Goal: Task Accomplishment & Management: Manage account settings

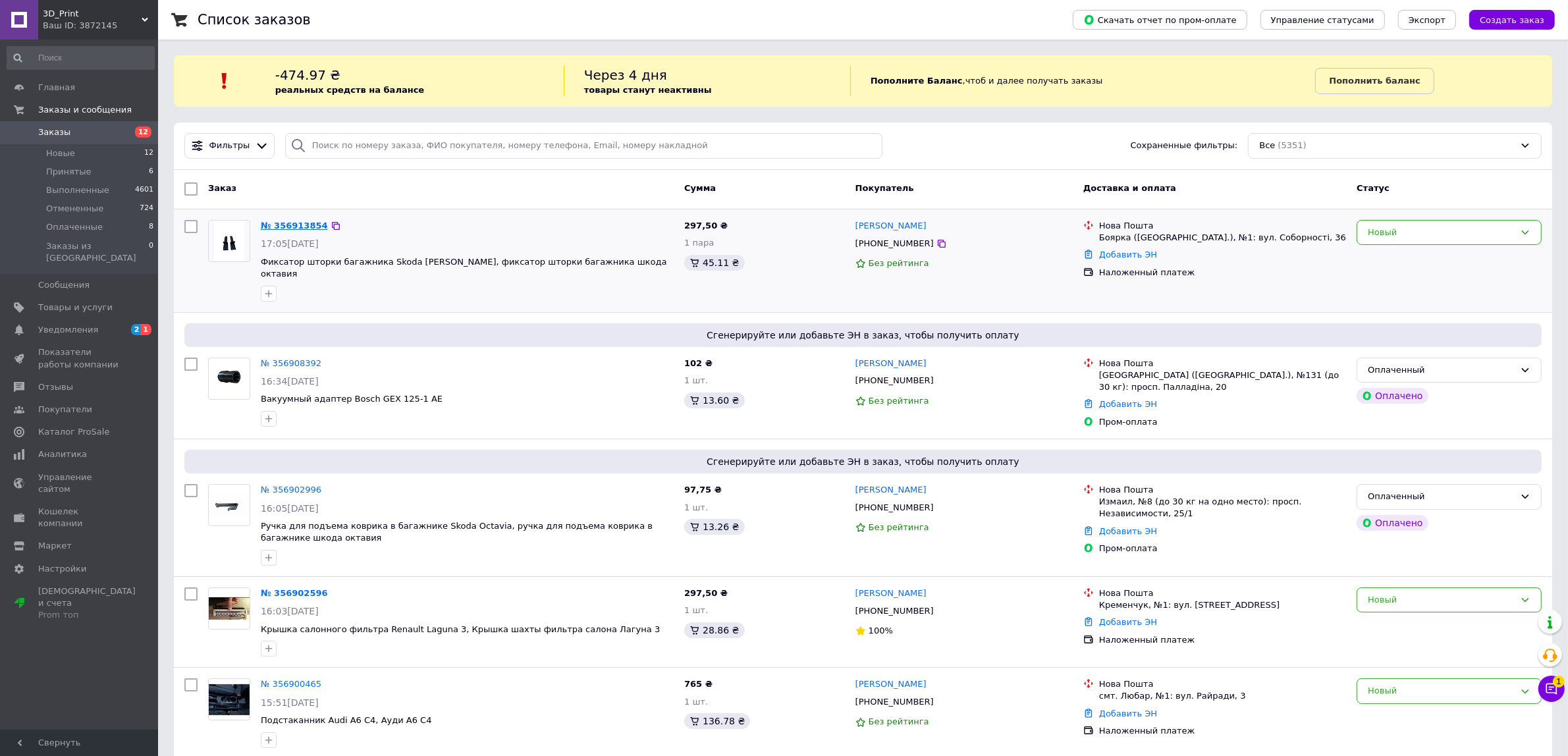
click at [300, 228] on link "№ 356913854" at bounding box center [294, 225] width 67 height 10
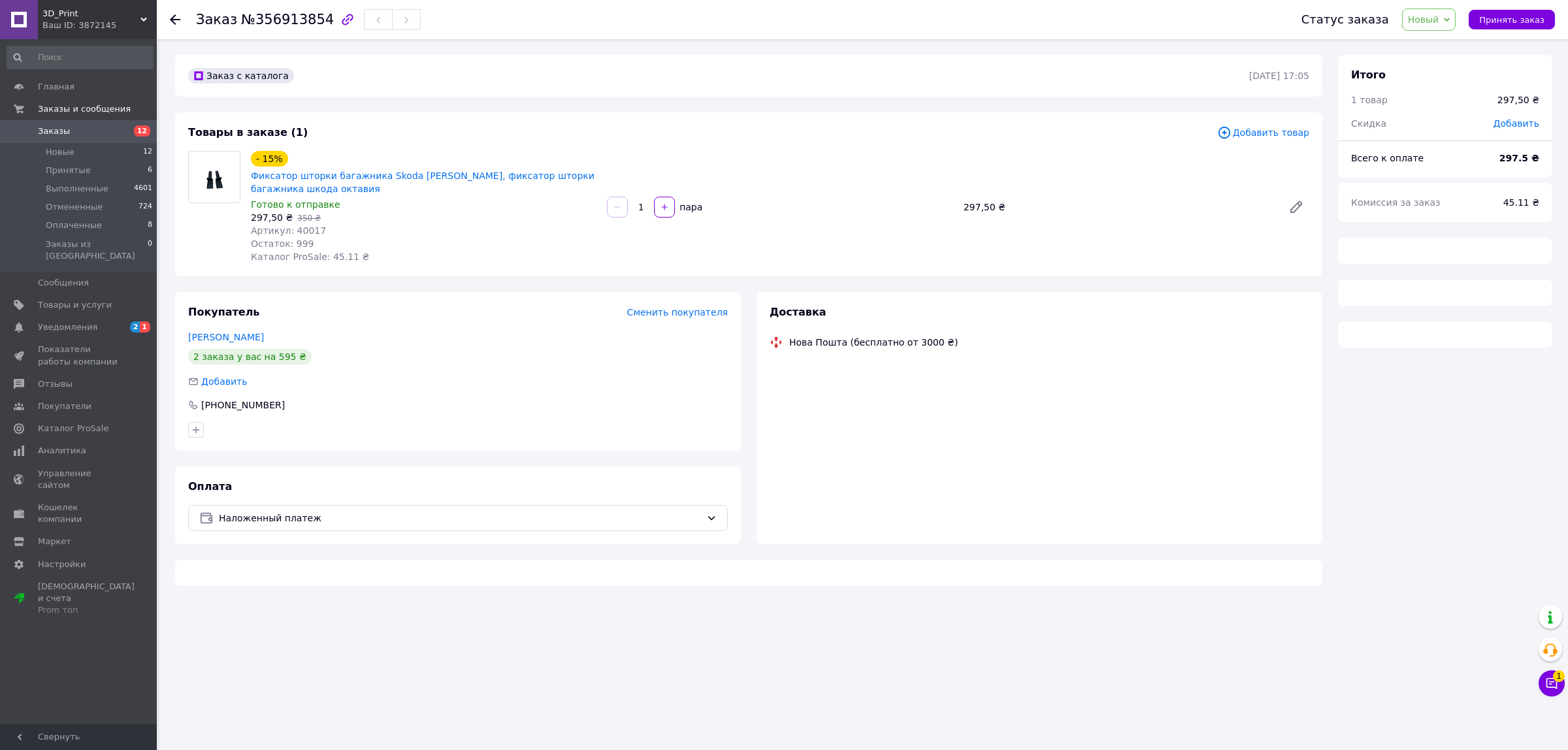
click at [309, 229] on span "Артикул: 40017" at bounding box center [288, 231] width 75 height 10
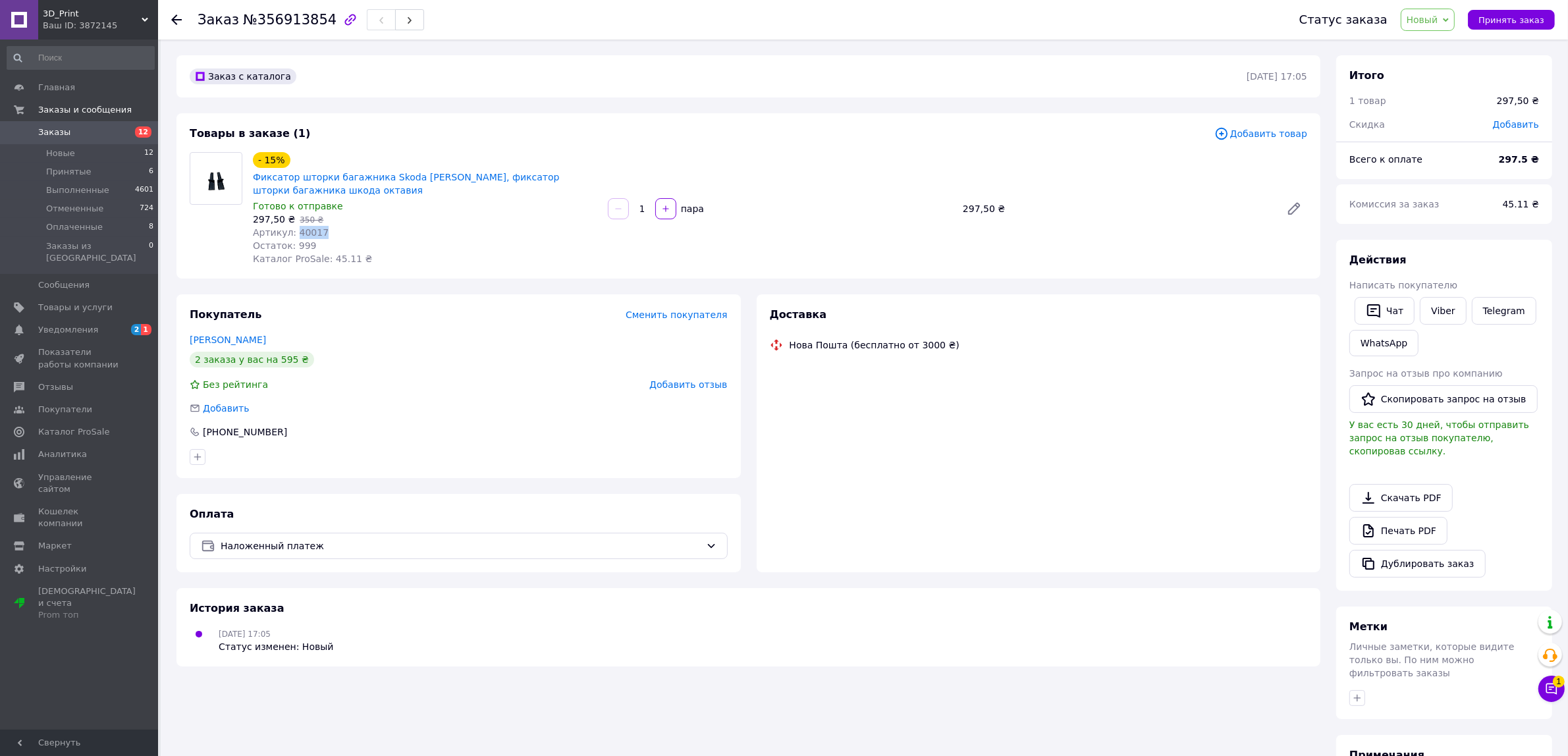
click at [311, 231] on span "Артикул: 40017" at bounding box center [290, 233] width 76 height 10
copy span "40017"
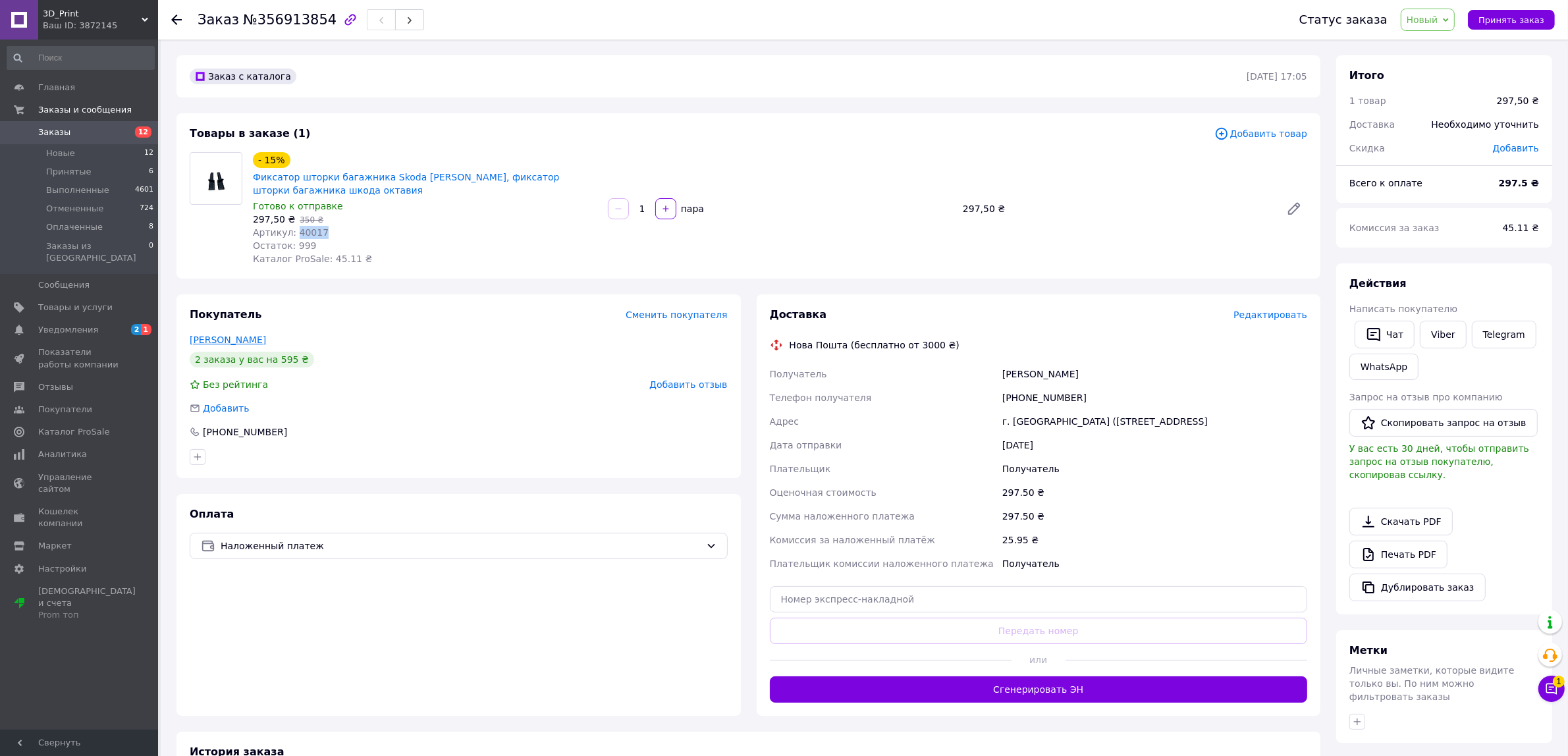
click at [254, 335] on link "[PERSON_NAME]" at bounding box center [228, 340] width 76 height 10
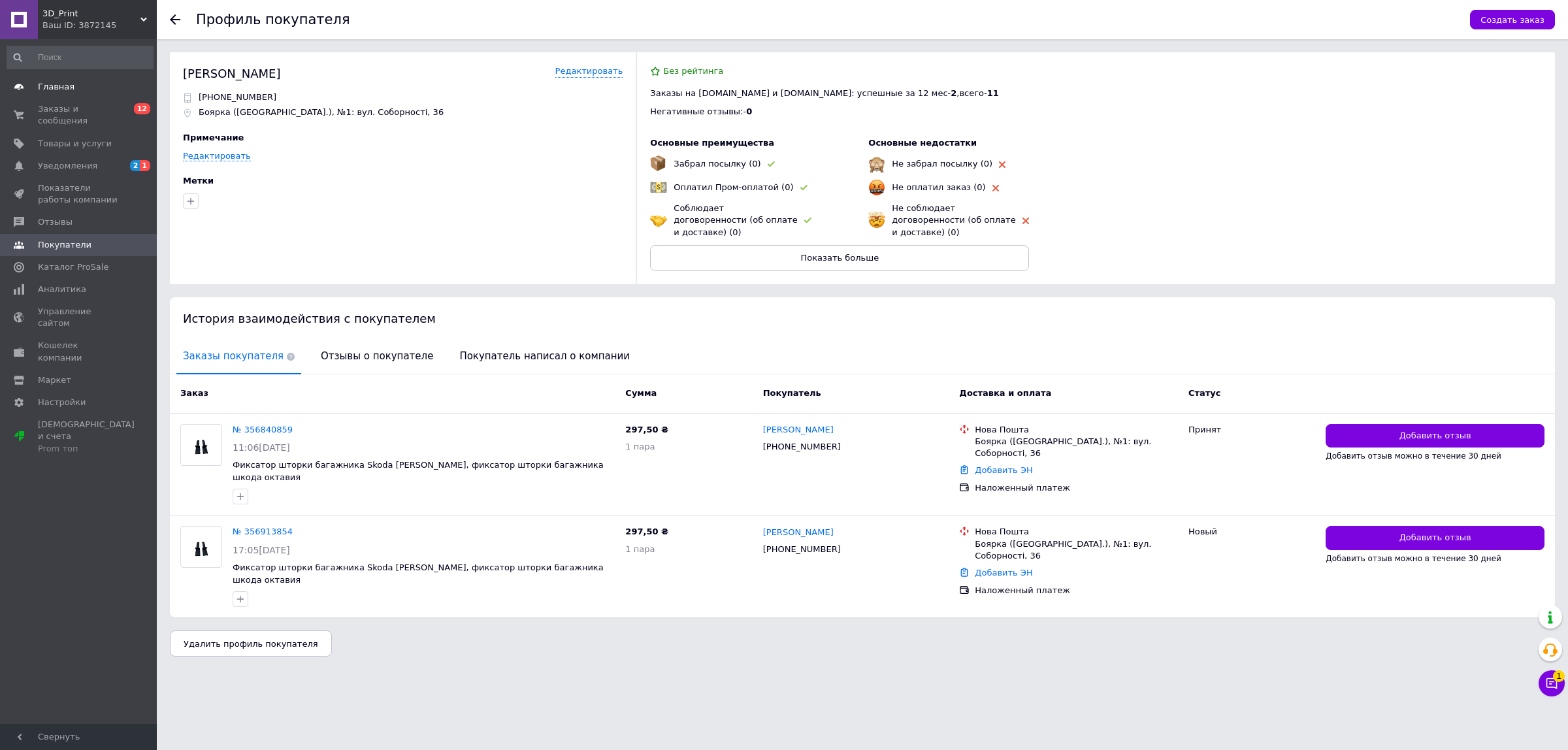
click at [73, 90] on span "Главная" at bounding box center [79, 87] width 83 height 12
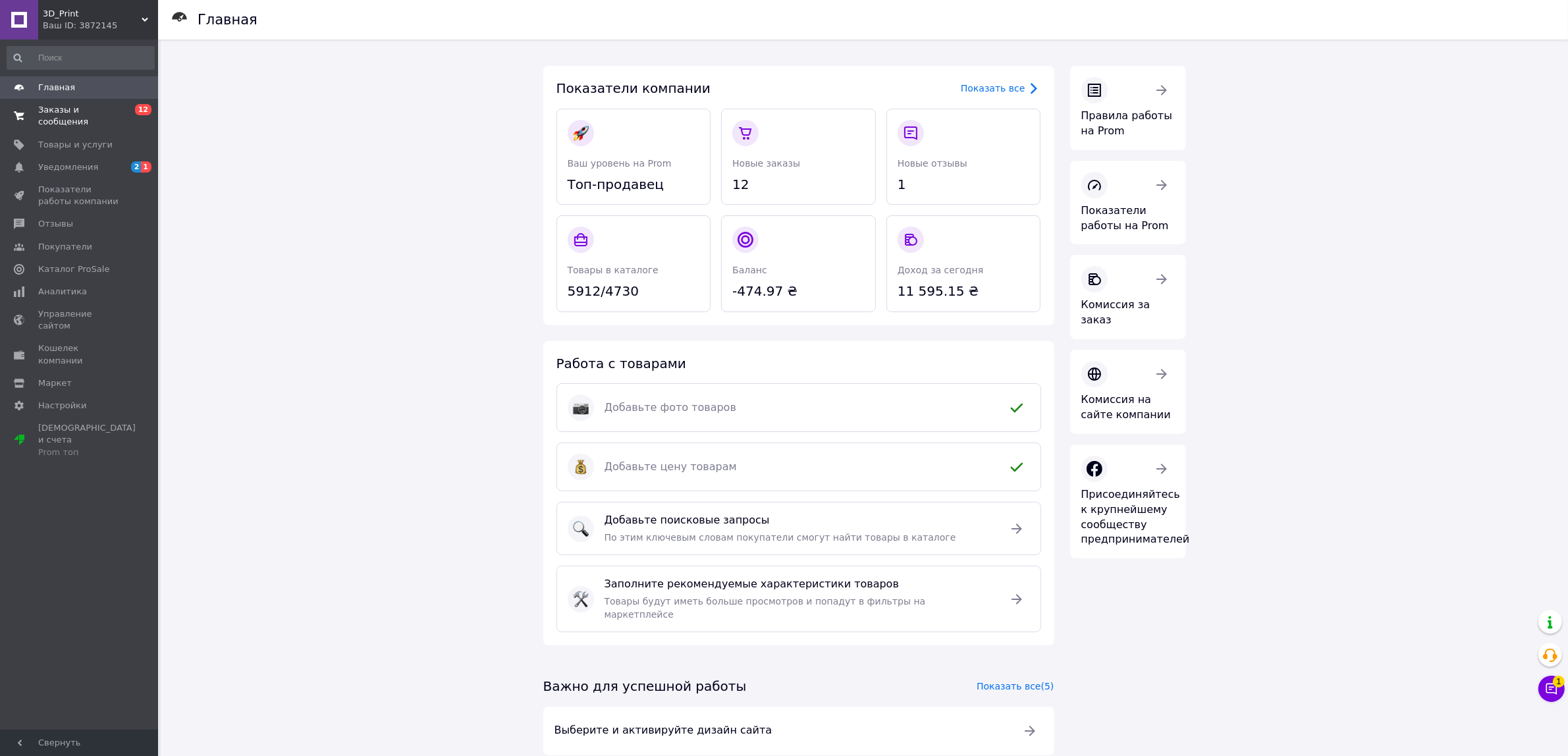
click at [100, 109] on span "Заказы и сообщения" at bounding box center [80, 116] width 84 height 24
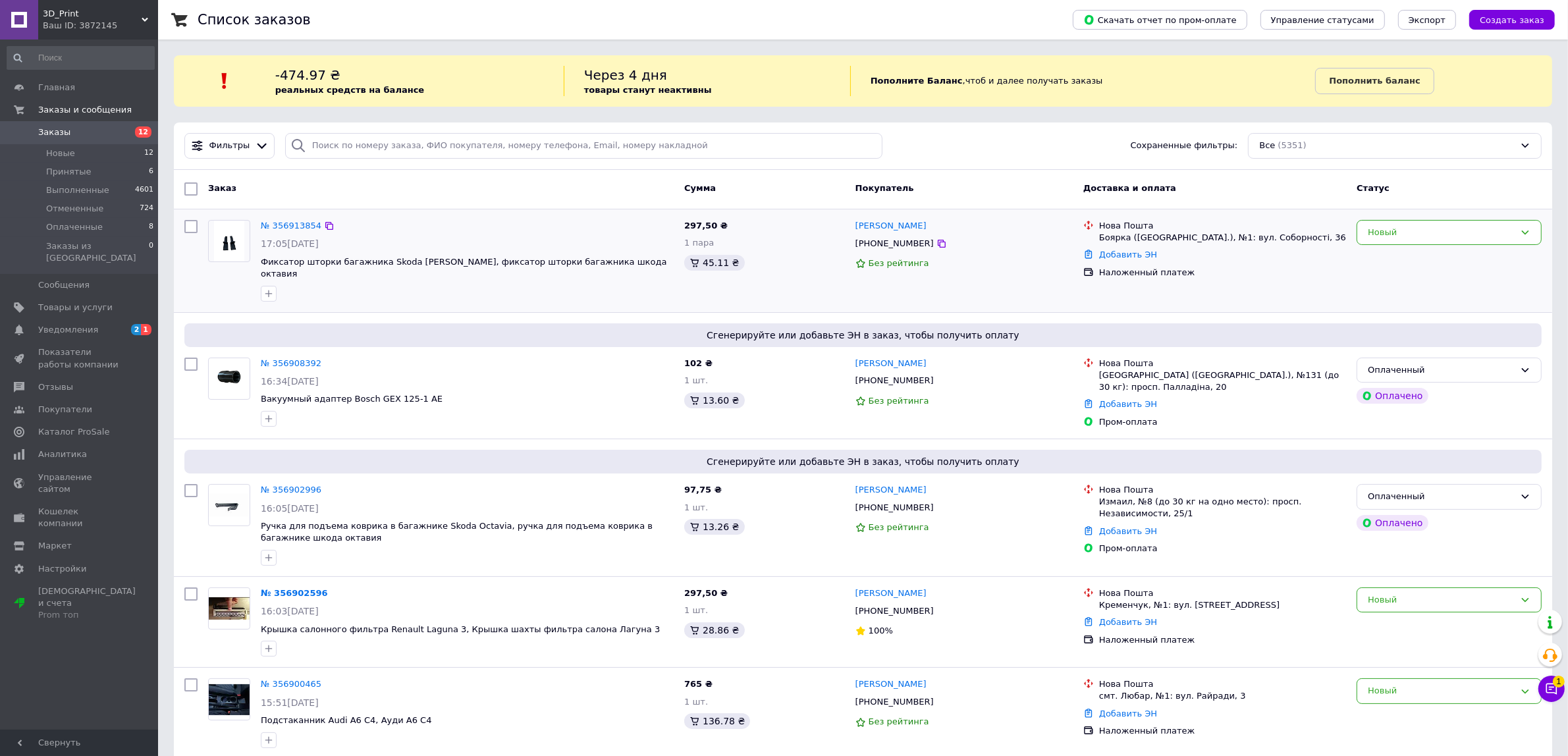
click at [189, 226] on input "checkbox" at bounding box center [191, 227] width 13 height 13
checkbox input "true"
click at [1421, 228] on div "Новый" at bounding box center [1441, 233] width 147 height 13
click at [1397, 308] on li "Отменен" at bounding box center [1448, 308] width 183 height 25
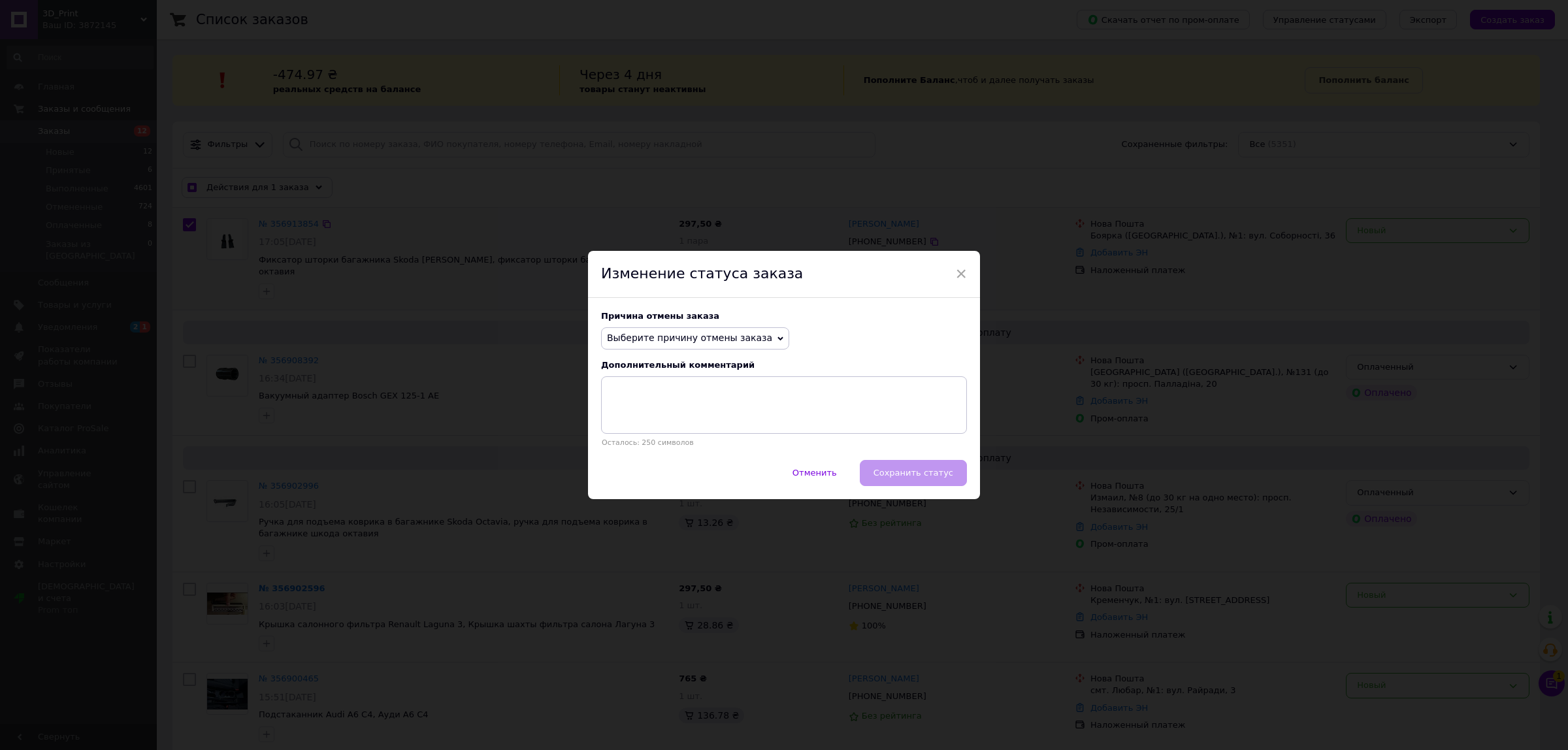
click at [650, 334] on span "Выберите причину отмены заказа" at bounding box center [689, 338] width 166 height 10
click at [670, 434] on li "Заказ-дубликат" at bounding box center [695, 437] width 187 height 19
checkbox input "true"
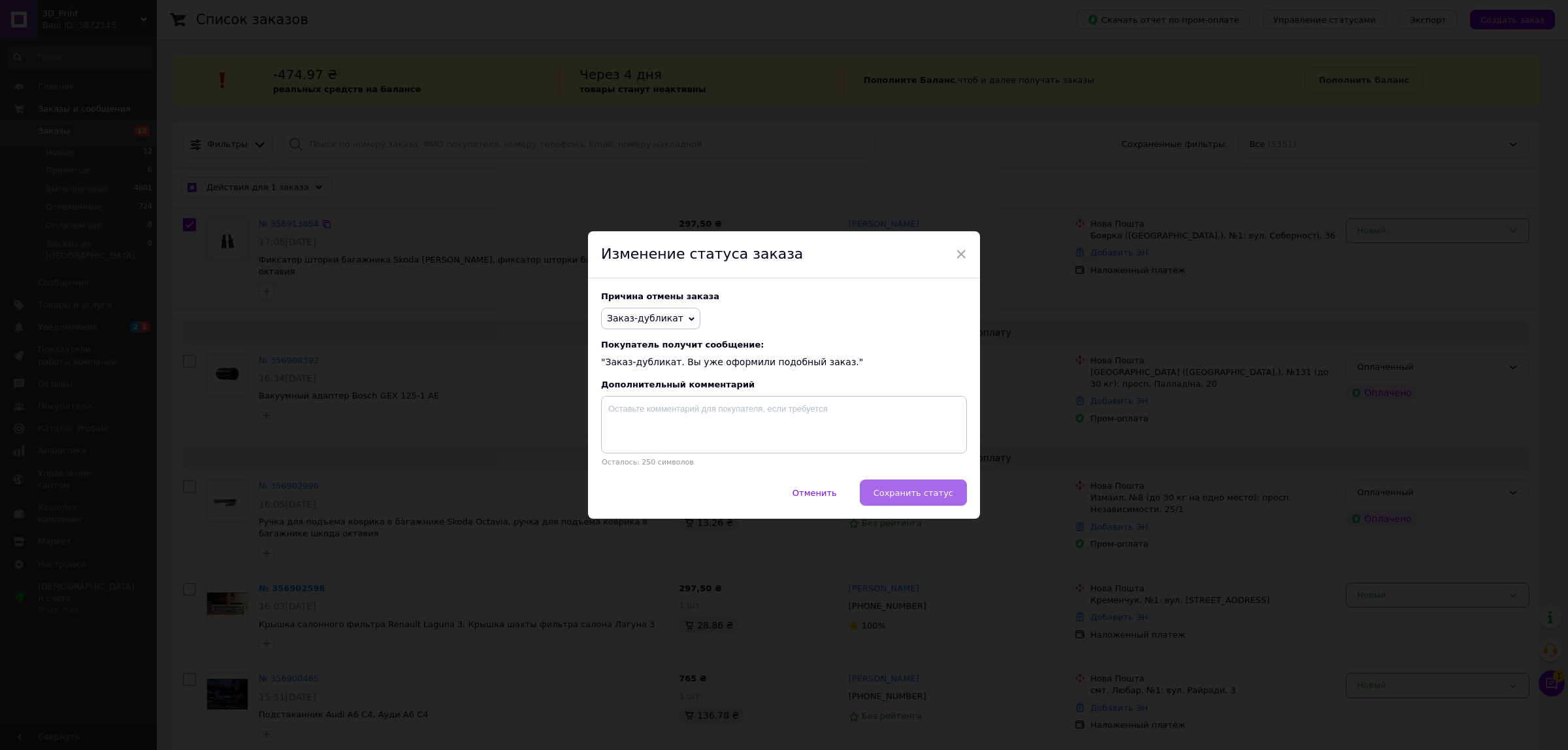
click at [909, 481] on button "Сохранить статус" at bounding box center [913, 492] width 107 height 26
checkbox input "false"
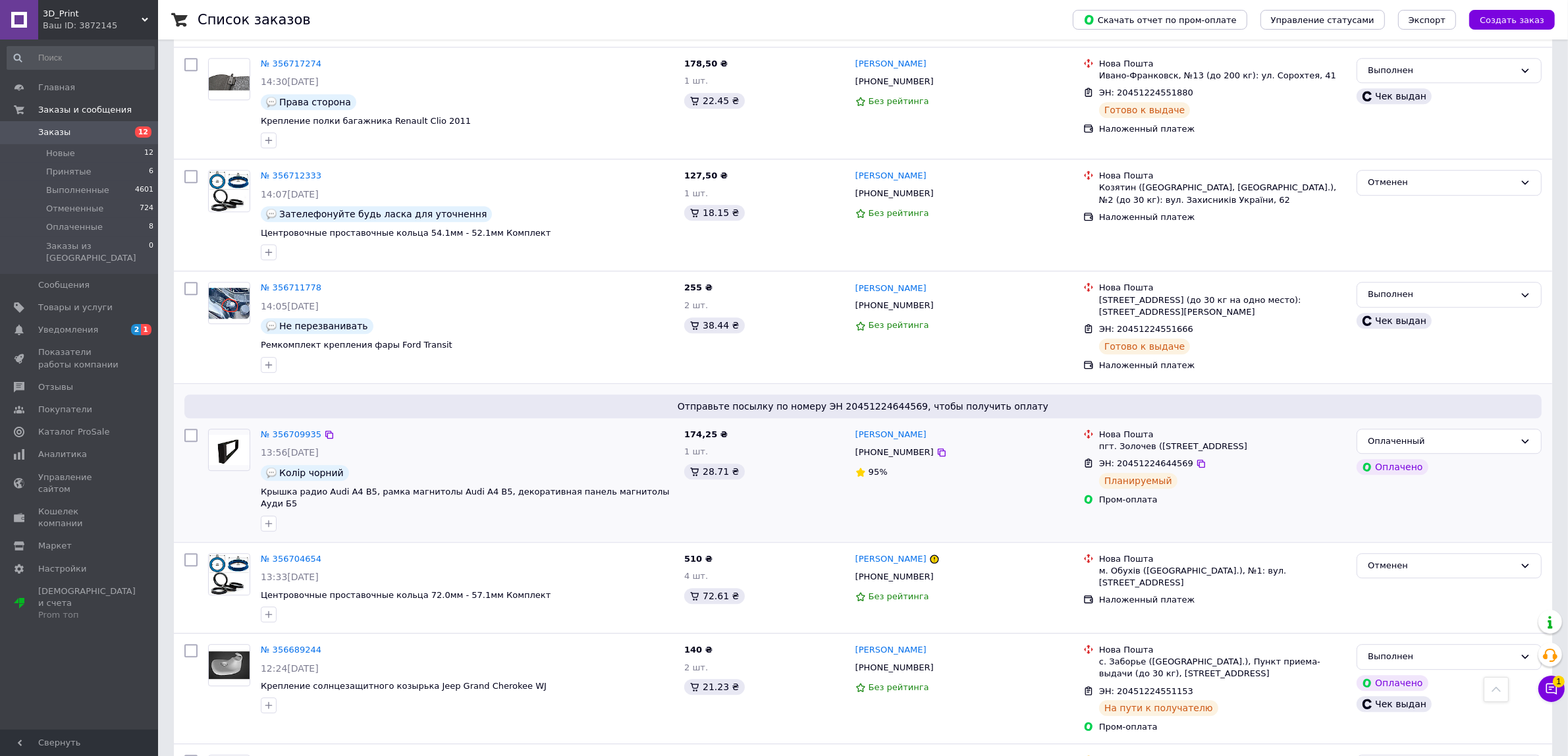
scroll to position [4116, 0]
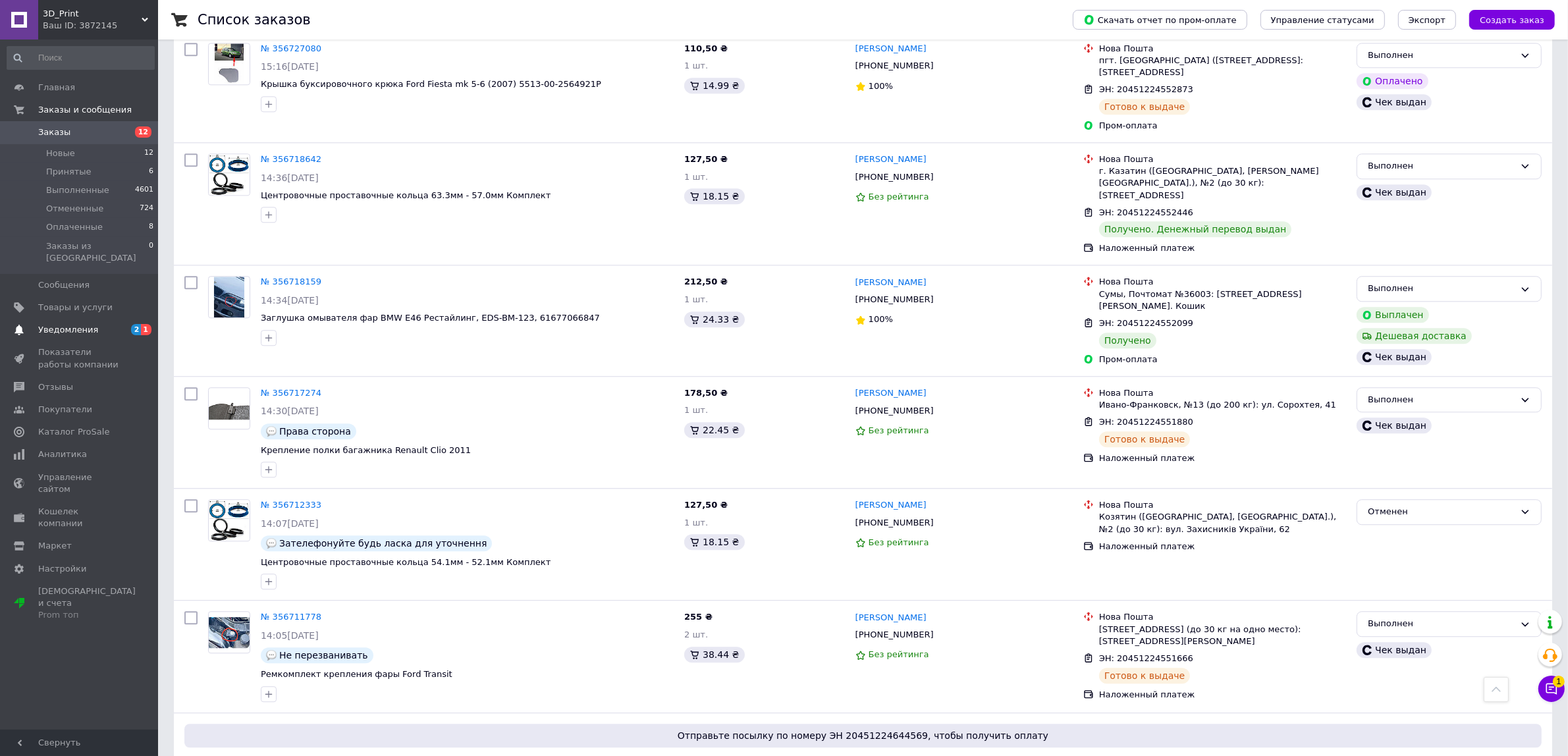
click at [89, 319] on link "Уведомления 2 1" at bounding box center [81, 330] width 162 height 22
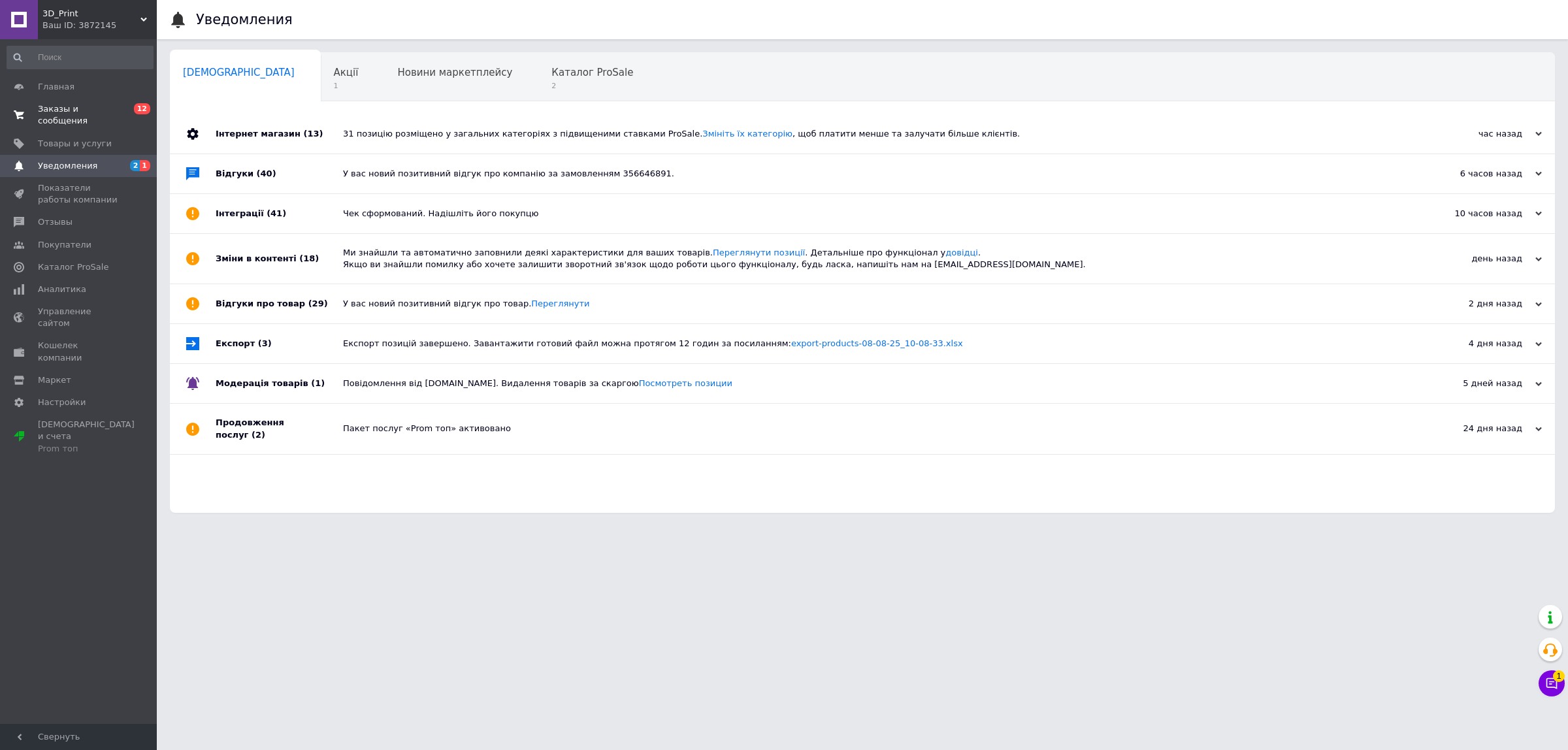
click at [128, 103] on span "0 12" at bounding box center [139, 115] width 36 height 24
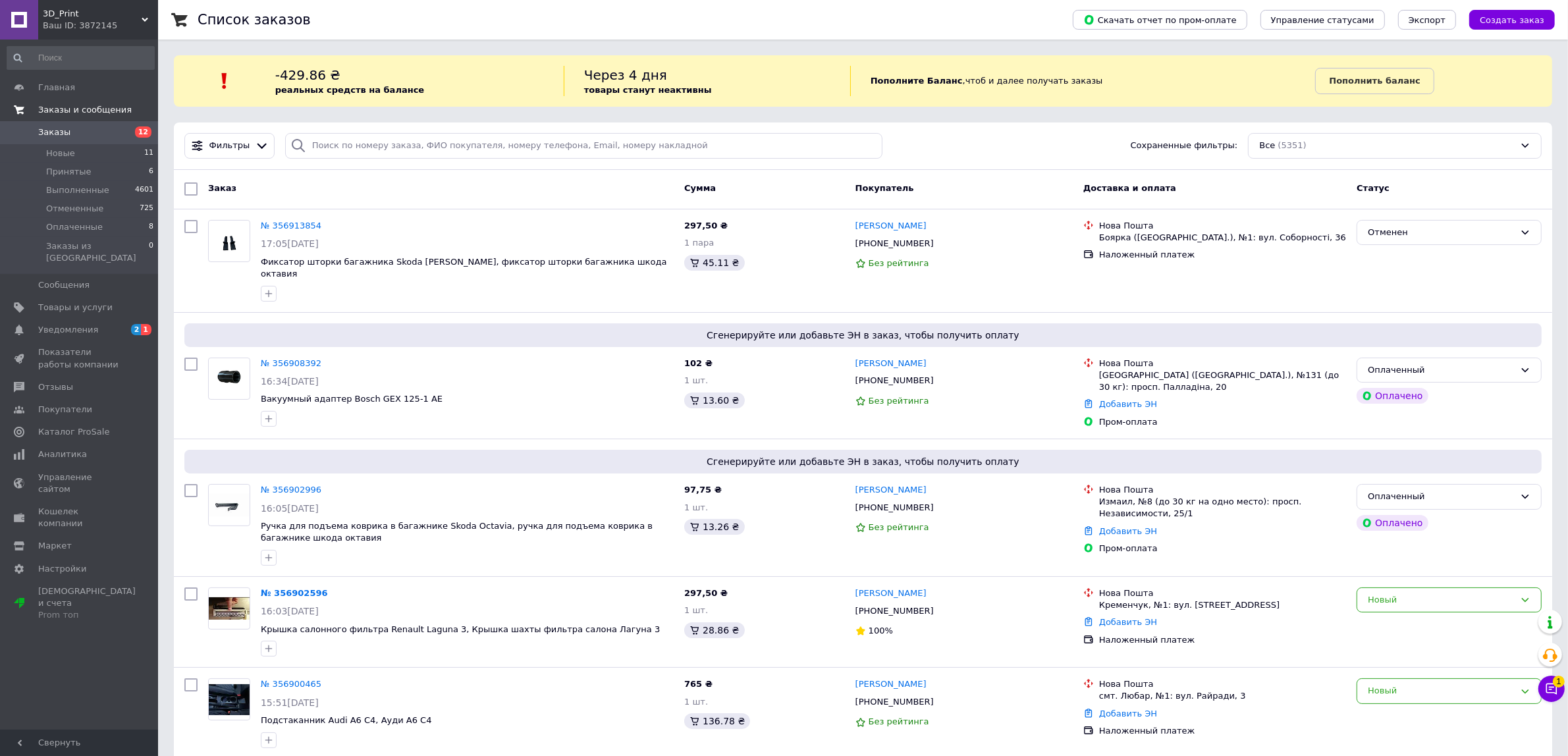
click at [94, 135] on span "Заказы" at bounding box center [80, 132] width 84 height 12
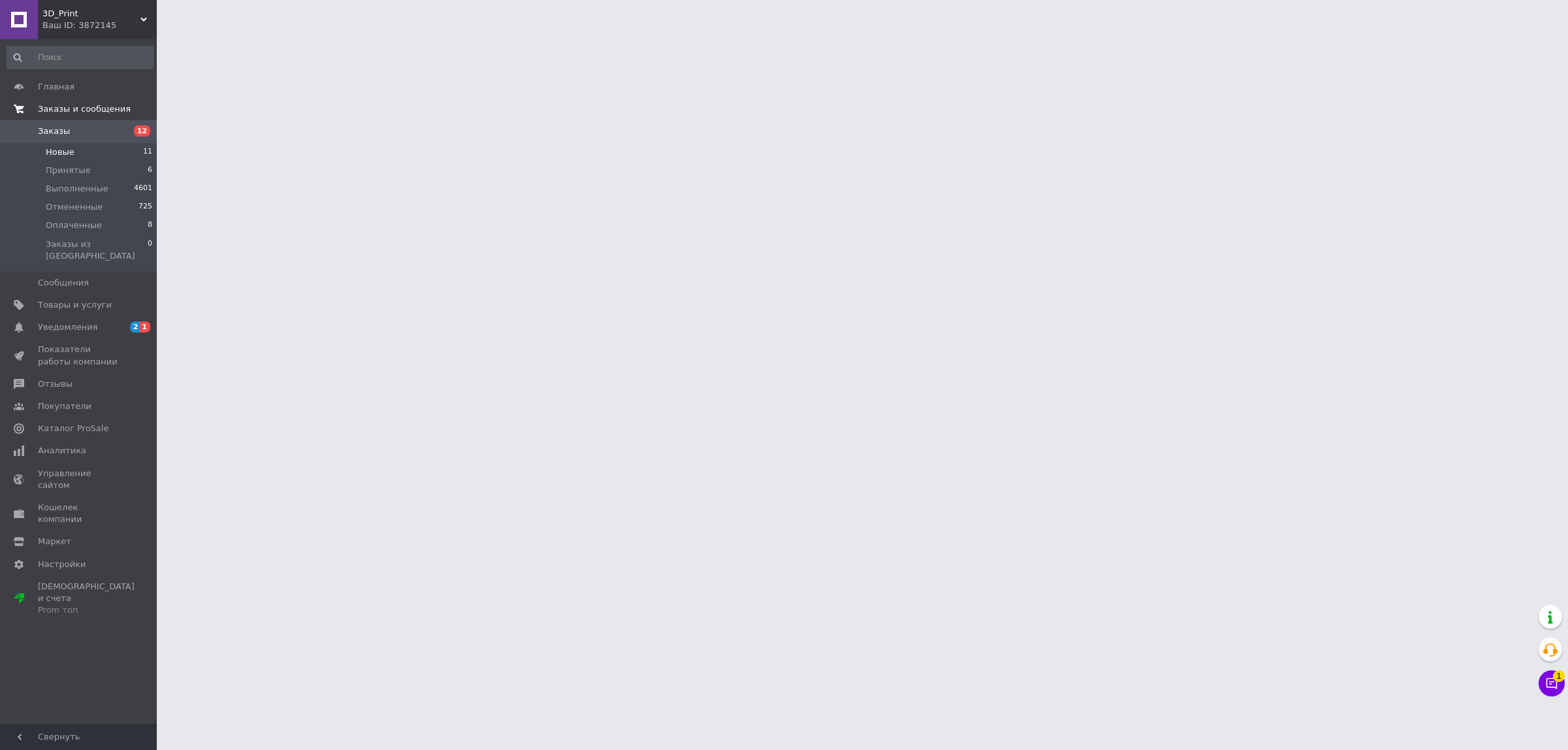
click at [111, 151] on li "Новые 11" at bounding box center [80, 152] width 160 height 19
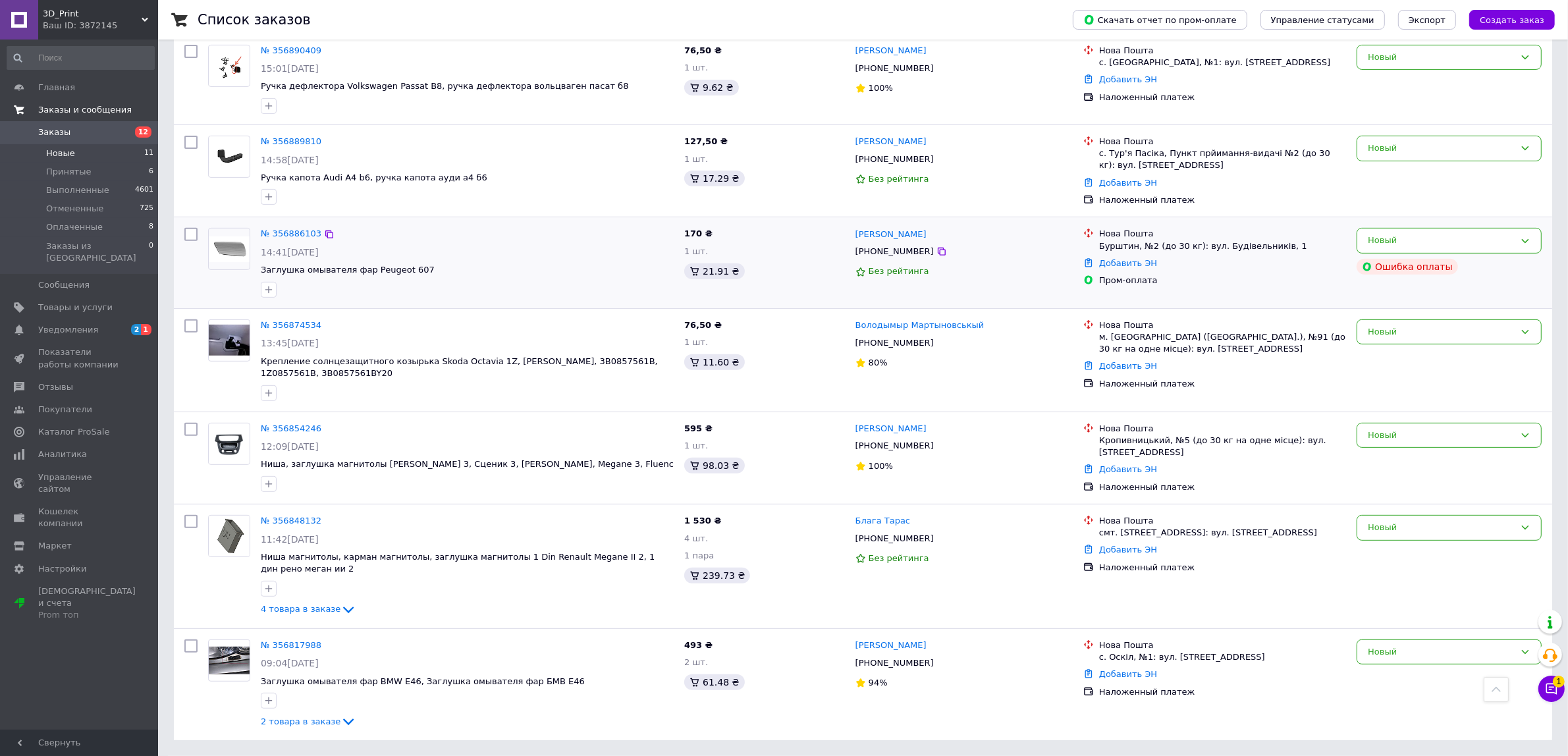
scroll to position [608, 0]
click at [1477, 250] on div "Новый" at bounding box center [1448, 240] width 185 height 25
click at [1441, 313] on li "Отменен" at bounding box center [1448, 316] width 183 height 25
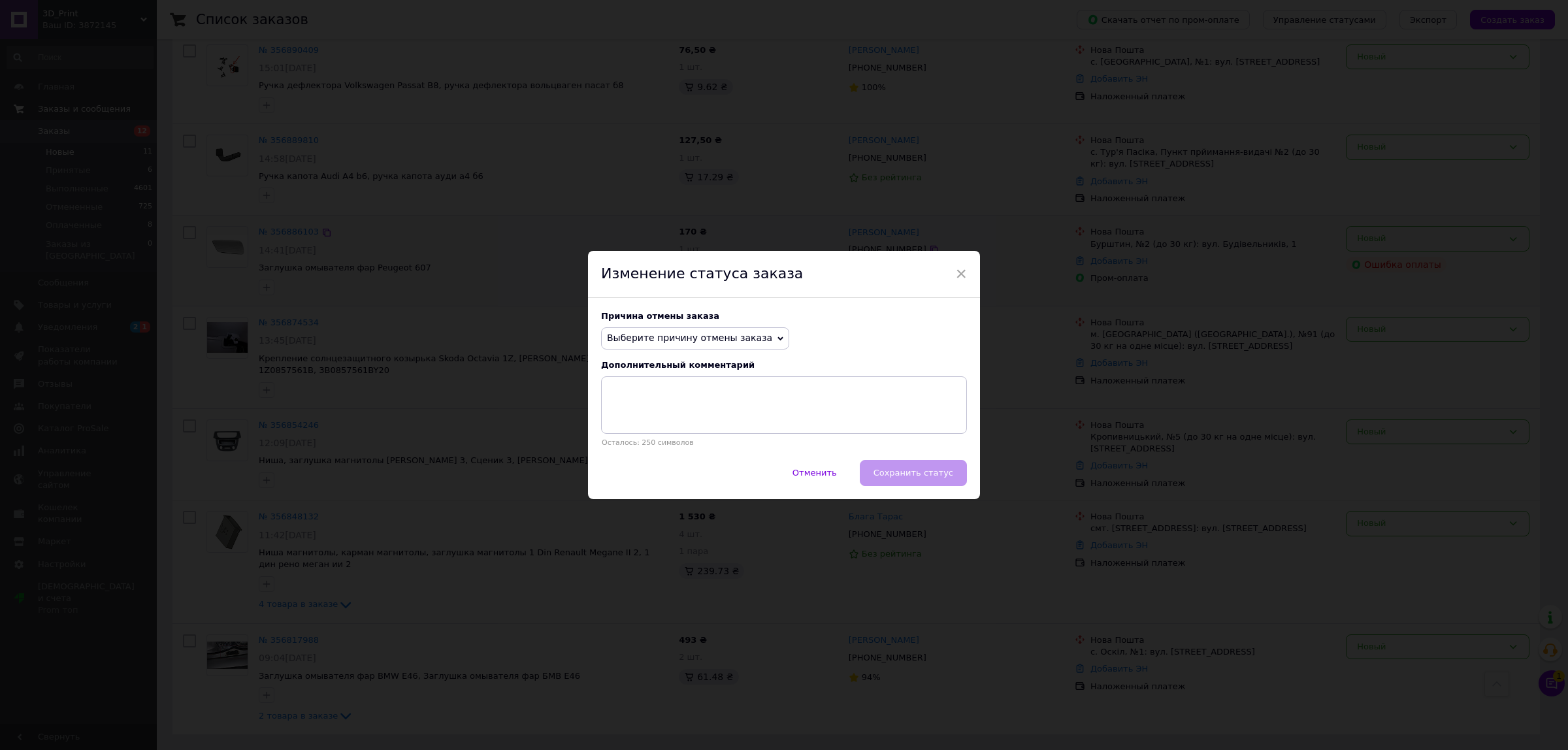
click at [736, 339] on span "Выберите причину отмены заказа" at bounding box center [689, 338] width 166 height 10
click at [965, 271] on div "Изменение статуса заказа" at bounding box center [784, 274] width 392 height 47
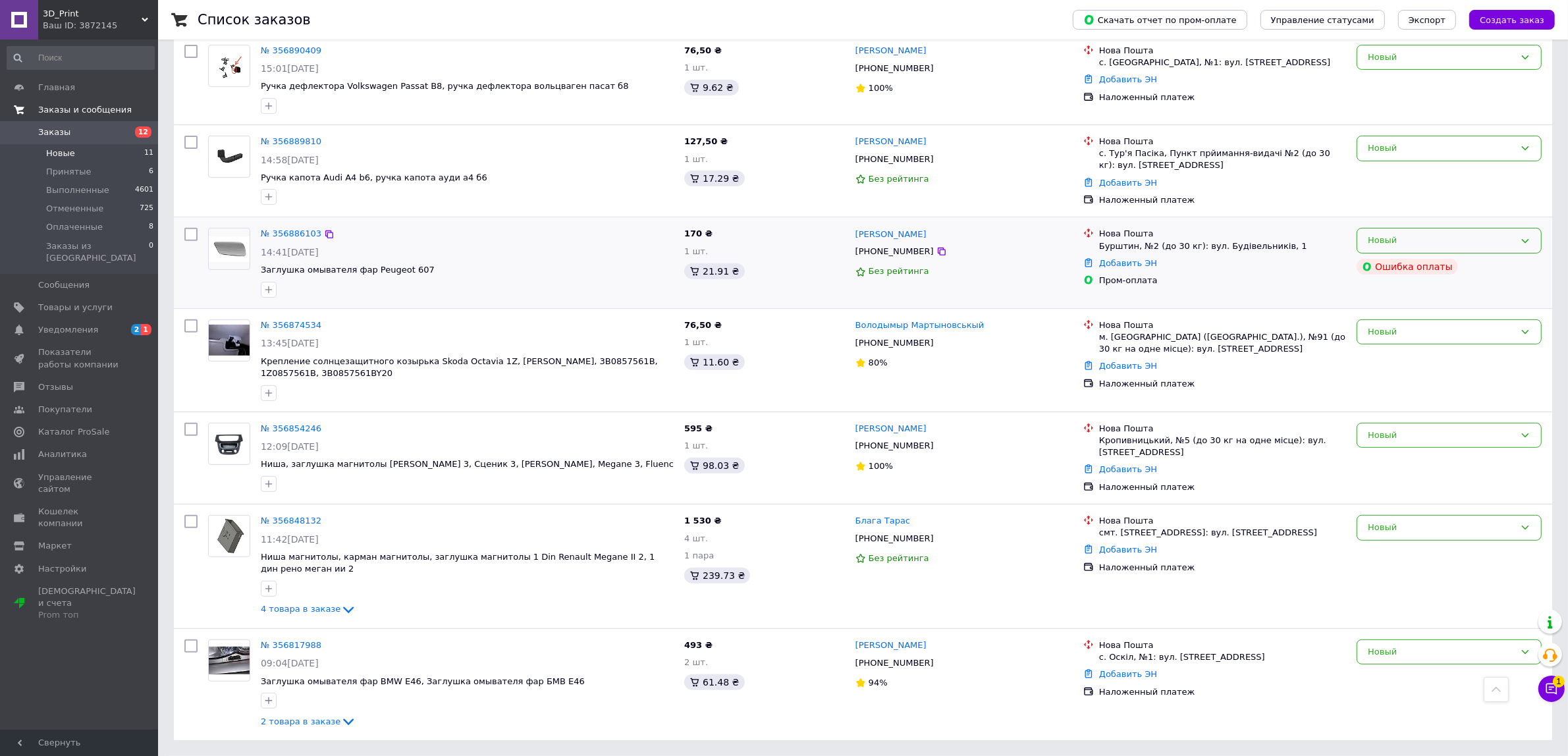
click at [968, 275] on div "Без рейтинга" at bounding box center [964, 272] width 217 height 13
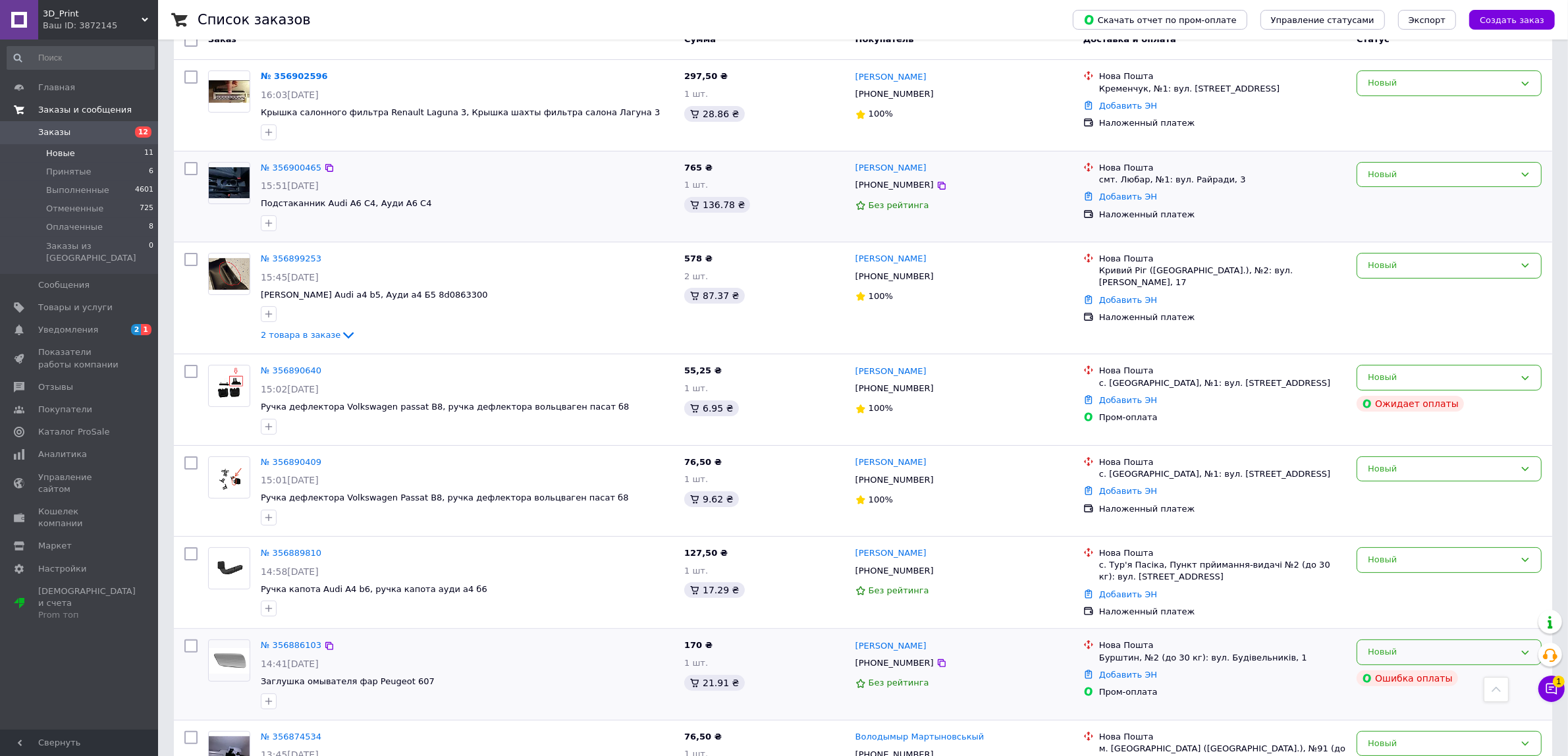
scroll to position [0, 0]
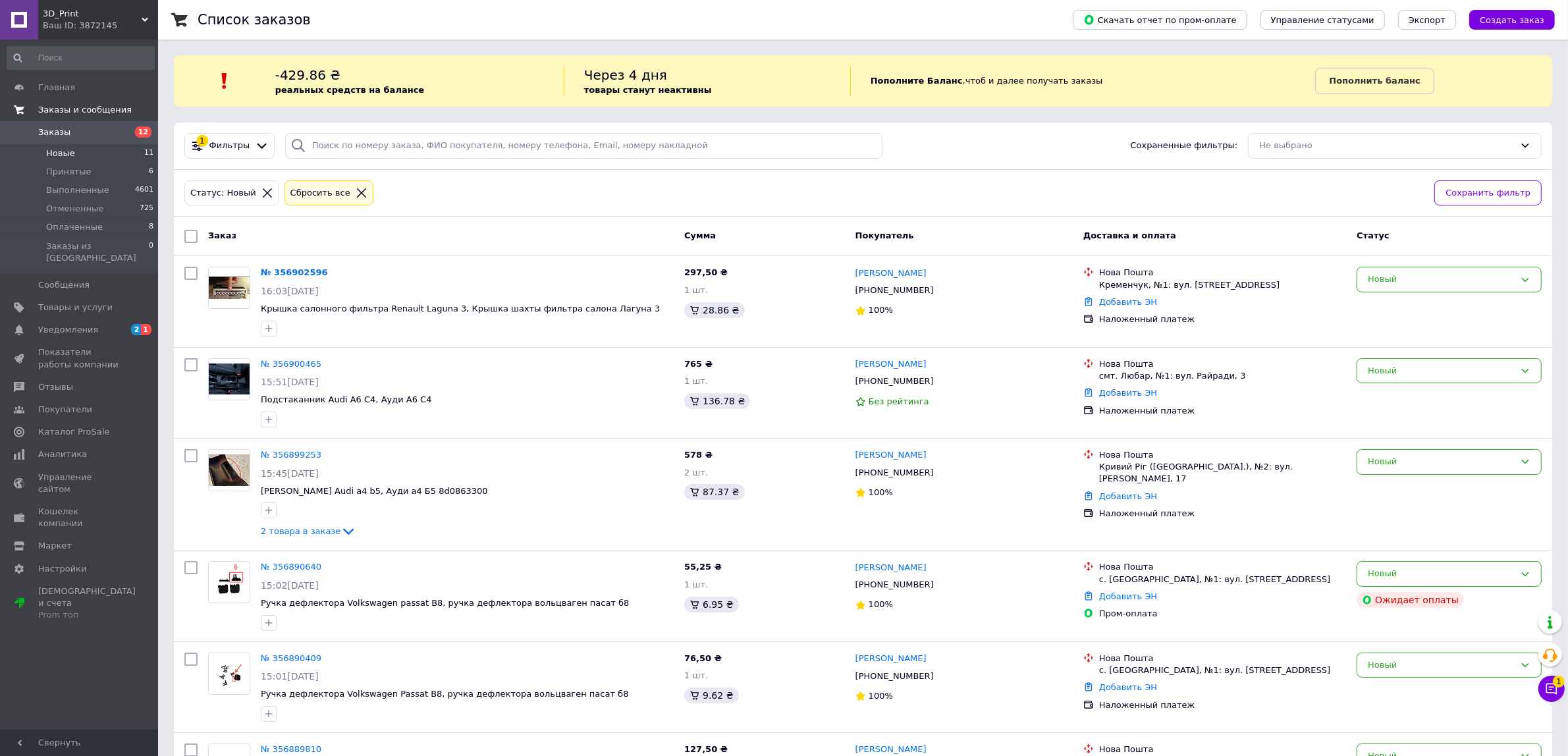
click at [192, 235] on input "checkbox" at bounding box center [191, 237] width 13 height 13
checkbox input "true"
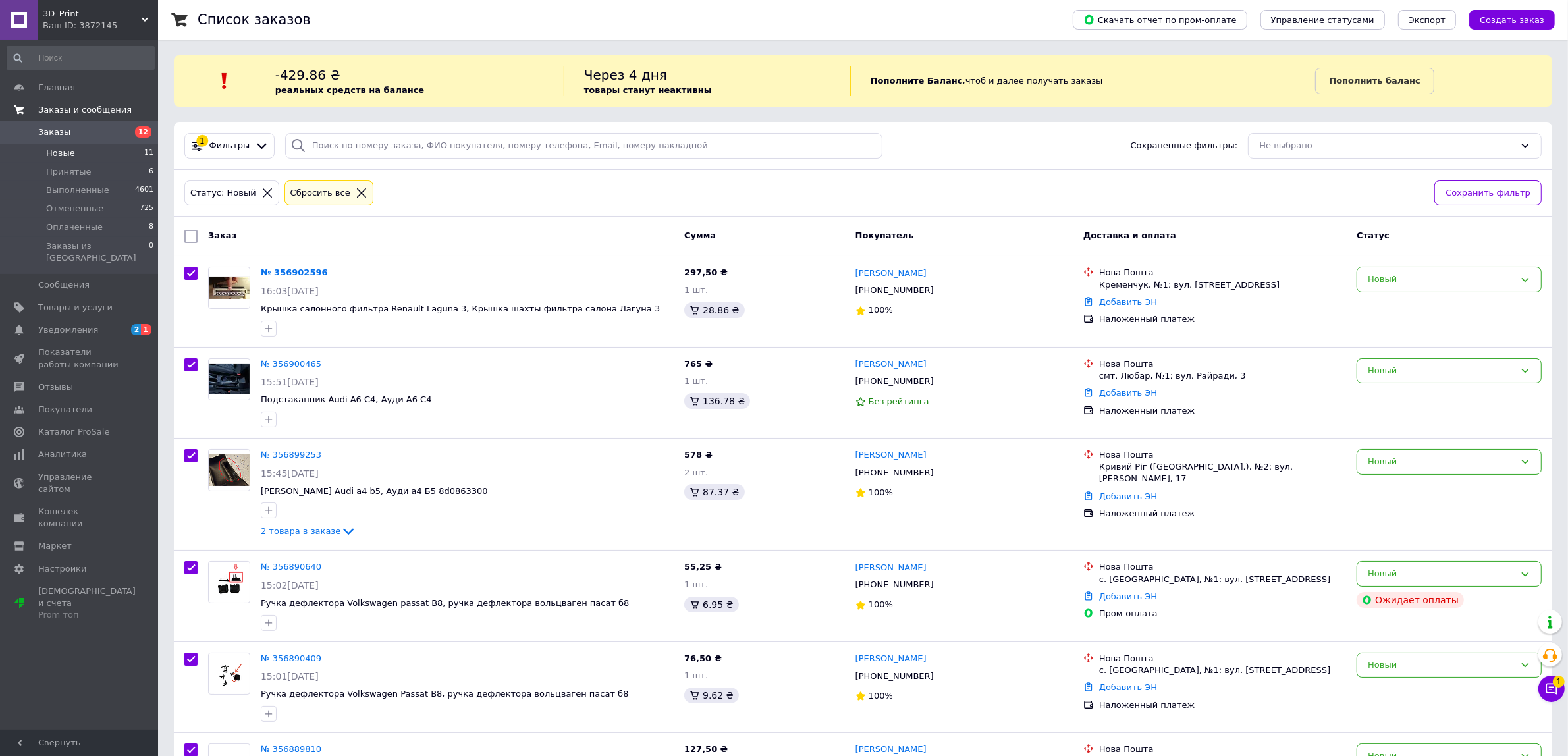
checkbox input "true"
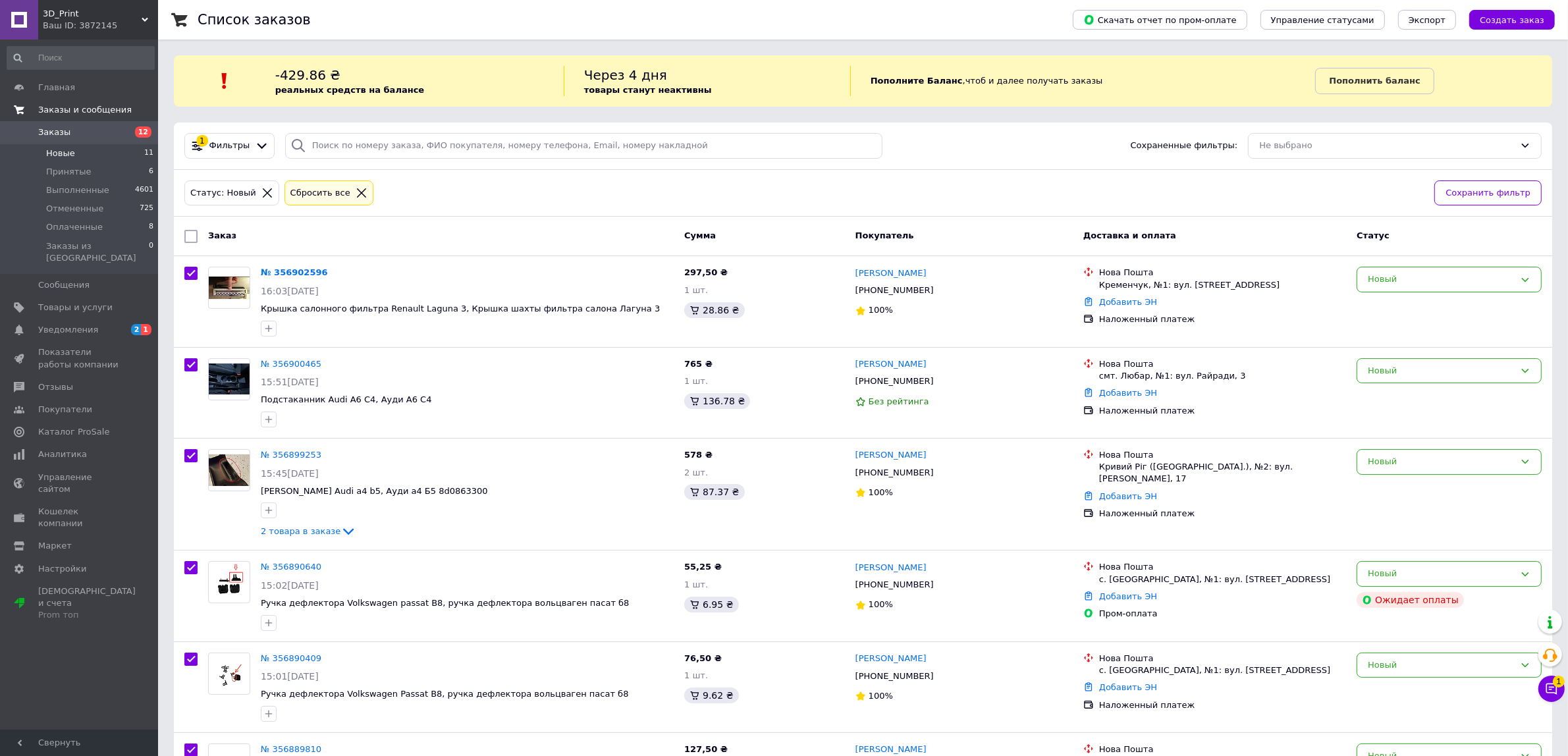
checkbox input "true"
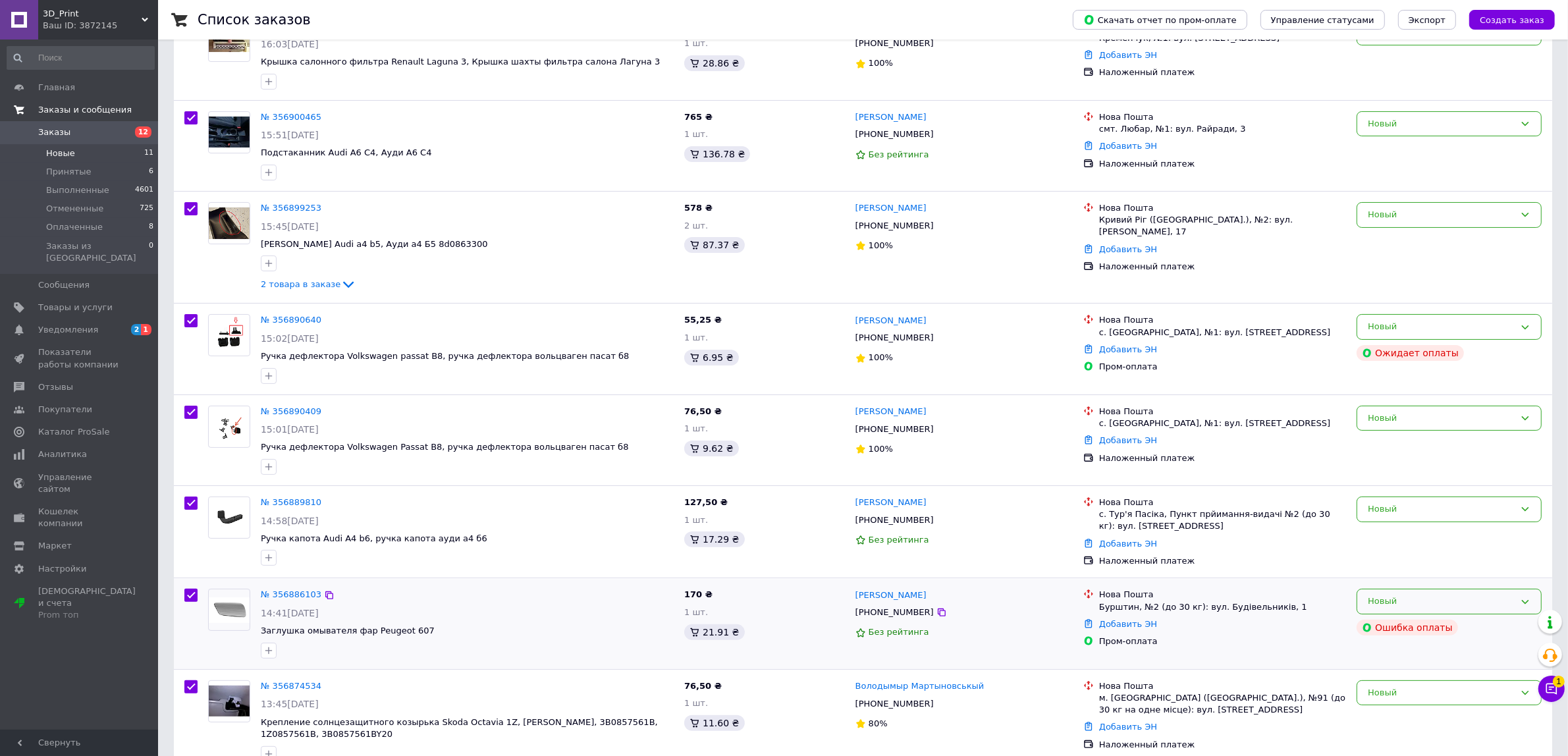
click at [192, 597] on input "checkbox" at bounding box center [191, 596] width 13 height 13
checkbox input "false"
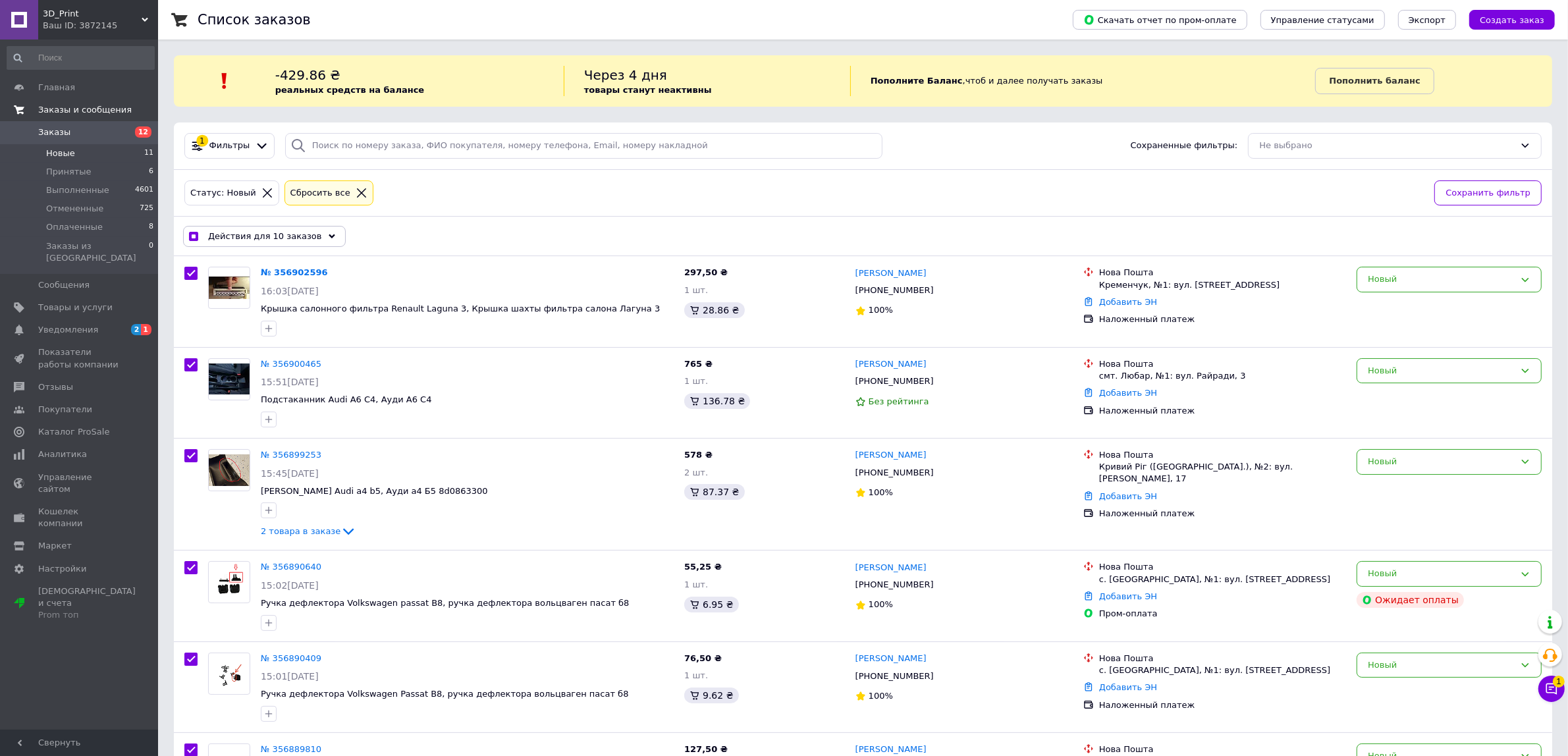
click at [285, 233] on span "Действия для 10 заказов" at bounding box center [265, 237] width 114 height 12
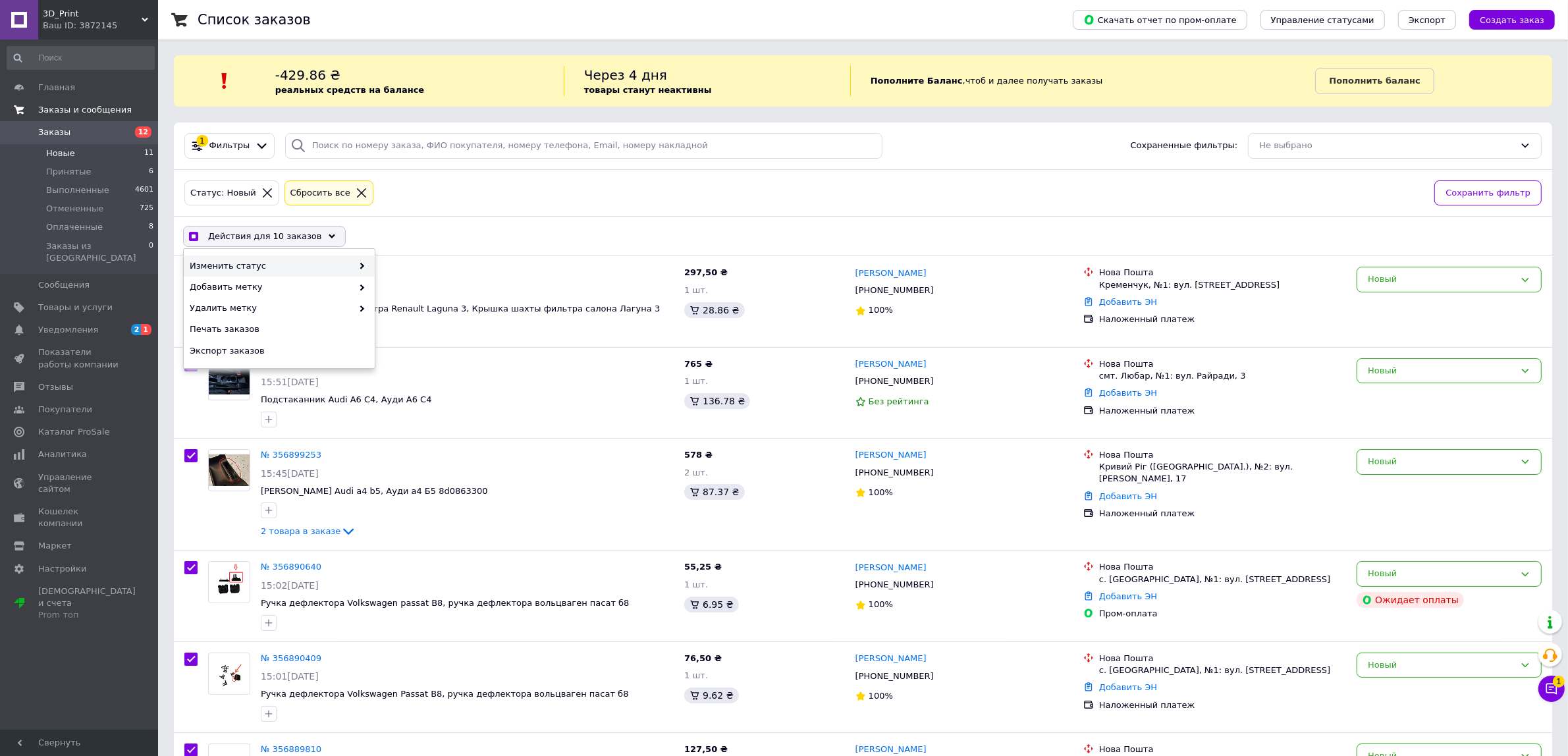
click at [285, 265] on span "Изменить статус" at bounding box center [270, 266] width 162 height 12
checkbox input "true"
click at [320, 257] on div "Изменить статус" at bounding box center [278, 266] width 191 height 21
click at [379, 267] on div "Принят" at bounding box center [470, 266] width 191 height 21
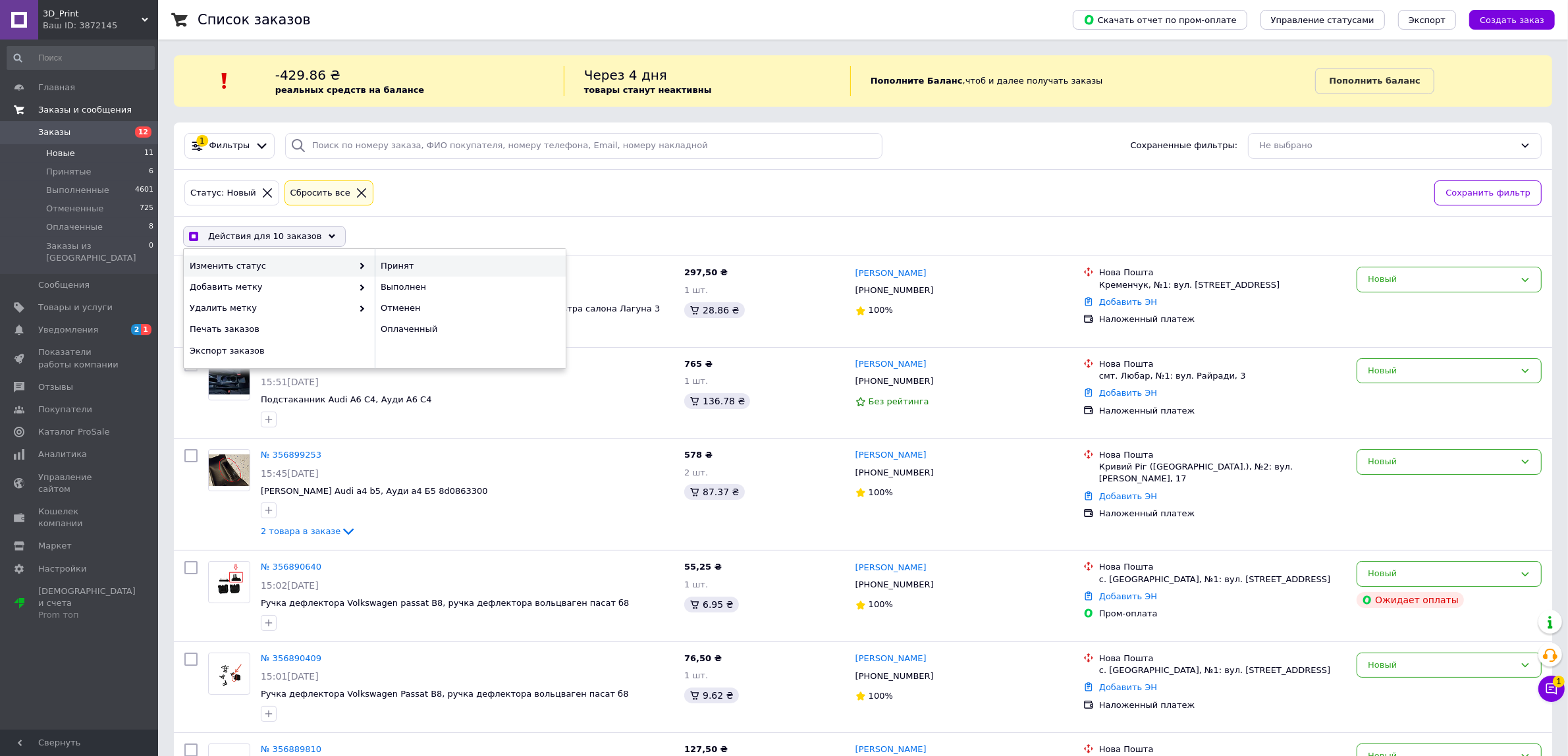
checkbox input "false"
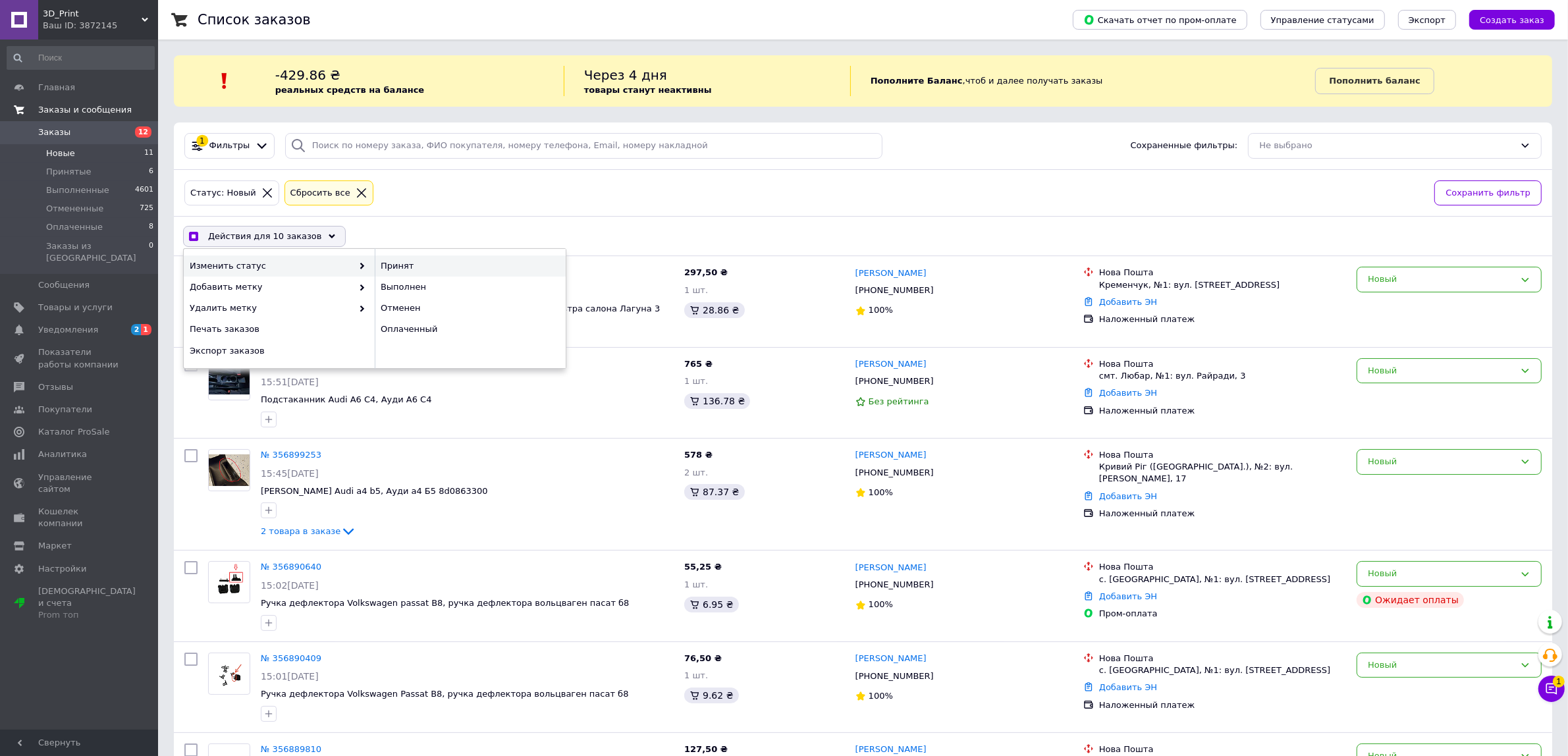
checkbox input "false"
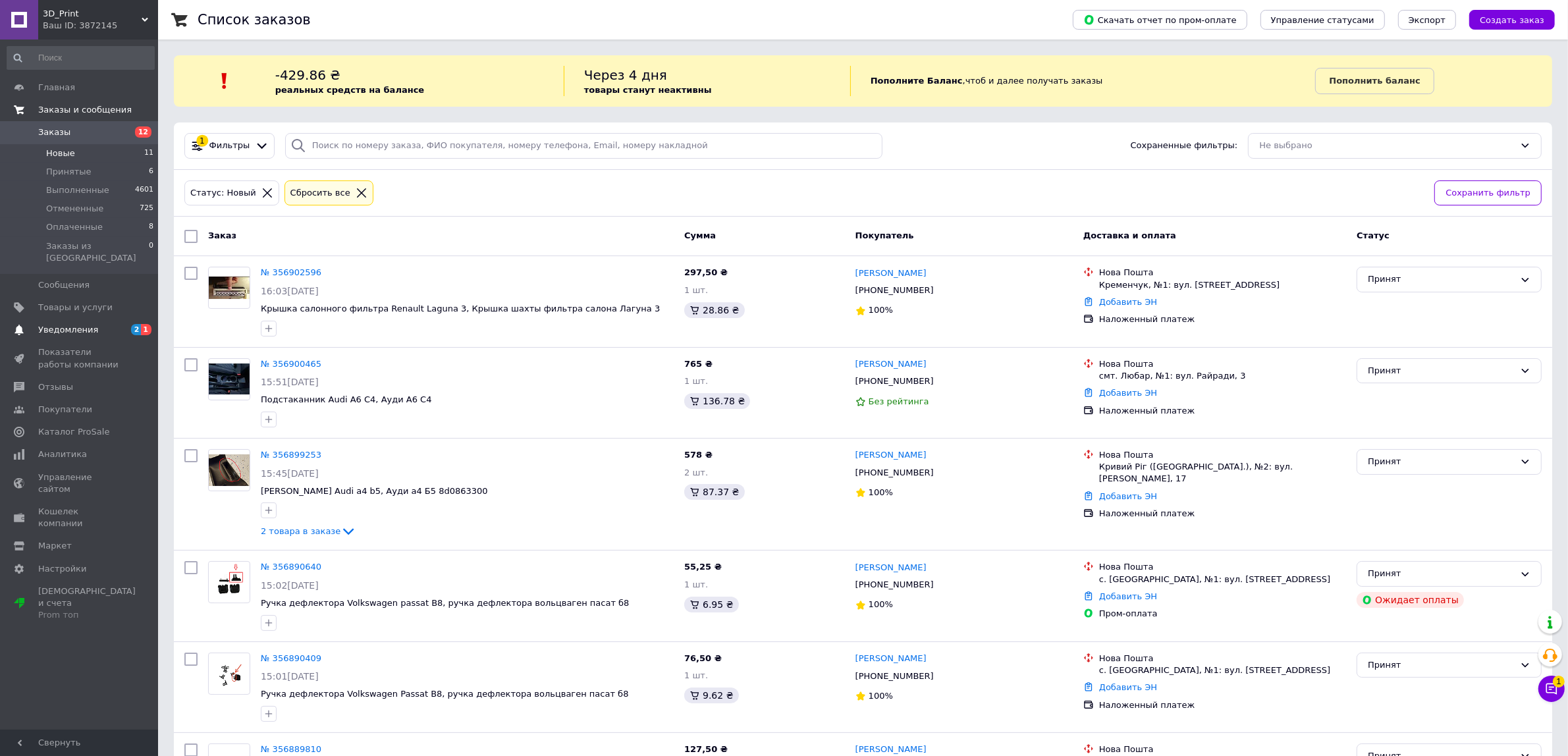
click at [118, 326] on link "Уведомления 2 1" at bounding box center [81, 330] width 162 height 22
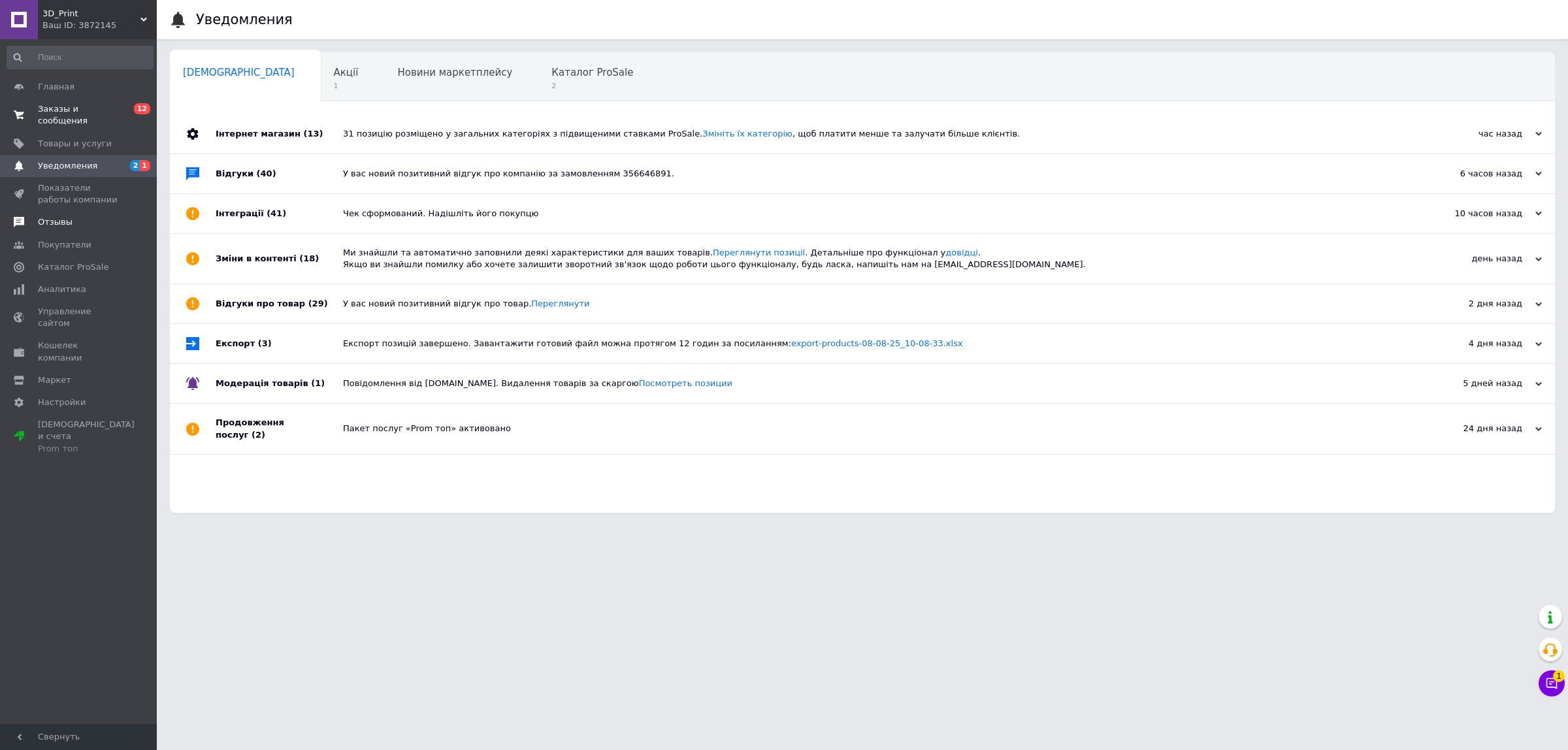
click at [98, 218] on link "Отзывы" at bounding box center [80, 222] width 160 height 22
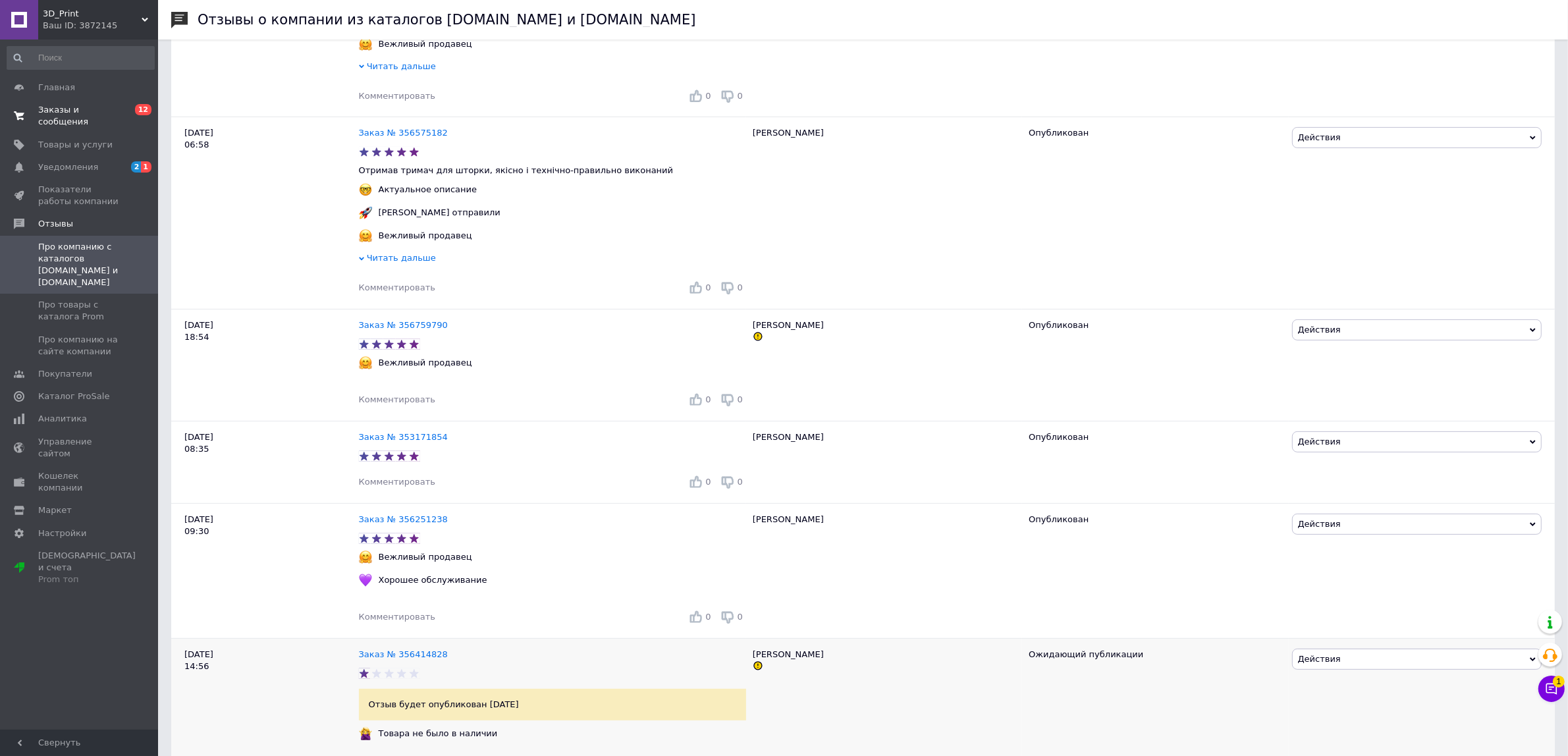
scroll to position [659, 0]
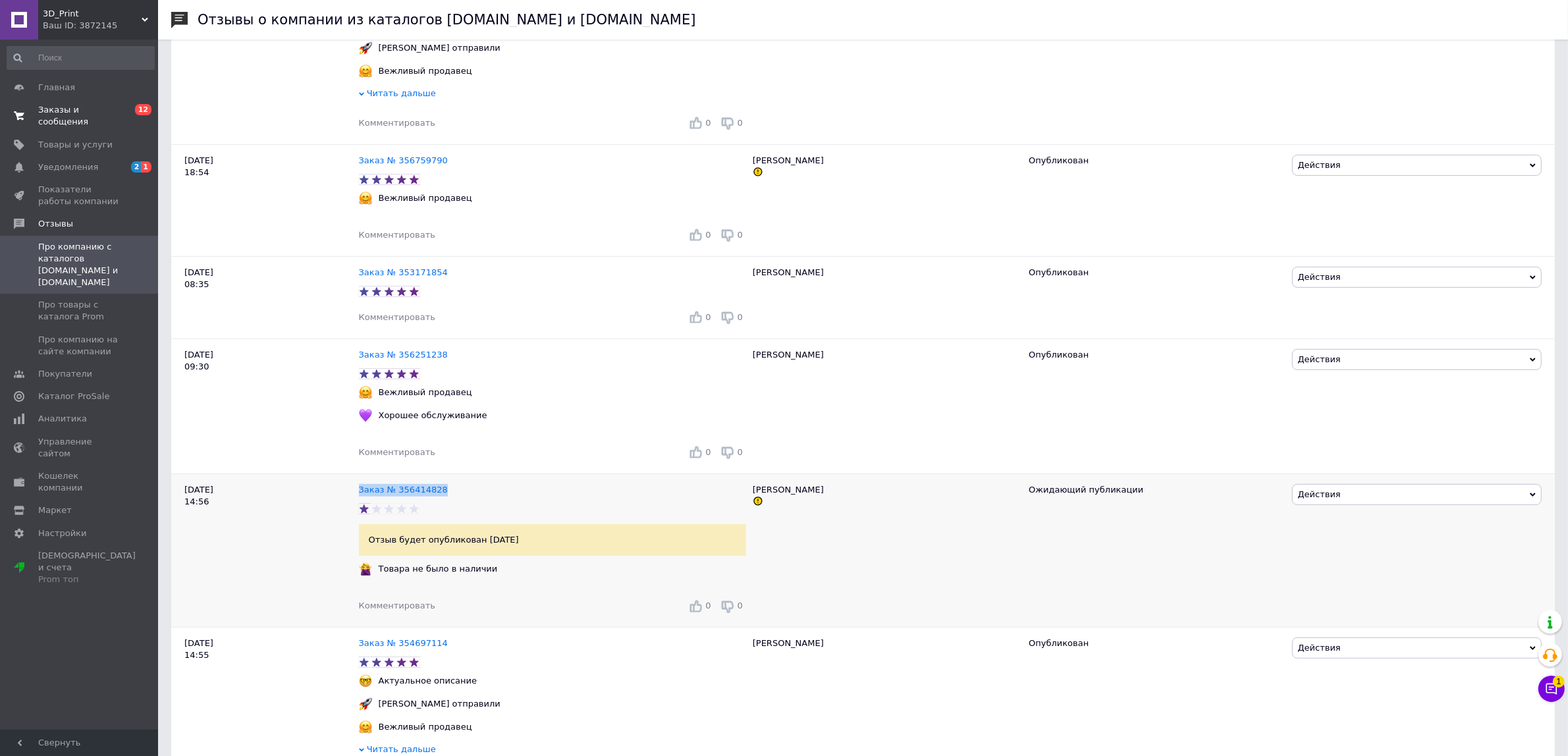
drag, startPoint x: 438, startPoint y: 488, endPoint x: 357, endPoint y: 490, distance: 81.0
click at [357, 490] on div "Заказ № 356414828" at bounding box center [552, 490] width 392 height 18
copy link "Заказ № 356414828"
click at [1553, 653] on icon at bounding box center [1549, 655] width 16 height 16
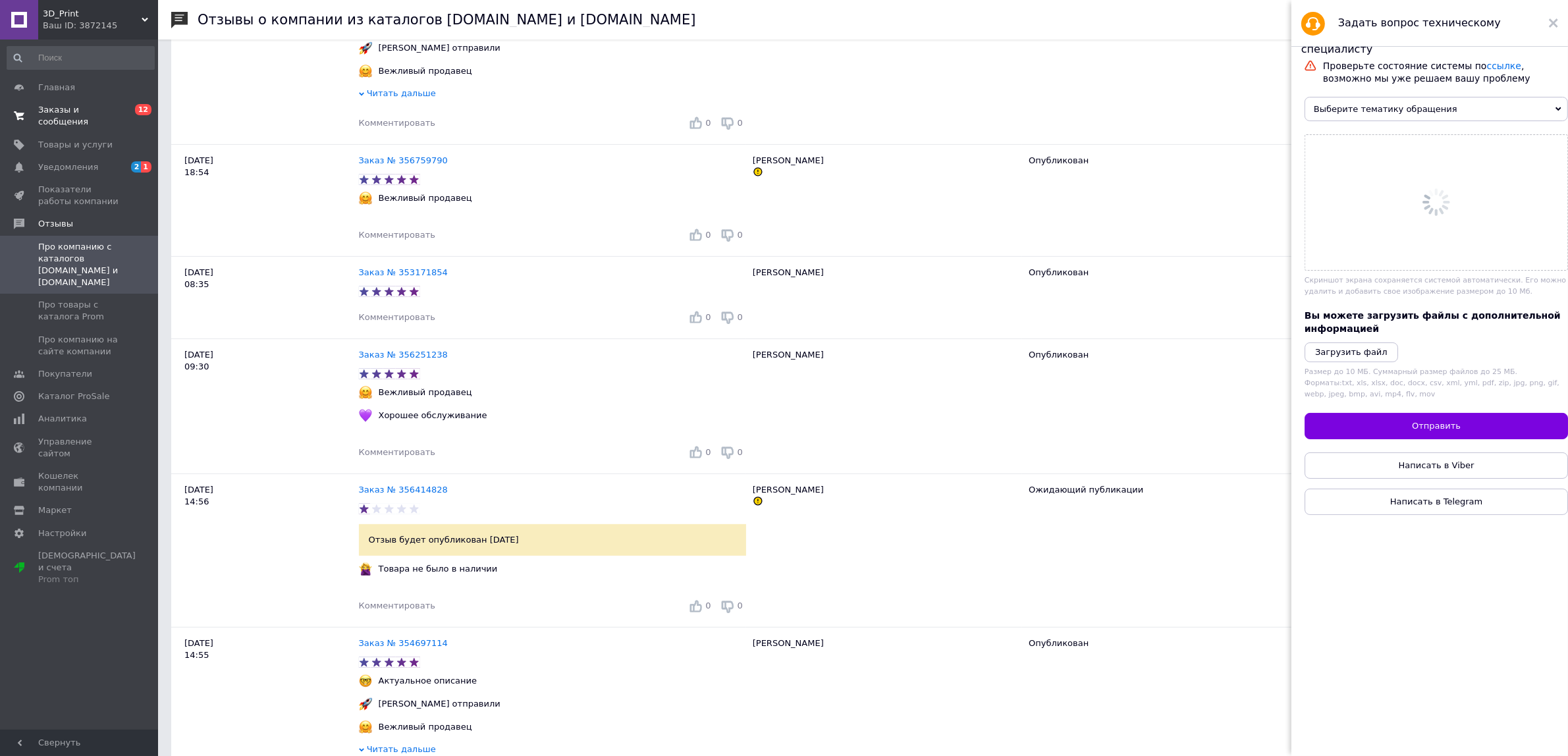
click at [1380, 100] on span "Выберите тематику обращения" at bounding box center [1436, 109] width 263 height 25
click at [1384, 106] on span "Выберите тематику обращения" at bounding box center [1436, 109] width 263 height 25
click at [1496, 107] on span "Выберите тематику обращения" at bounding box center [1436, 109] width 263 height 25
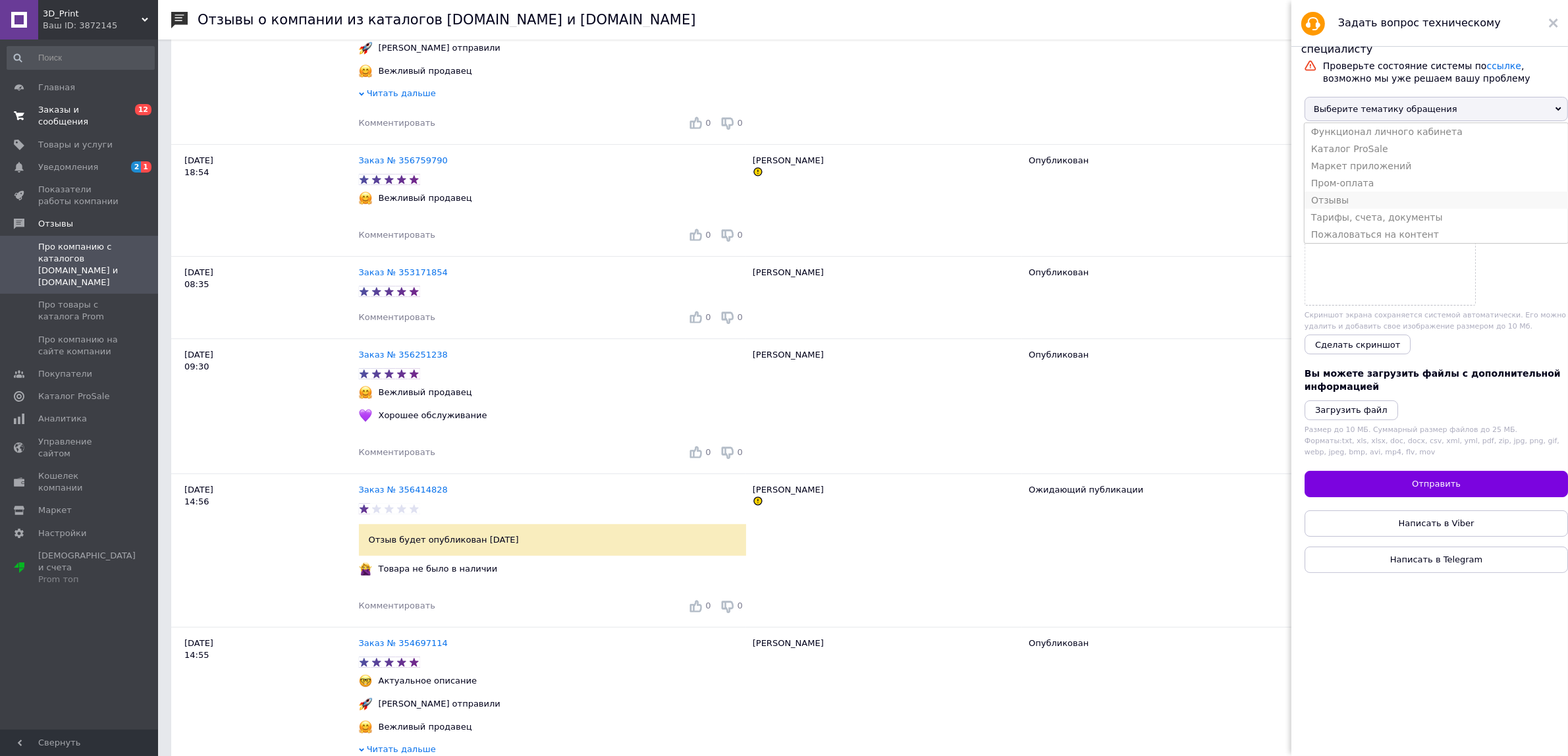
click at [1404, 201] on li "Отзывы" at bounding box center [1436, 200] width 263 height 17
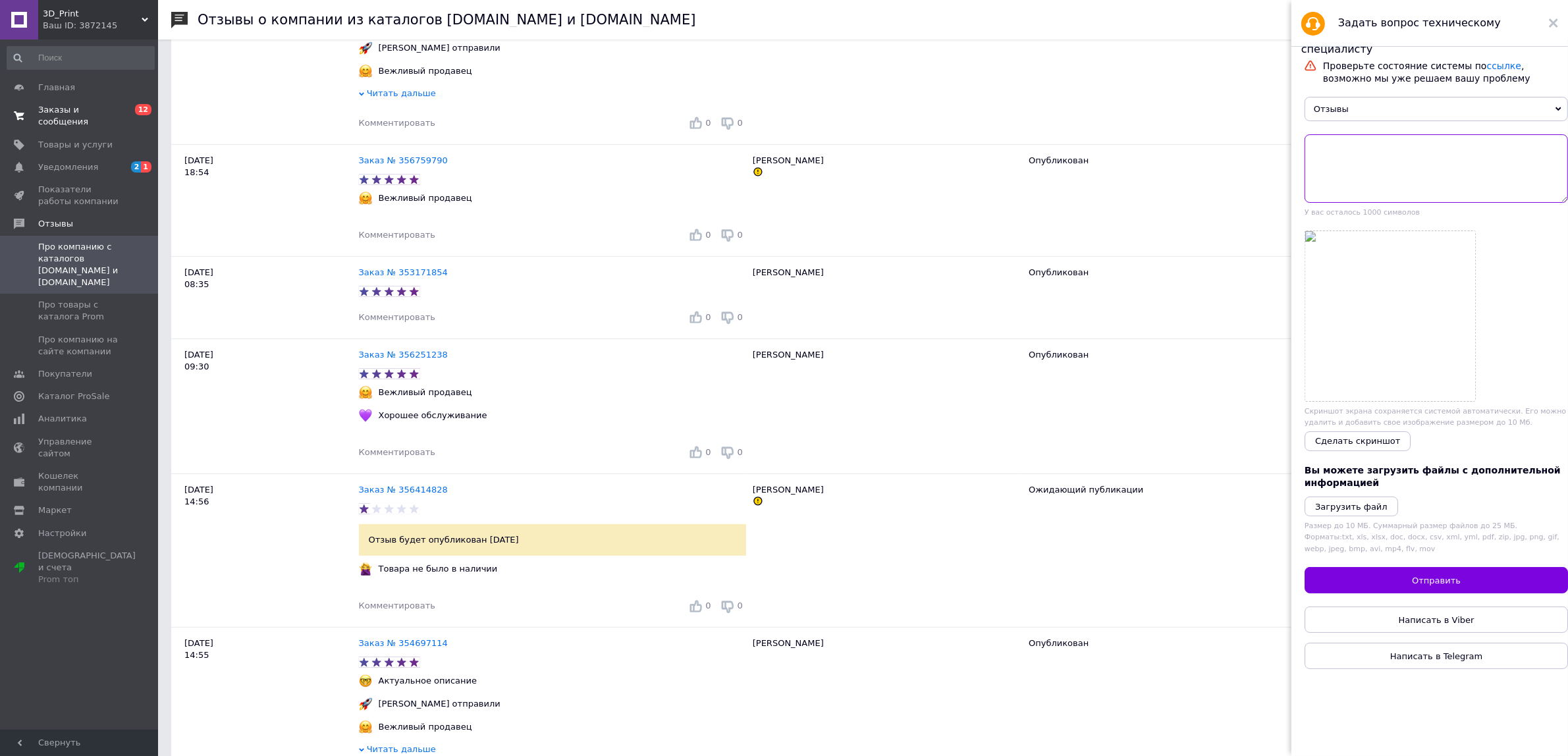
click at [1427, 169] on textarea at bounding box center [1436, 168] width 263 height 68
paste textarea "Заказ № 356414828"
drag, startPoint x: 1347, startPoint y: 145, endPoint x: 1334, endPoint y: 142, distance: 13.3
click at [1334, 142] on textarea "Заказ № 356414828, восклицательный знак у покупателя. Деактивируйте отзыв пожал…" at bounding box center [1436, 168] width 263 height 68
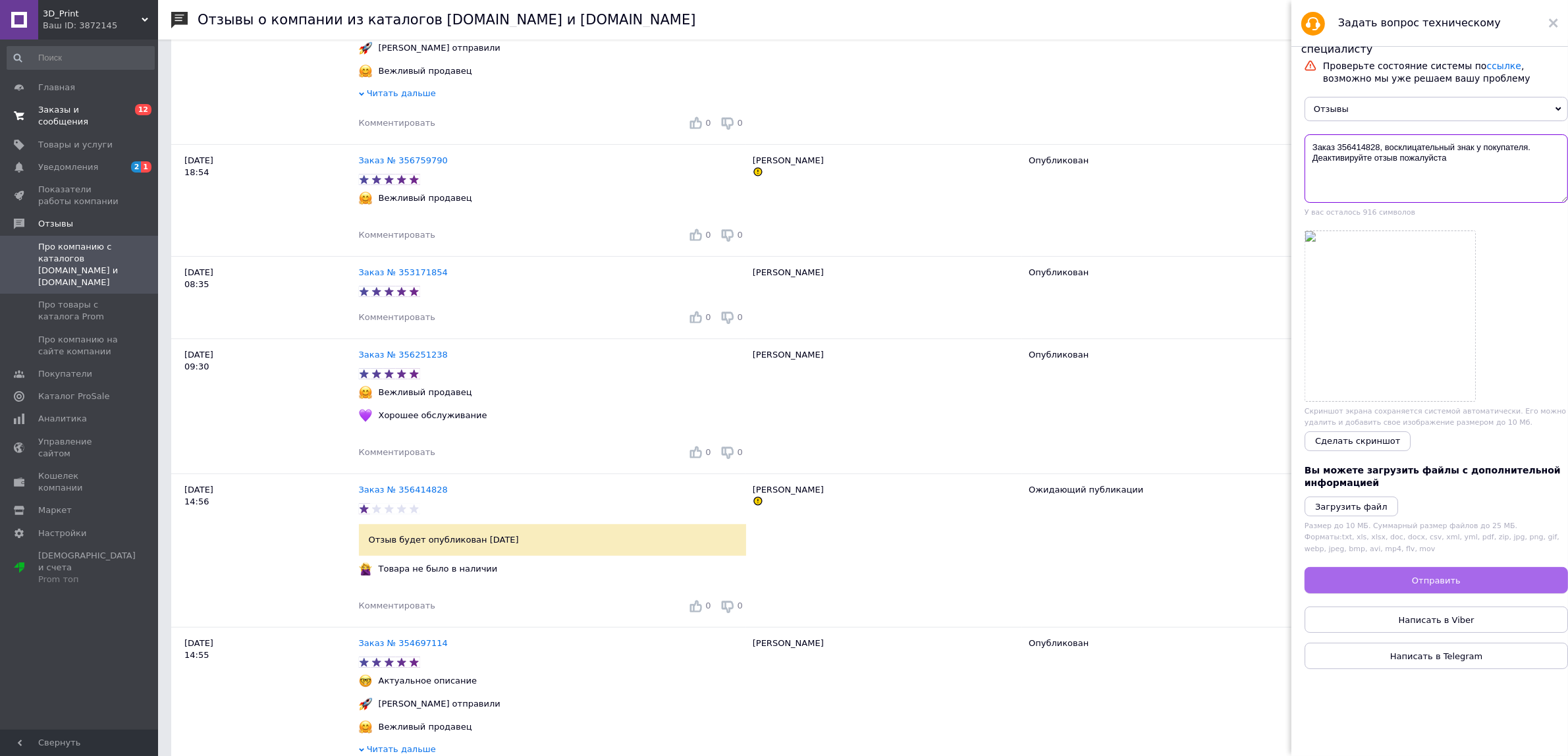
type textarea "Заказ 356414828, восклицательный знак у покупателя. Деактивируйте отзыв пожалуй…"
click at [1447, 589] on button "Отправить" at bounding box center [1436, 580] width 263 height 26
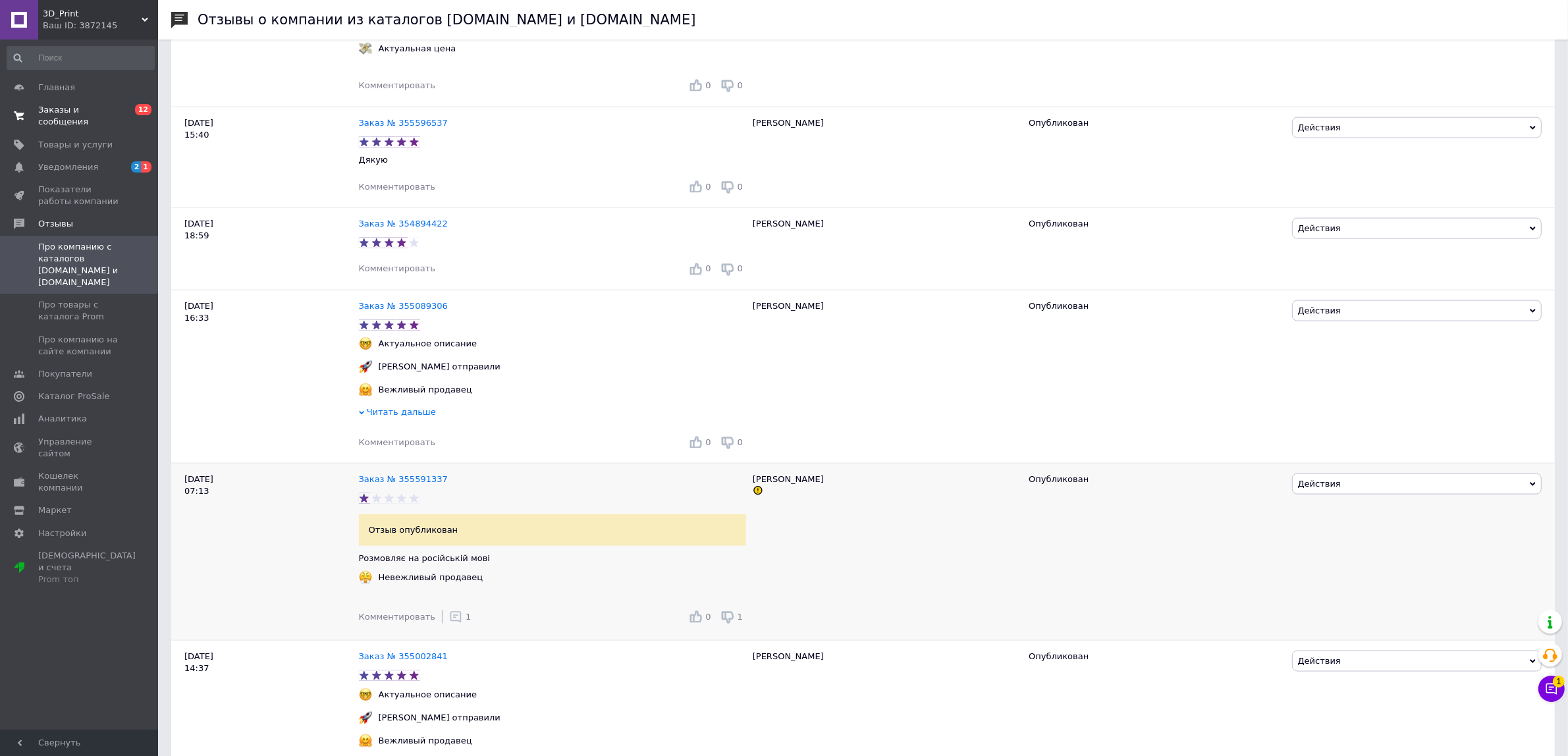
scroll to position [2387, 0]
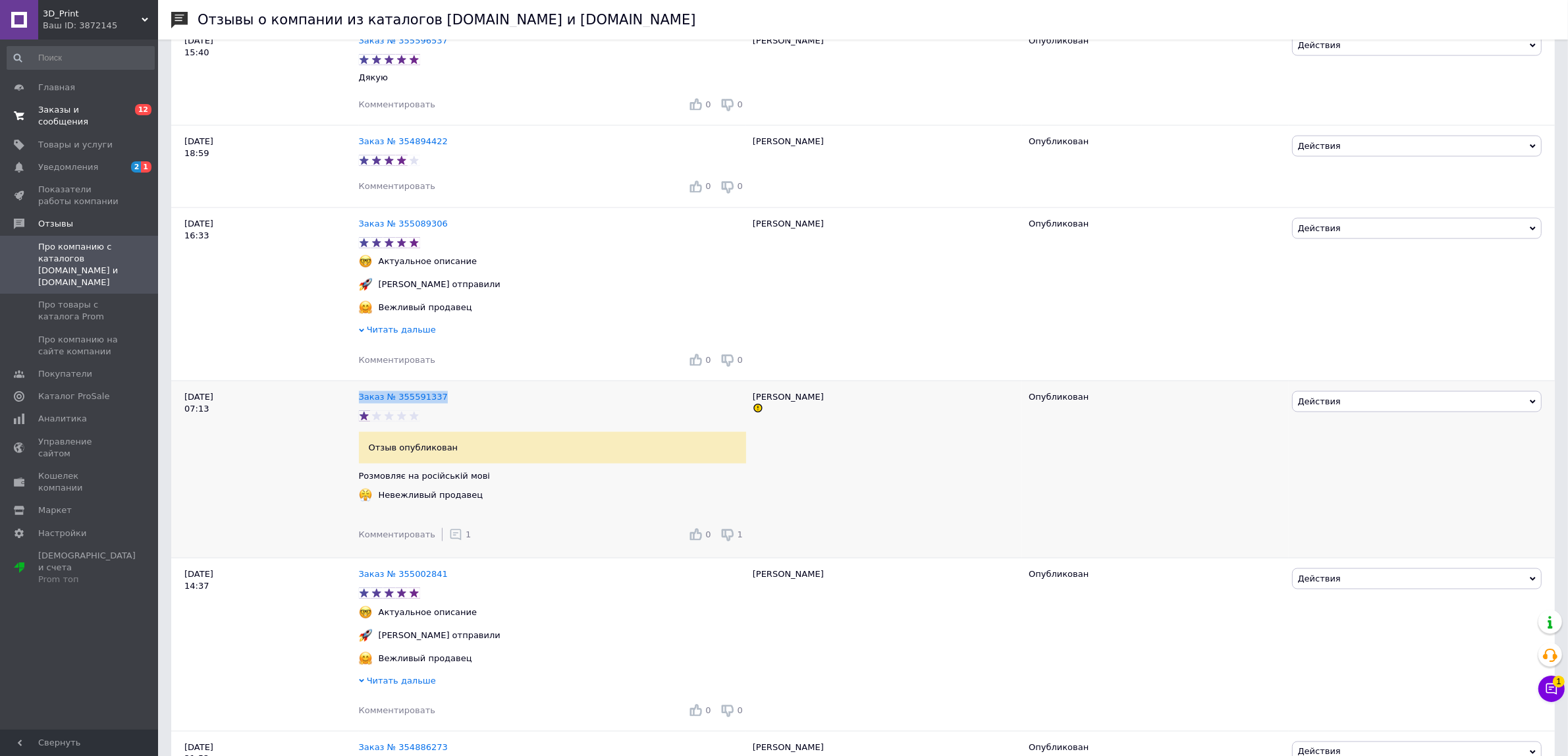
drag, startPoint x: 452, startPoint y: 410, endPoint x: 356, endPoint y: 410, distance: 96.0
click at [356, 406] on div "Заказ № 355591337" at bounding box center [552, 397] width 392 height 18
copy link "Заказ № 355591337"
click at [1552, 680] on button "Чат с покупателем 1" at bounding box center [1551, 689] width 26 height 26
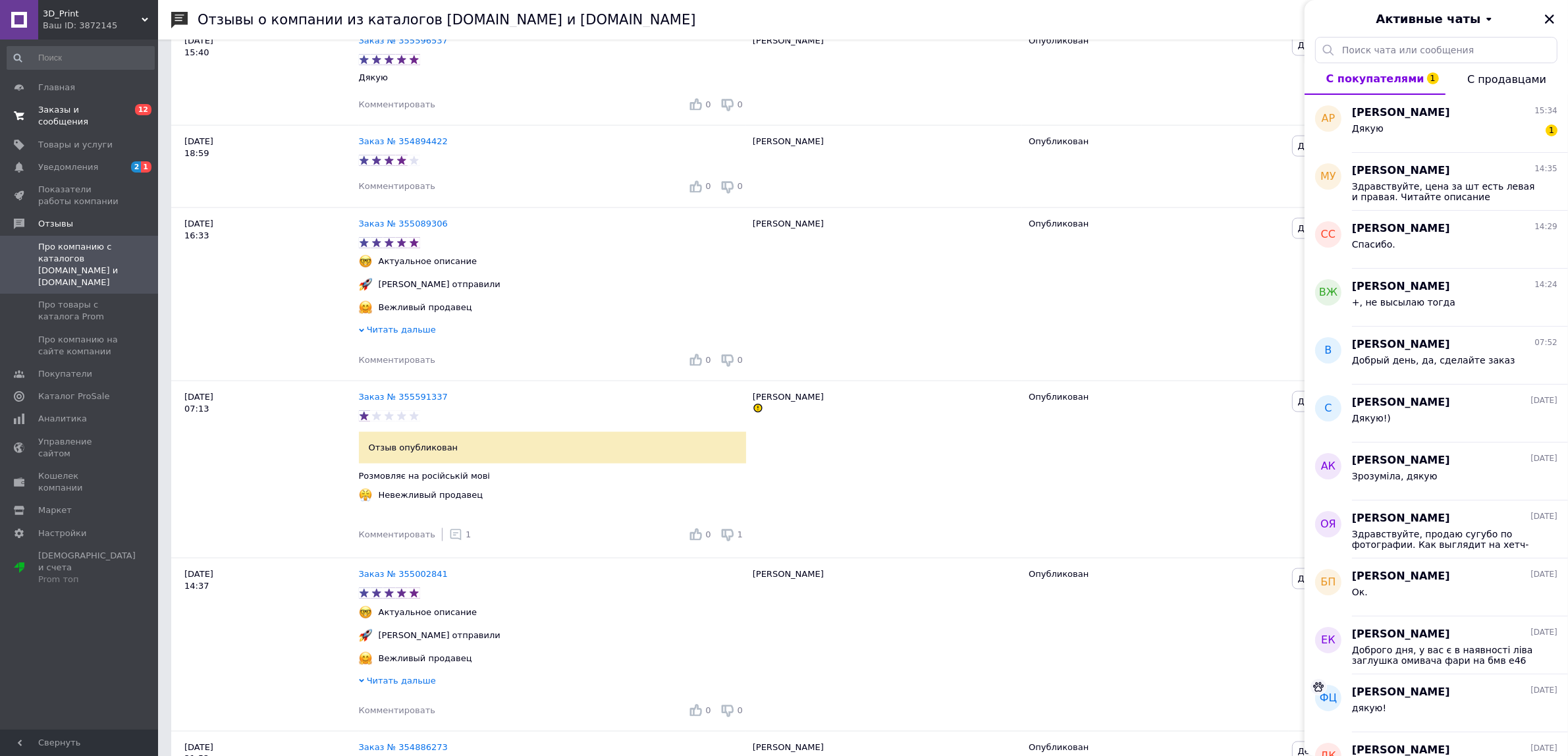
click at [1545, 27] on div "Активные чаты" at bounding box center [1436, 18] width 263 height 37
click at [1552, 17] on icon "Закрыть" at bounding box center [1549, 19] width 9 height 9
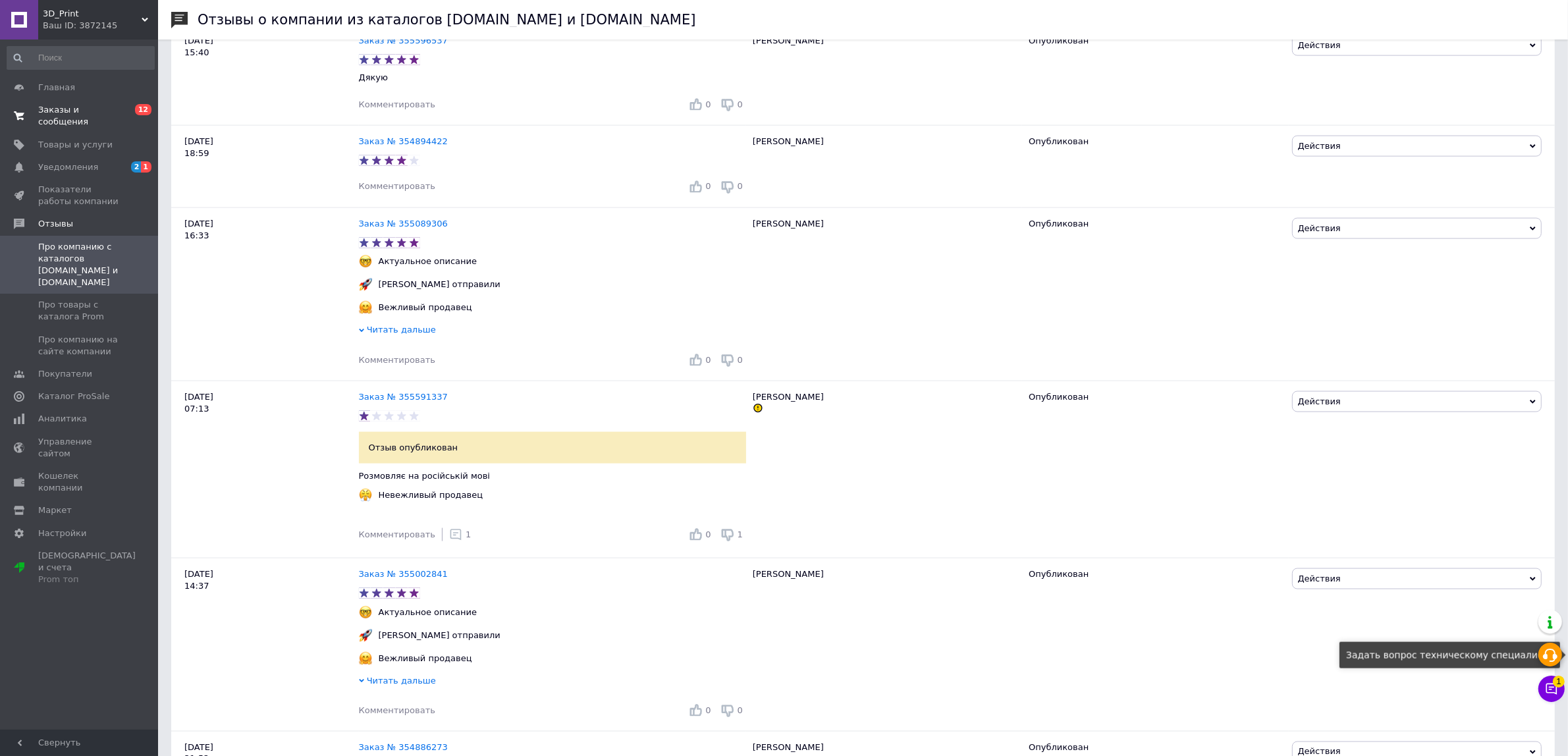
click at [1548, 654] on icon at bounding box center [1549, 655] width 16 height 16
click at [1555, 649] on icon at bounding box center [1549, 655] width 16 height 16
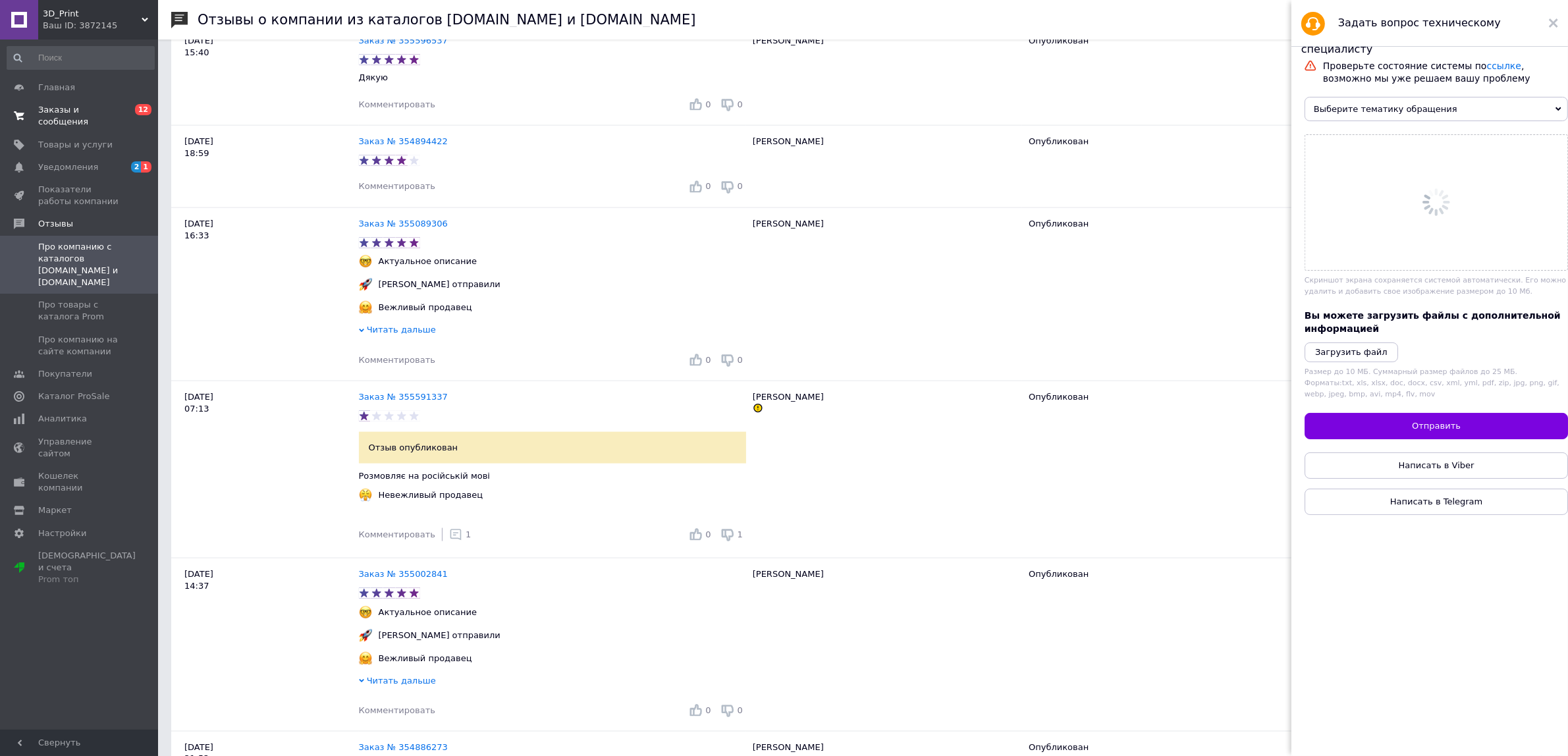
click at [1433, 124] on div "Проверьте состояние системы по ссылке , возможно мы уже решаем вашу проблему Вы…" at bounding box center [1436, 287] width 263 height 455
click at [1433, 112] on span "Выберите тематику обращения" at bounding box center [1436, 109] width 263 height 25
click at [1515, 114] on span "Выберите тематику обращения" at bounding box center [1436, 109] width 263 height 25
click at [1509, 107] on span "Выберите тематику обращения" at bounding box center [1436, 109] width 263 height 25
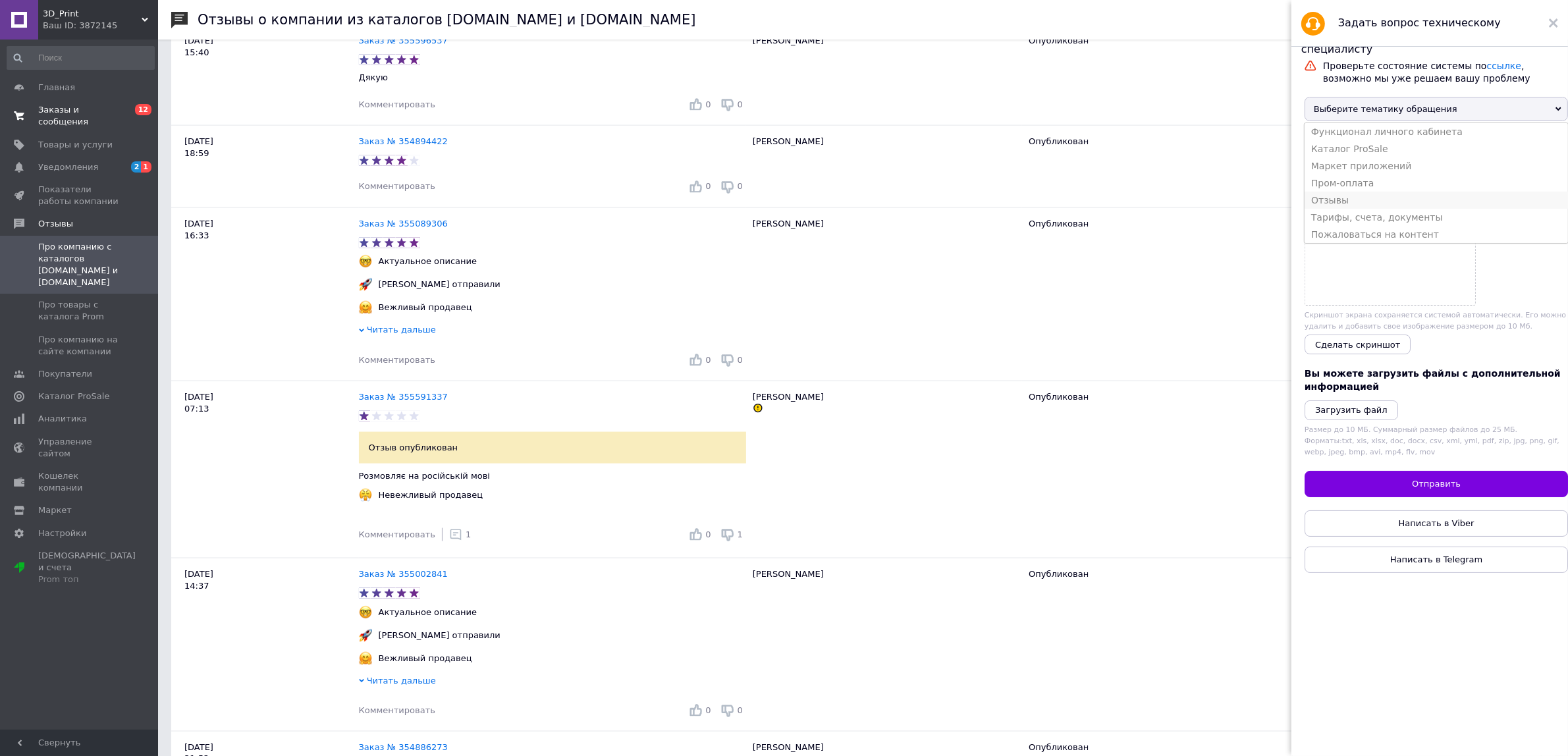
click at [1389, 193] on li "Отзывы" at bounding box center [1436, 200] width 263 height 17
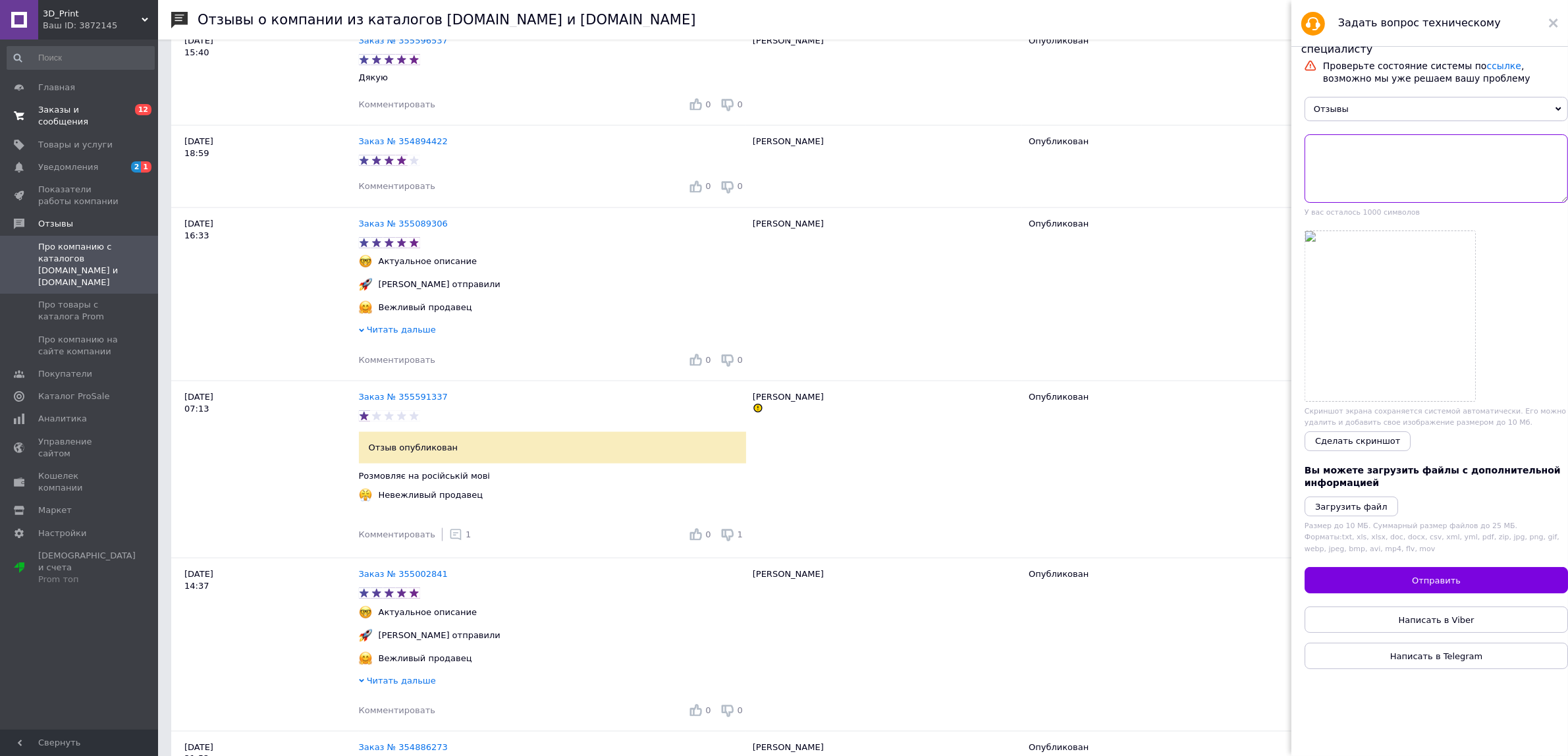
click at [1400, 165] on textarea at bounding box center [1436, 168] width 263 height 68
paste textarea "Заказ № 355591337"
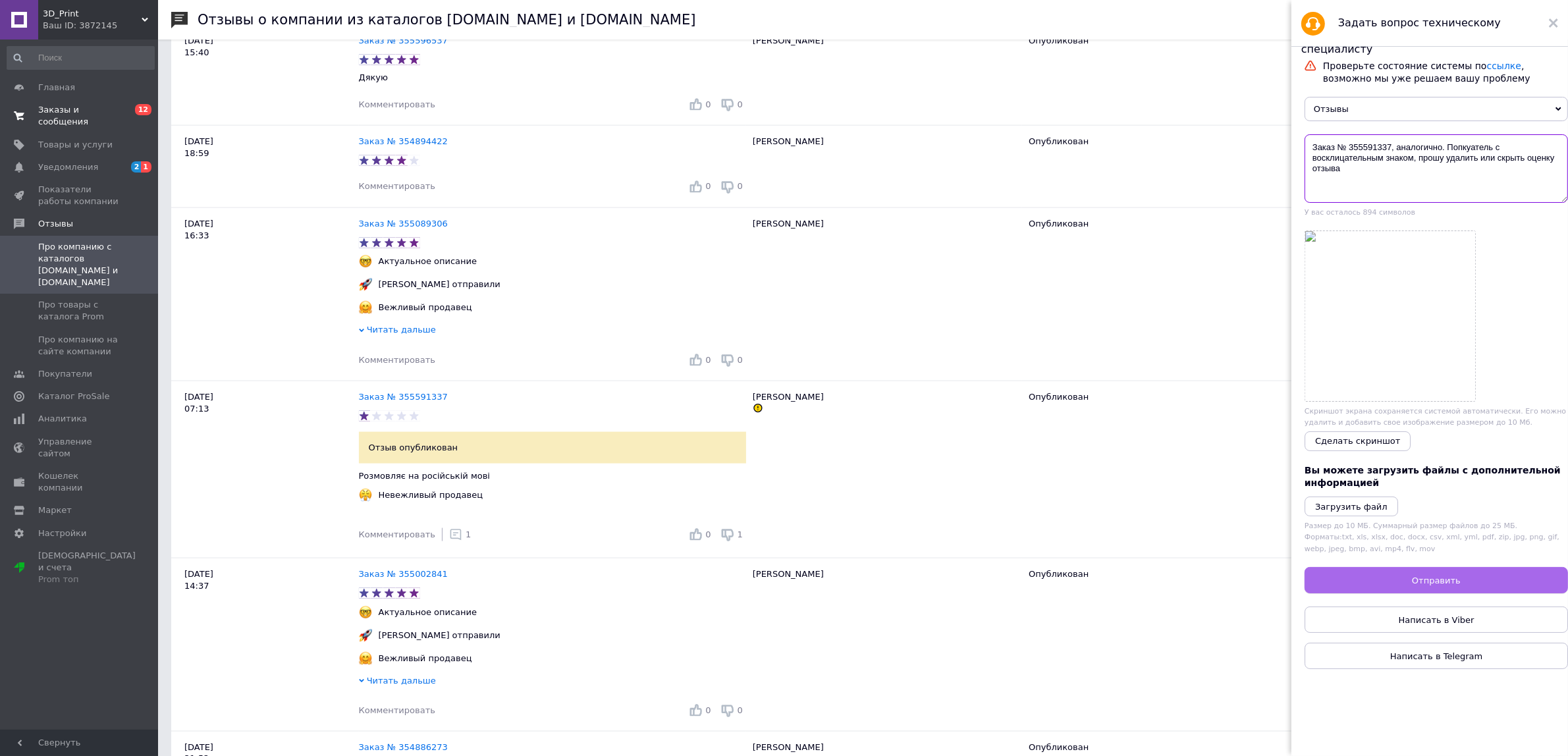
type textarea "Заказ № 355591337, аналогично. Попкуатель с восклицательным знаком, прошу удали…"
click at [1424, 590] on button "Отправить" at bounding box center [1436, 580] width 263 height 26
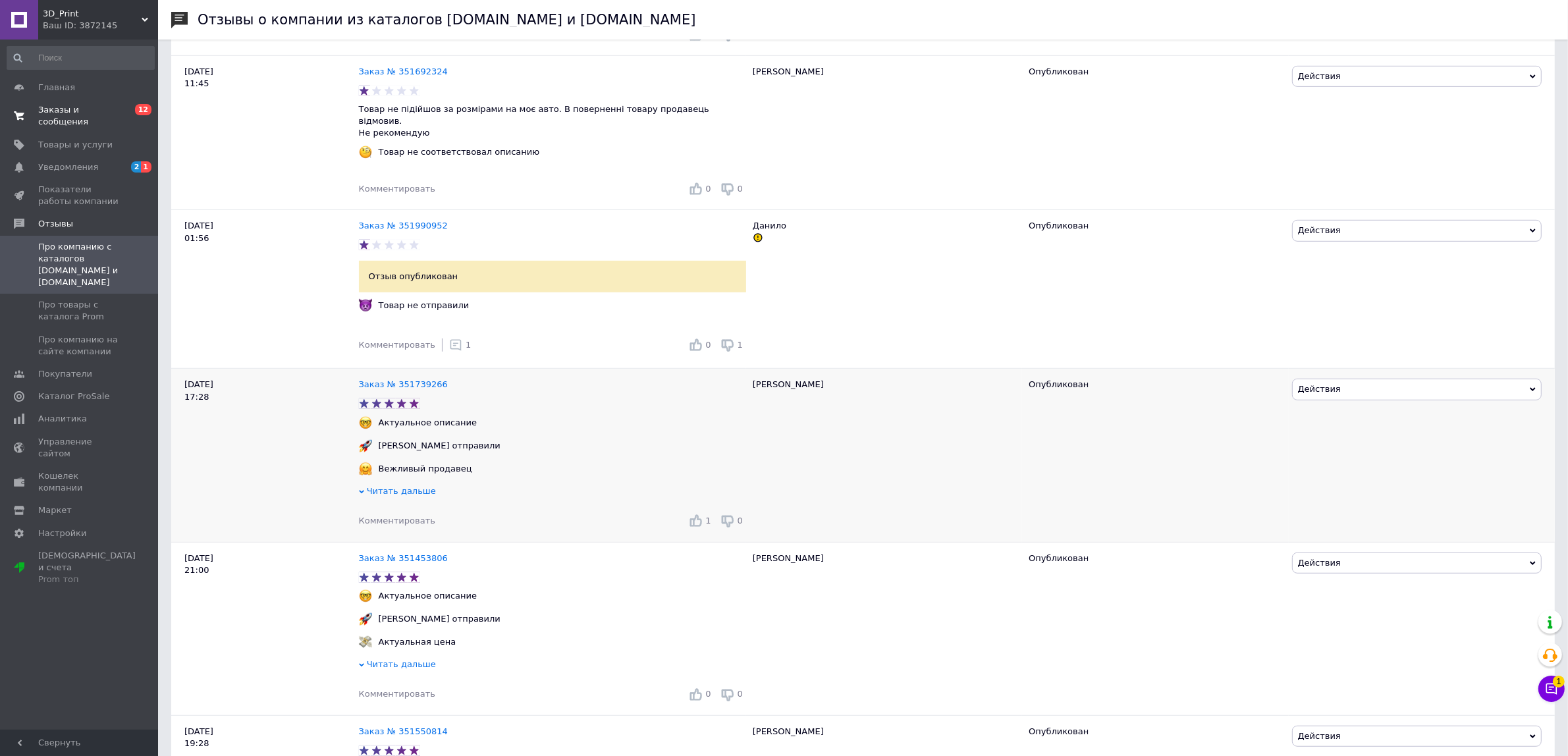
scroll to position [7162, 0]
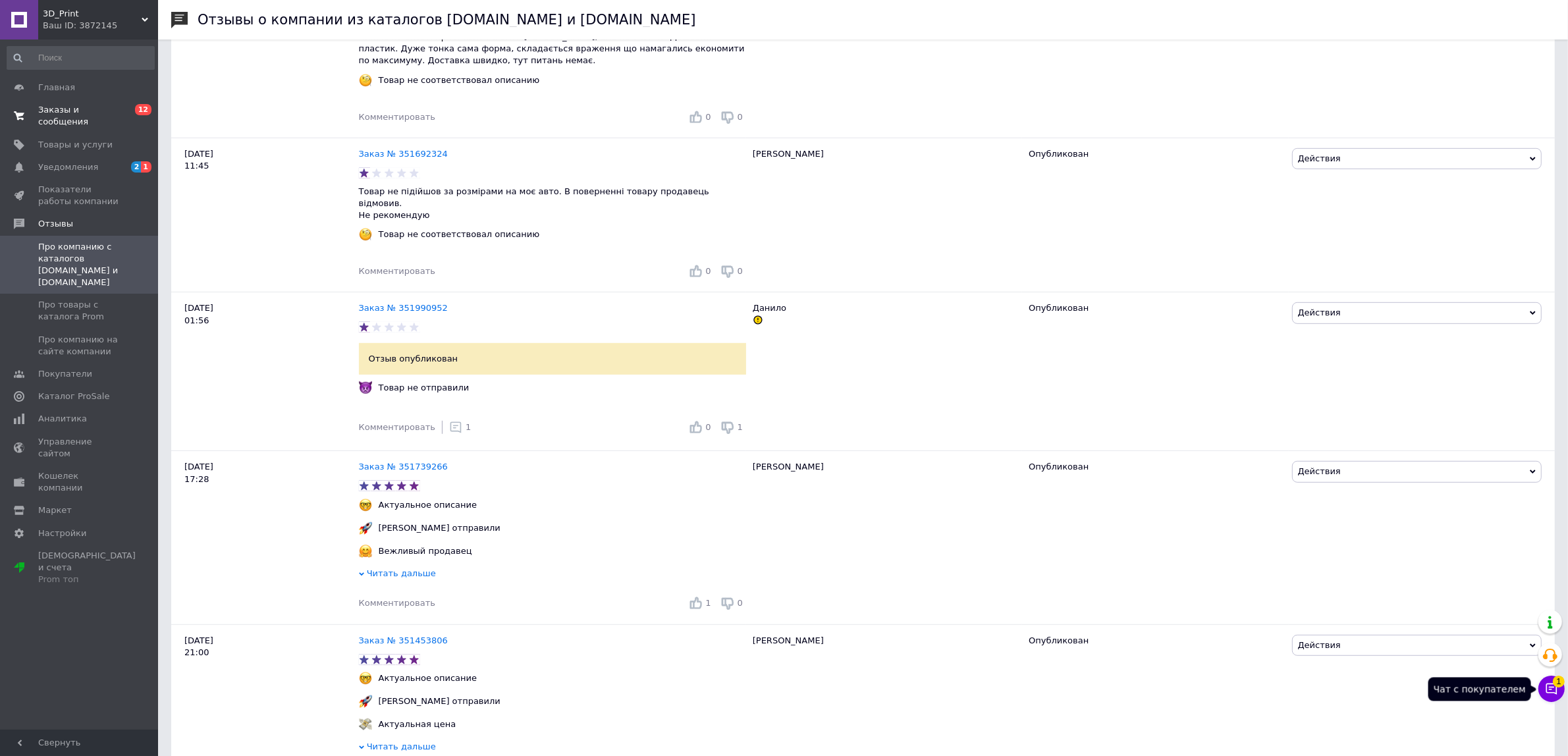
click at [1555, 687] on span "1" at bounding box center [1559, 682] width 12 height 12
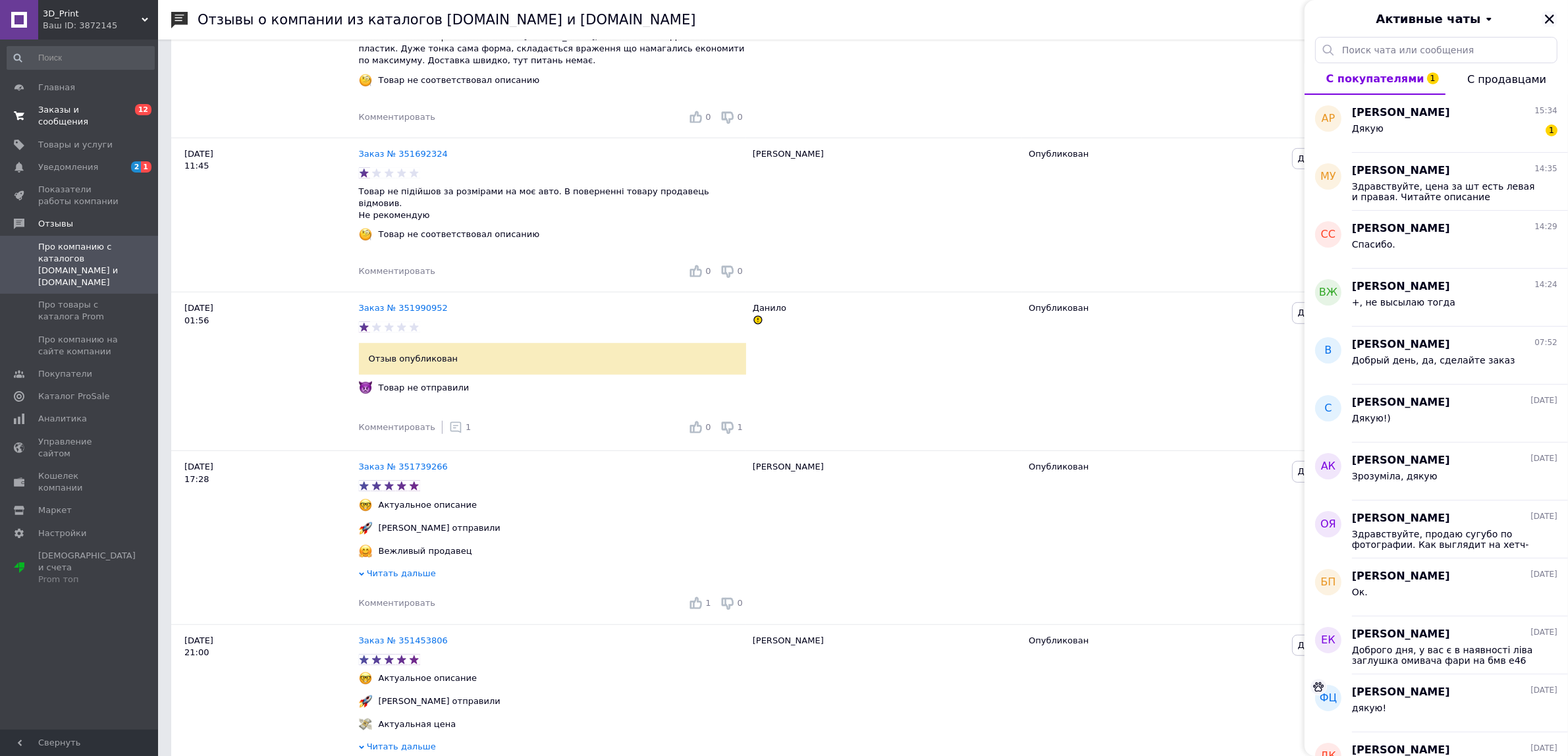
click at [1542, 25] on button "Закрыть" at bounding box center [1549, 19] width 16 height 16
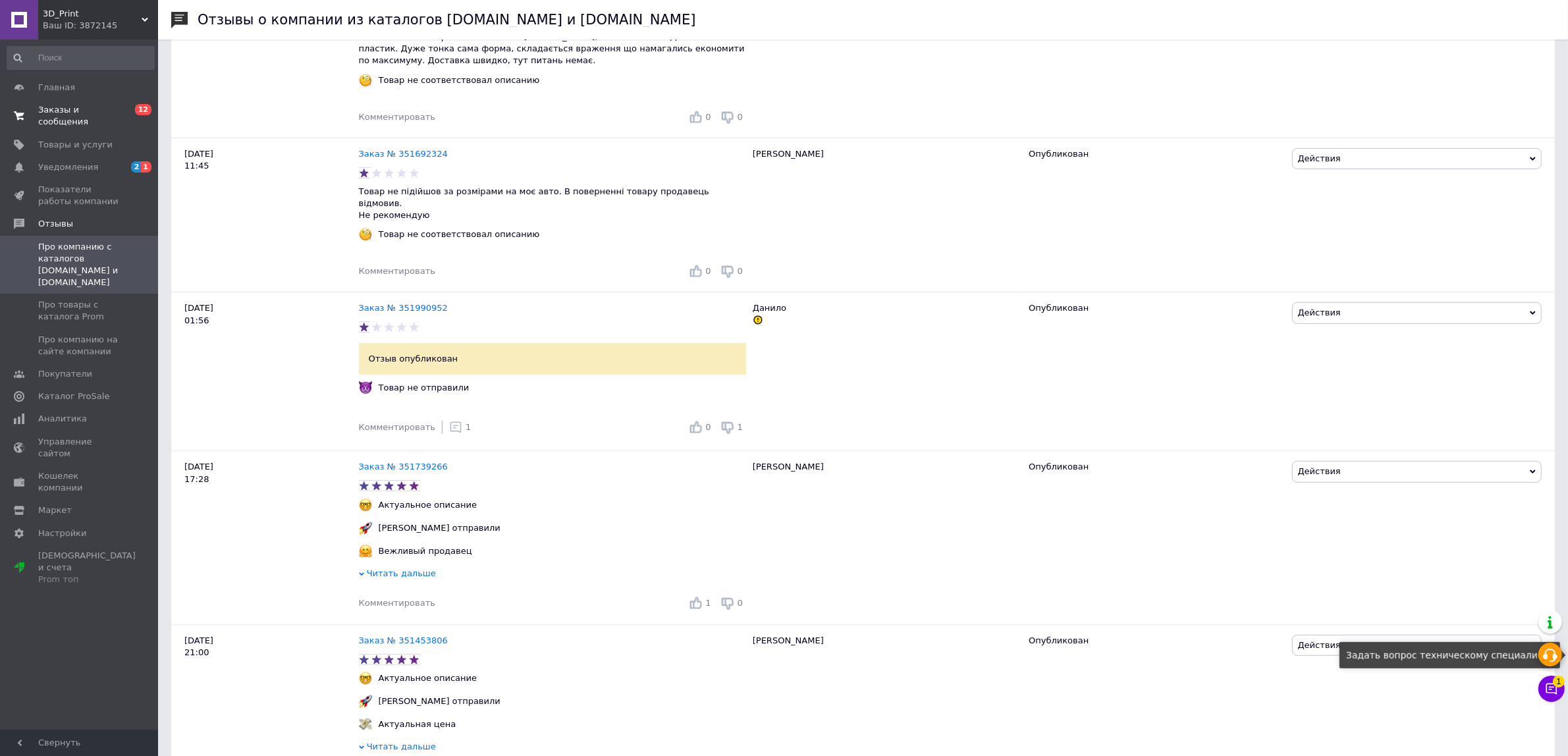
click at [1552, 653] on icon at bounding box center [1549, 655] width 16 height 16
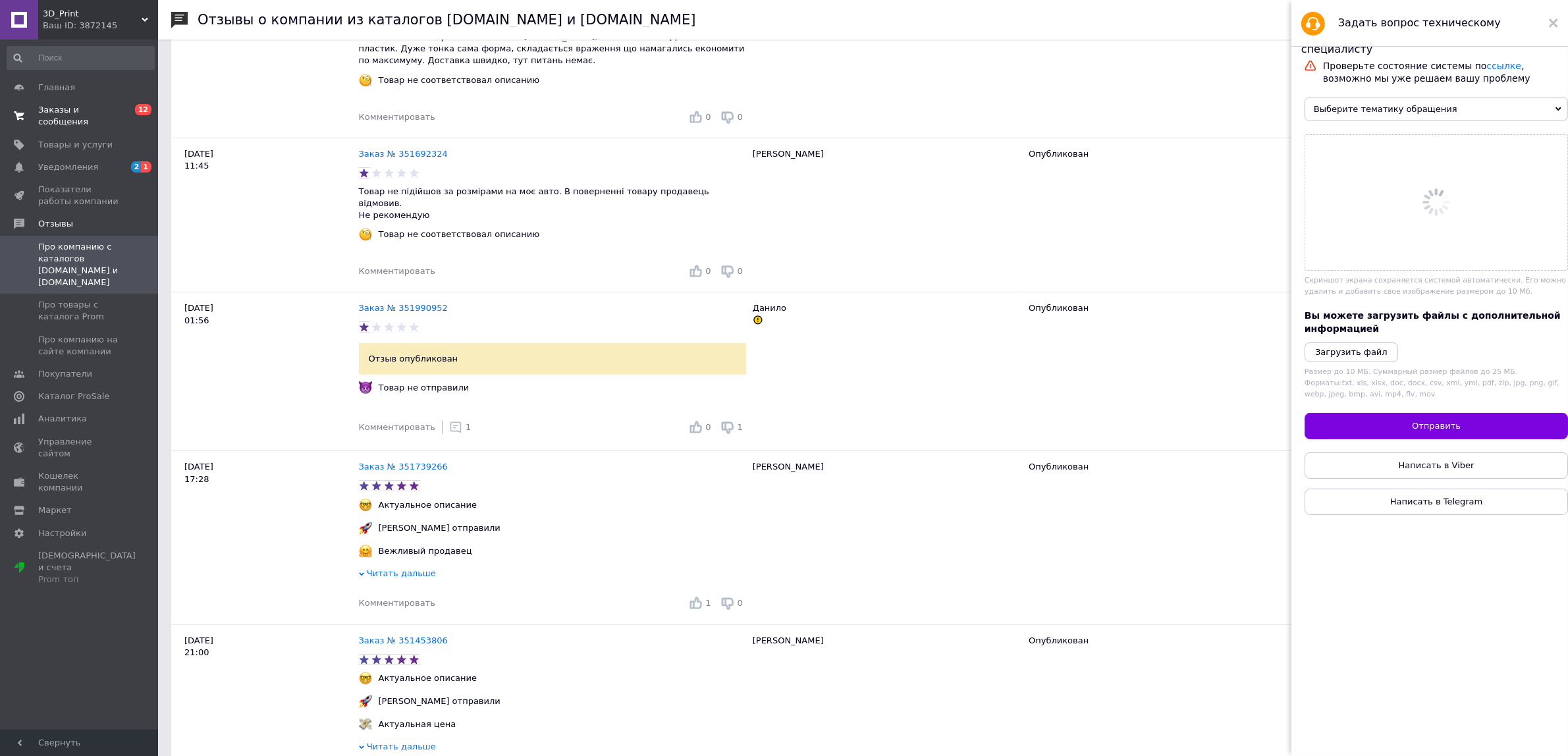
click at [1400, 97] on span "Выберите тематику обращения" at bounding box center [1436, 109] width 263 height 25
click at [1401, 109] on span "Выберите тематику обращения" at bounding box center [1436, 109] width 263 height 25
click at [1518, 107] on span "Выберите тематику обращения" at bounding box center [1436, 109] width 263 height 25
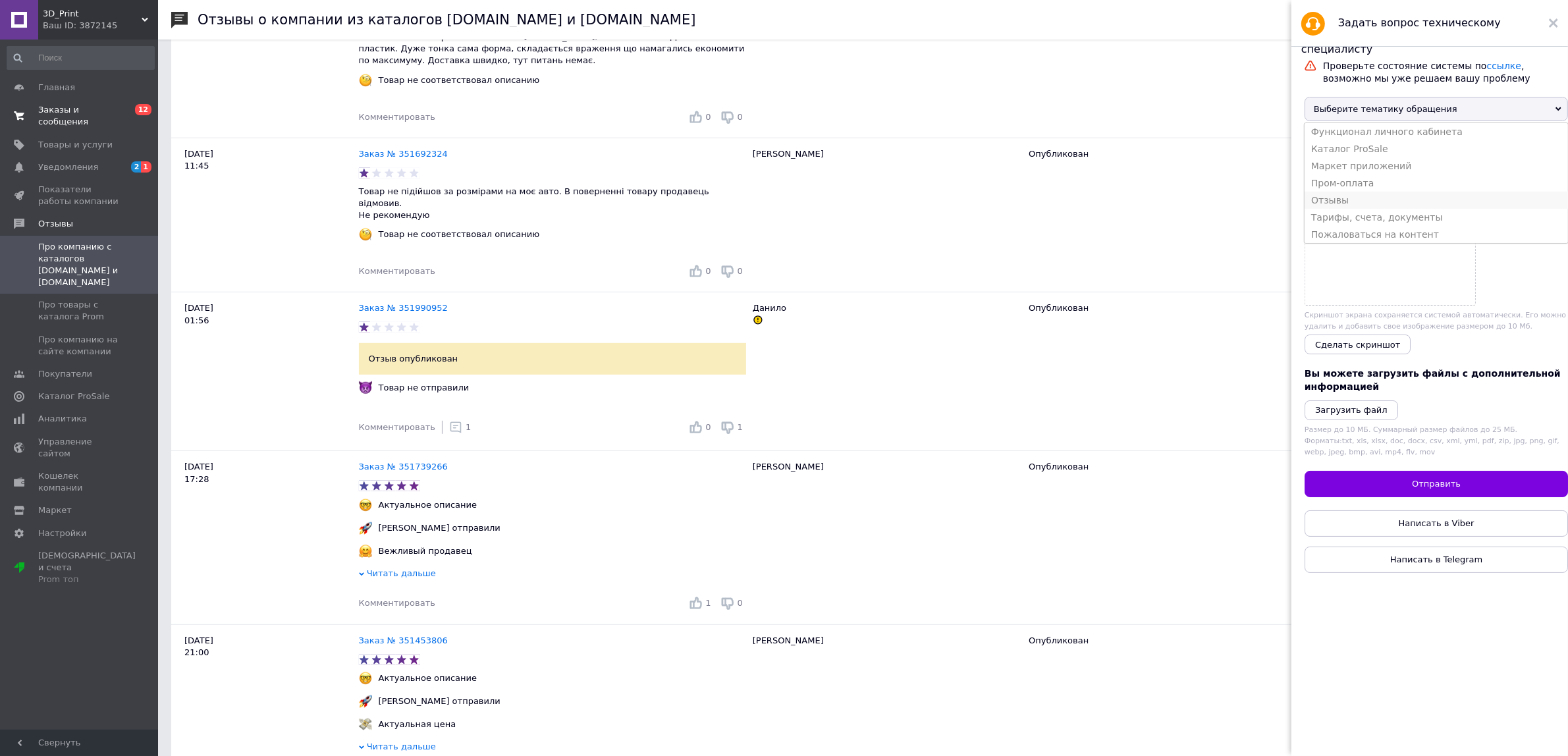
click at [1396, 201] on li "Отзывы" at bounding box center [1436, 200] width 263 height 17
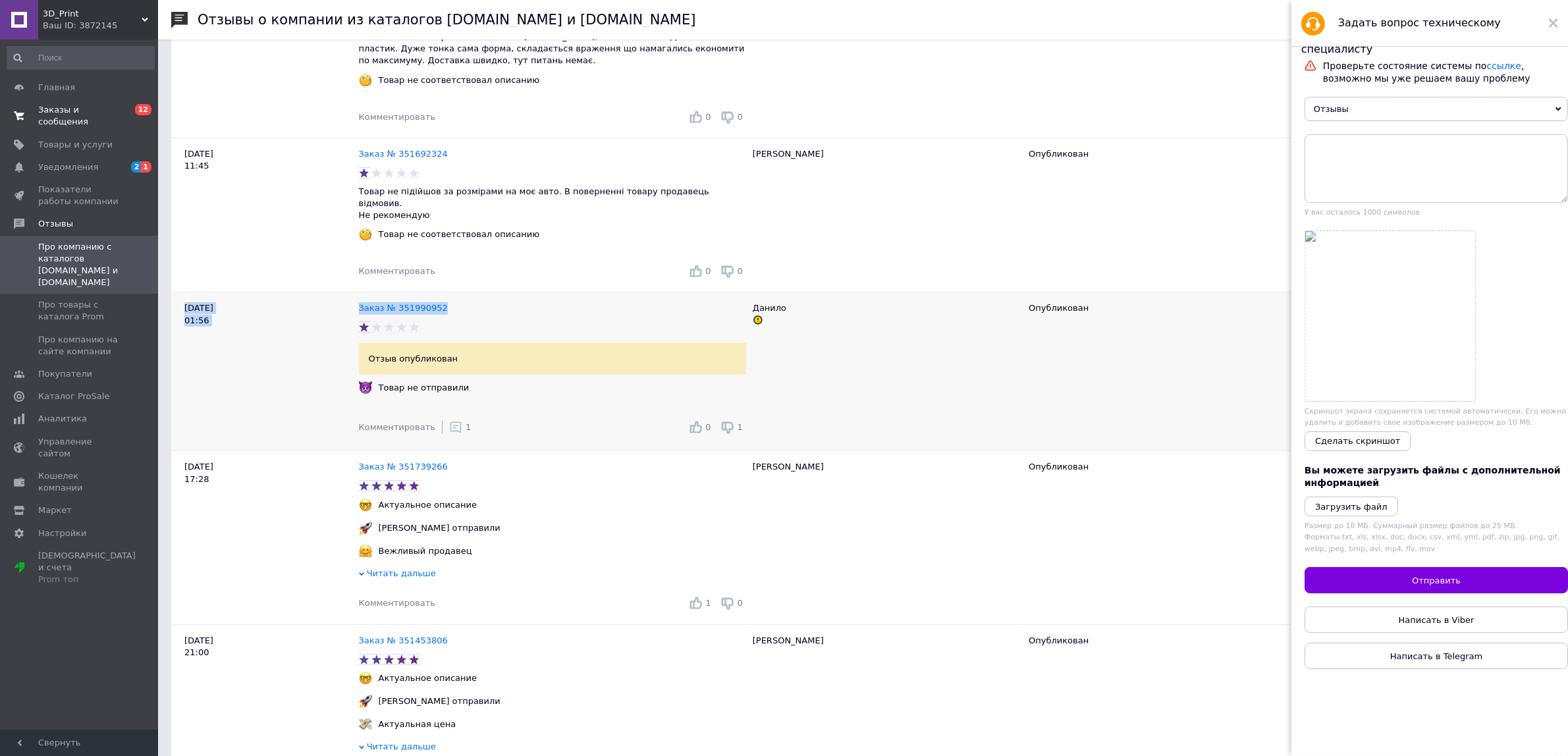
drag, startPoint x: 423, startPoint y: 293, endPoint x: 353, endPoint y: 297, distance: 70.1
click at [353, 297] on div "[DATE] 01:56 Заказ № 351990952 Отзыв опубликован Товар не отправили Комментиров…" at bounding box center [863, 372] width 1383 height 159
copy div "[DATE] 01:56 Заказ № 351990952"
click at [1473, 168] on textarea at bounding box center [1436, 168] width 263 height 68
paste textarea "01:56 Заказ № 351990952"
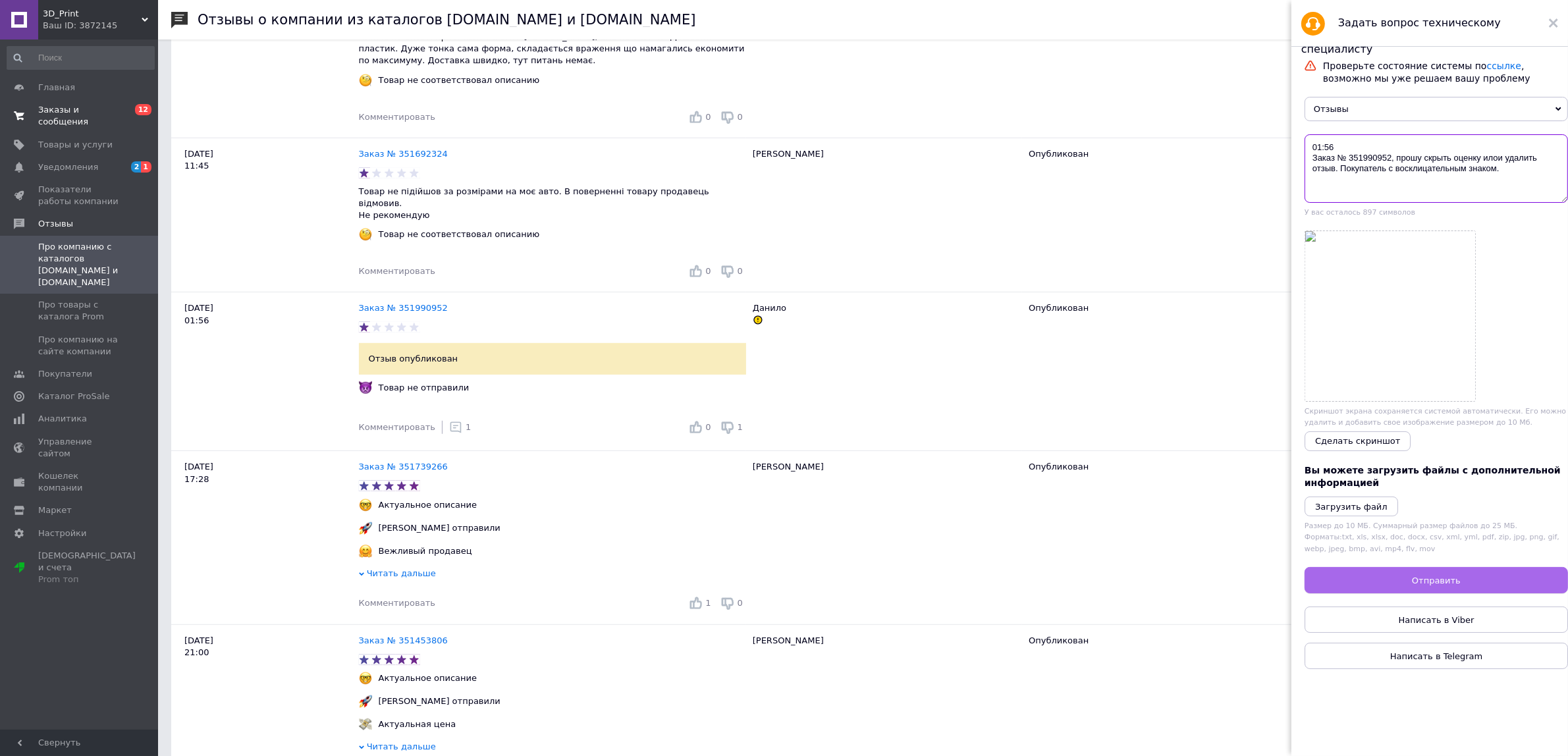
type textarea "01:56 Заказ № 351990952, прошу скрыть оценку илои удалить отзыв. Покупатель с в…"
click at [1420, 582] on span "Отправить" at bounding box center [1436, 580] width 49 height 10
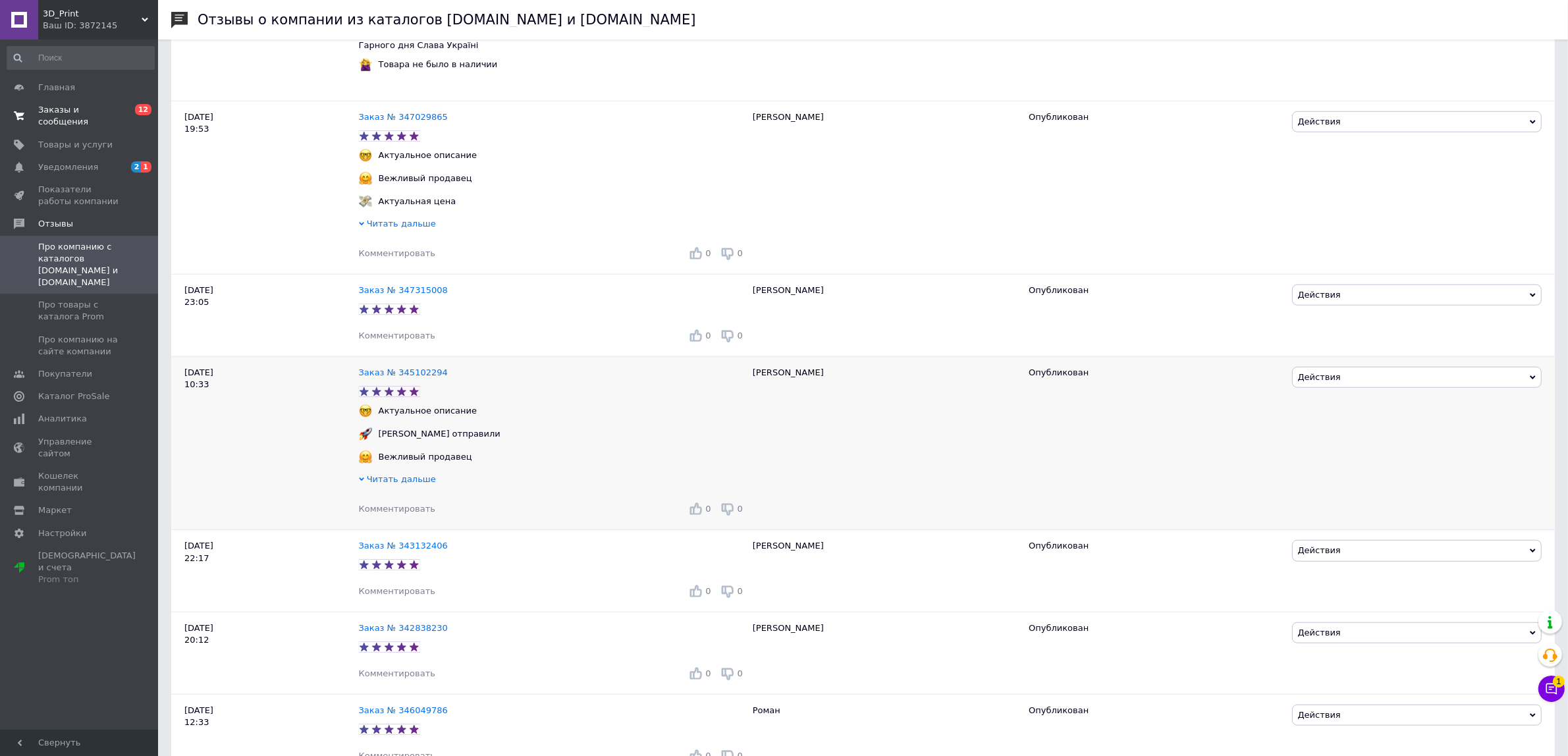
scroll to position [14143, 0]
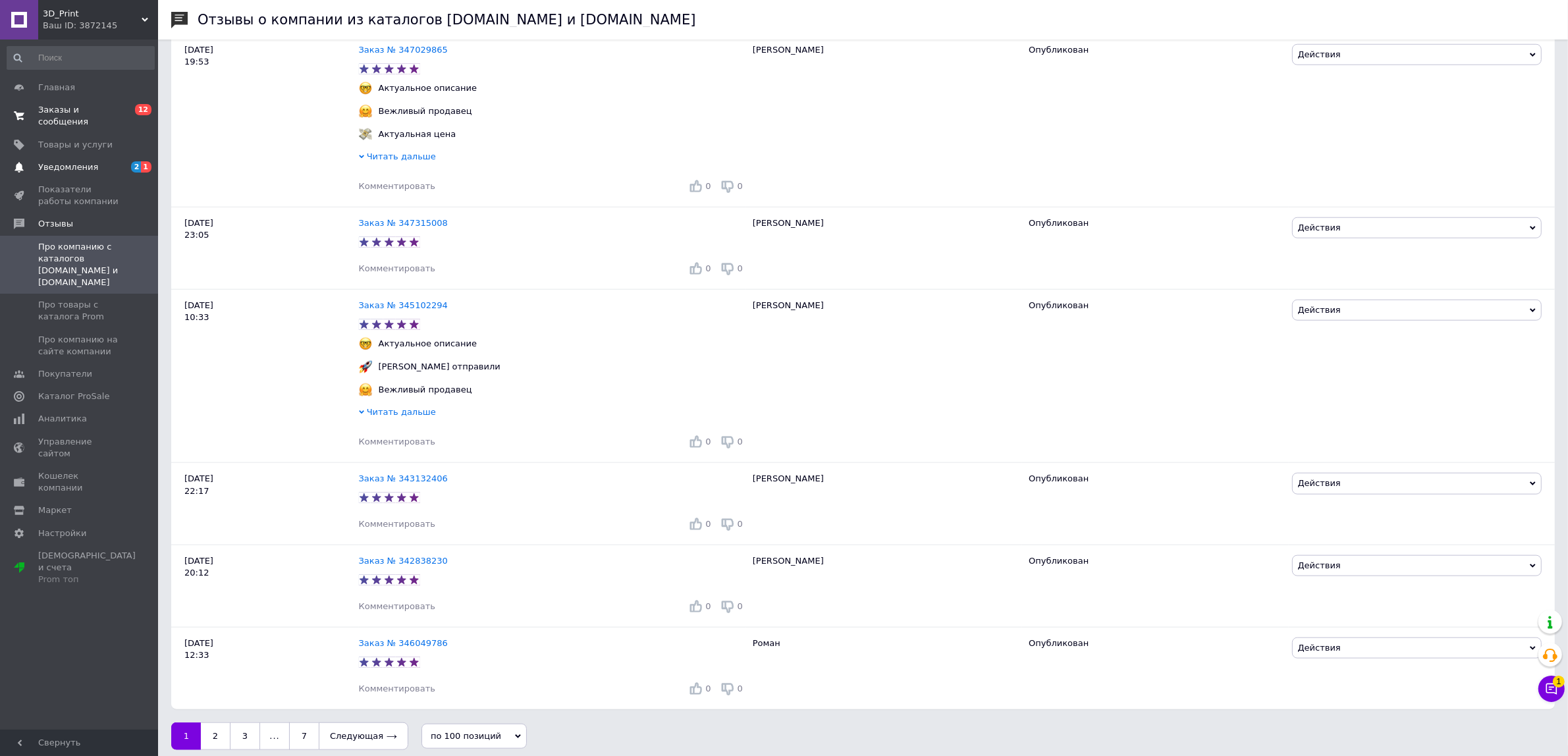
click at [71, 156] on link "Уведомления 2 1" at bounding box center [81, 168] width 162 height 22
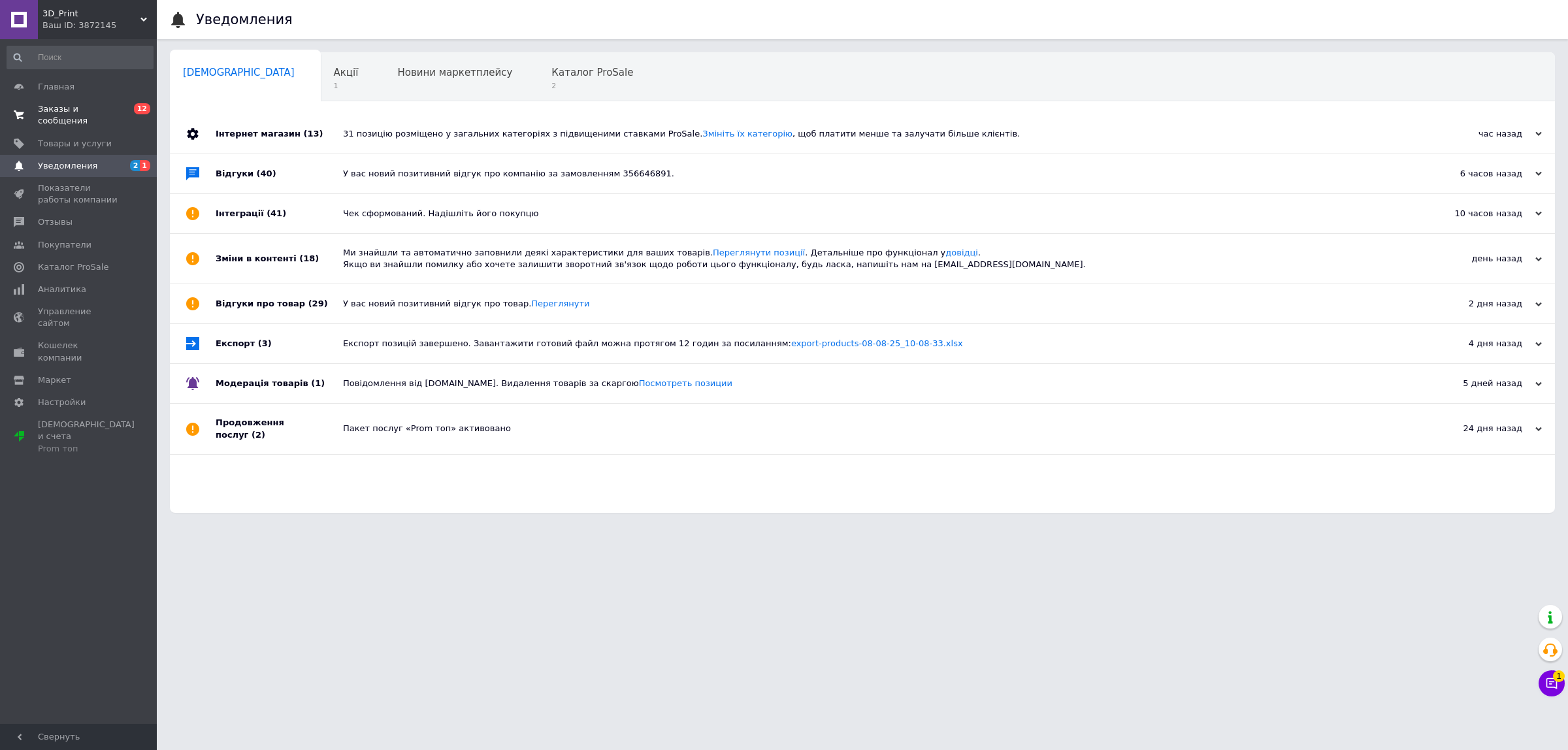
click at [119, 110] on span "Заказы и сообщения" at bounding box center [79, 115] width 83 height 24
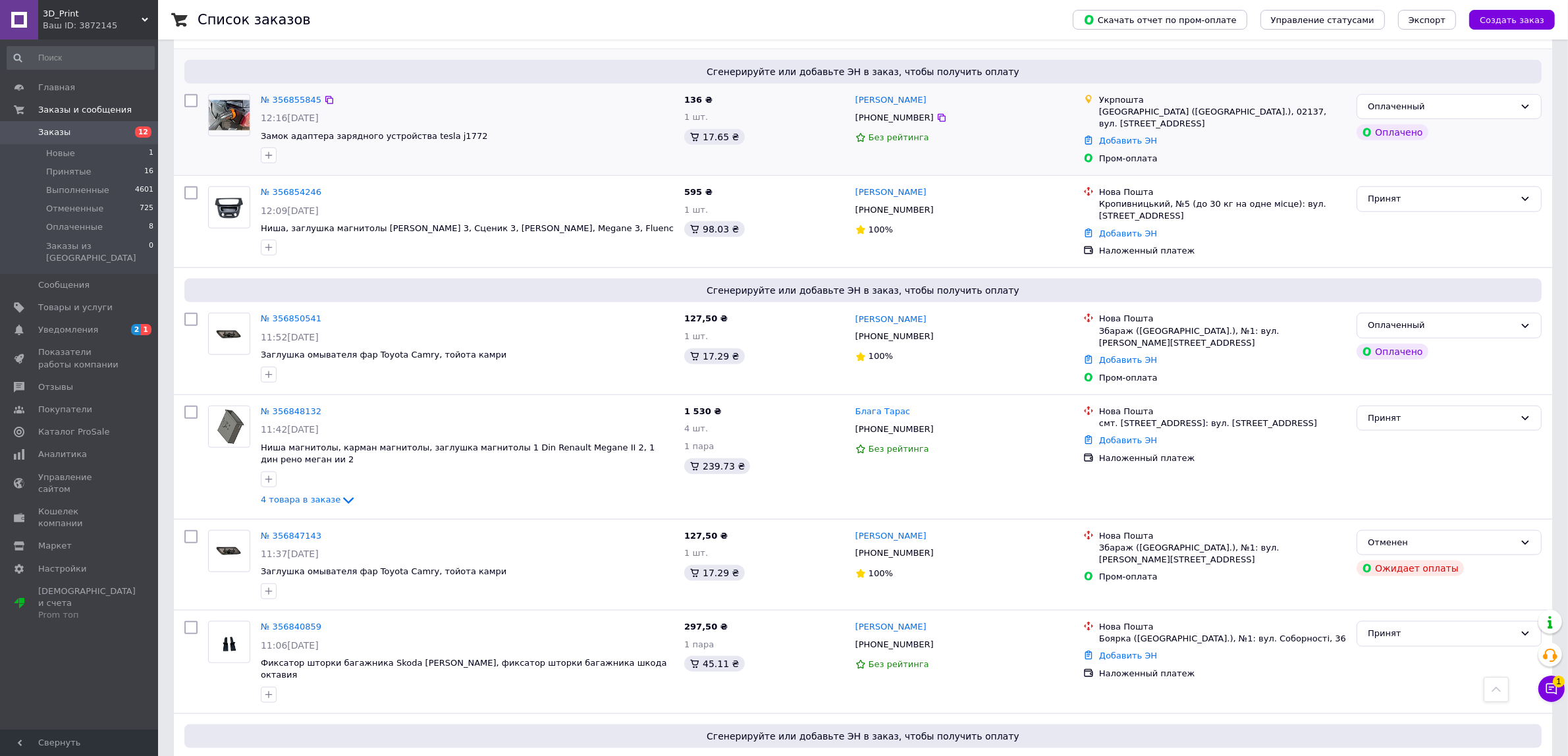
scroll to position [1235, 0]
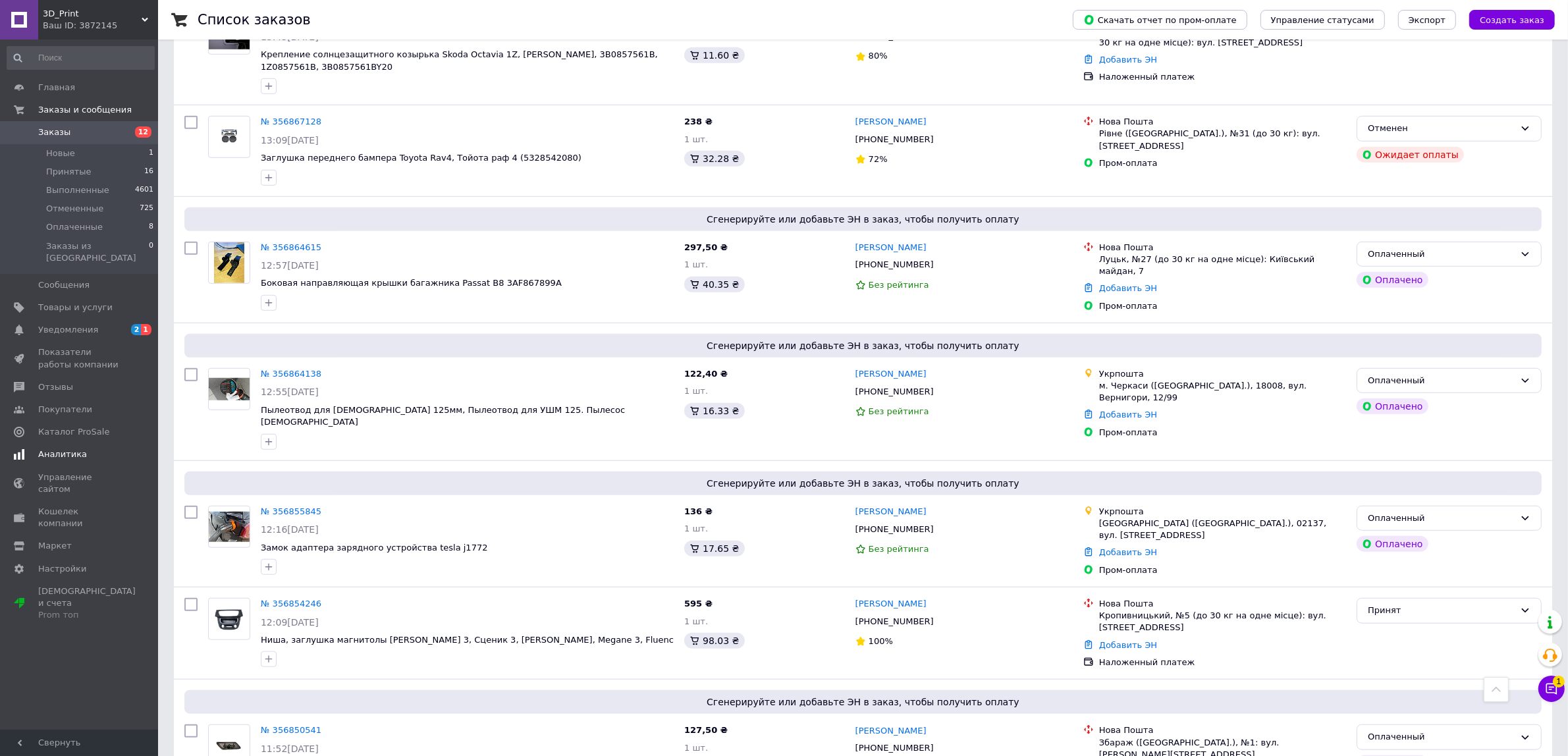
click at [79, 448] on span "Аналитика" at bounding box center [80, 454] width 84 height 12
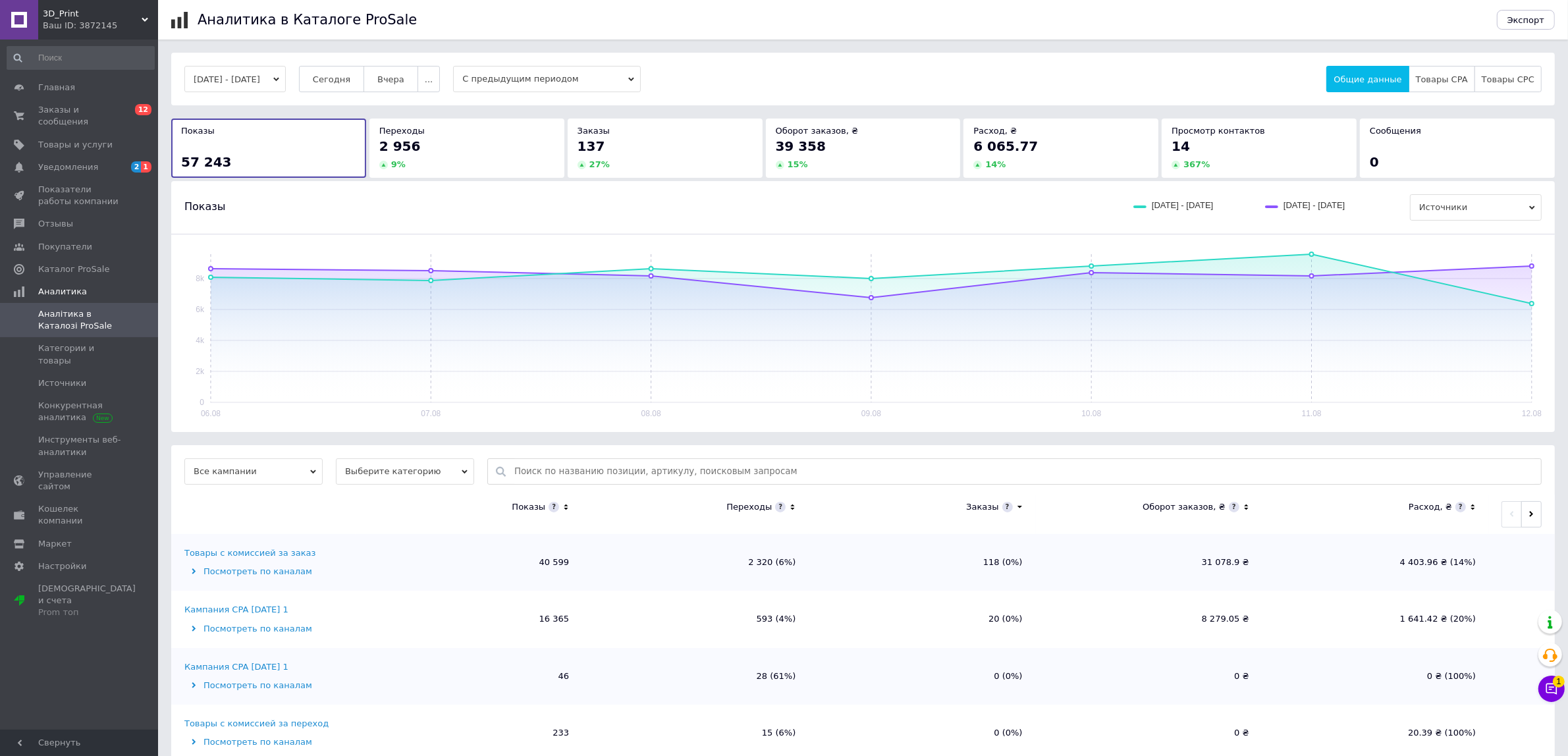
click at [261, 77] on button "[DATE] - [DATE]" at bounding box center [234, 79] width 101 height 26
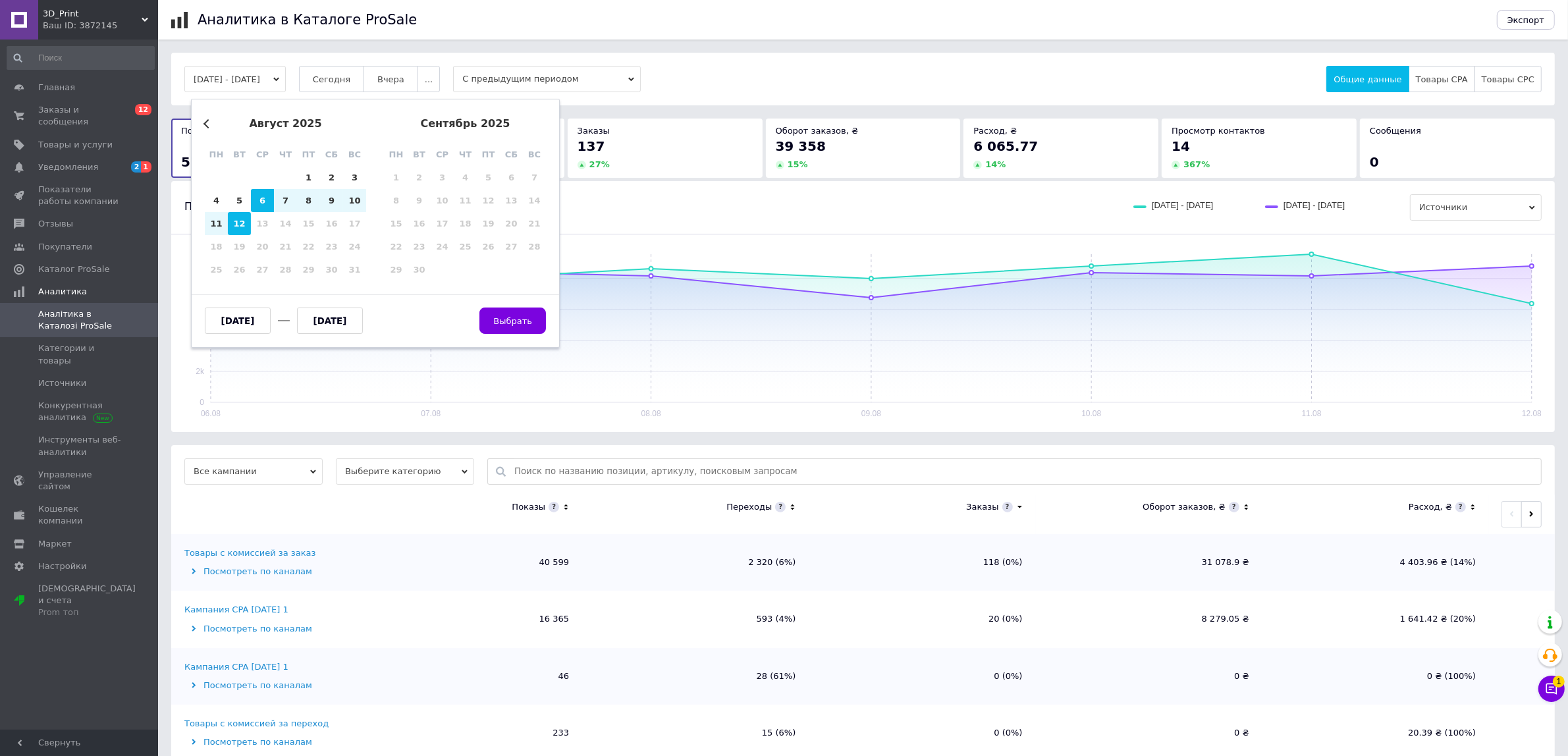
click at [235, 232] on div "12" at bounding box center [239, 223] width 23 height 23
type input "[DATE]"
click at [239, 228] on div "12" at bounding box center [239, 223] width 23 height 23
type input "[DATE]"
click at [515, 318] on span "Выбрать" at bounding box center [513, 320] width 39 height 10
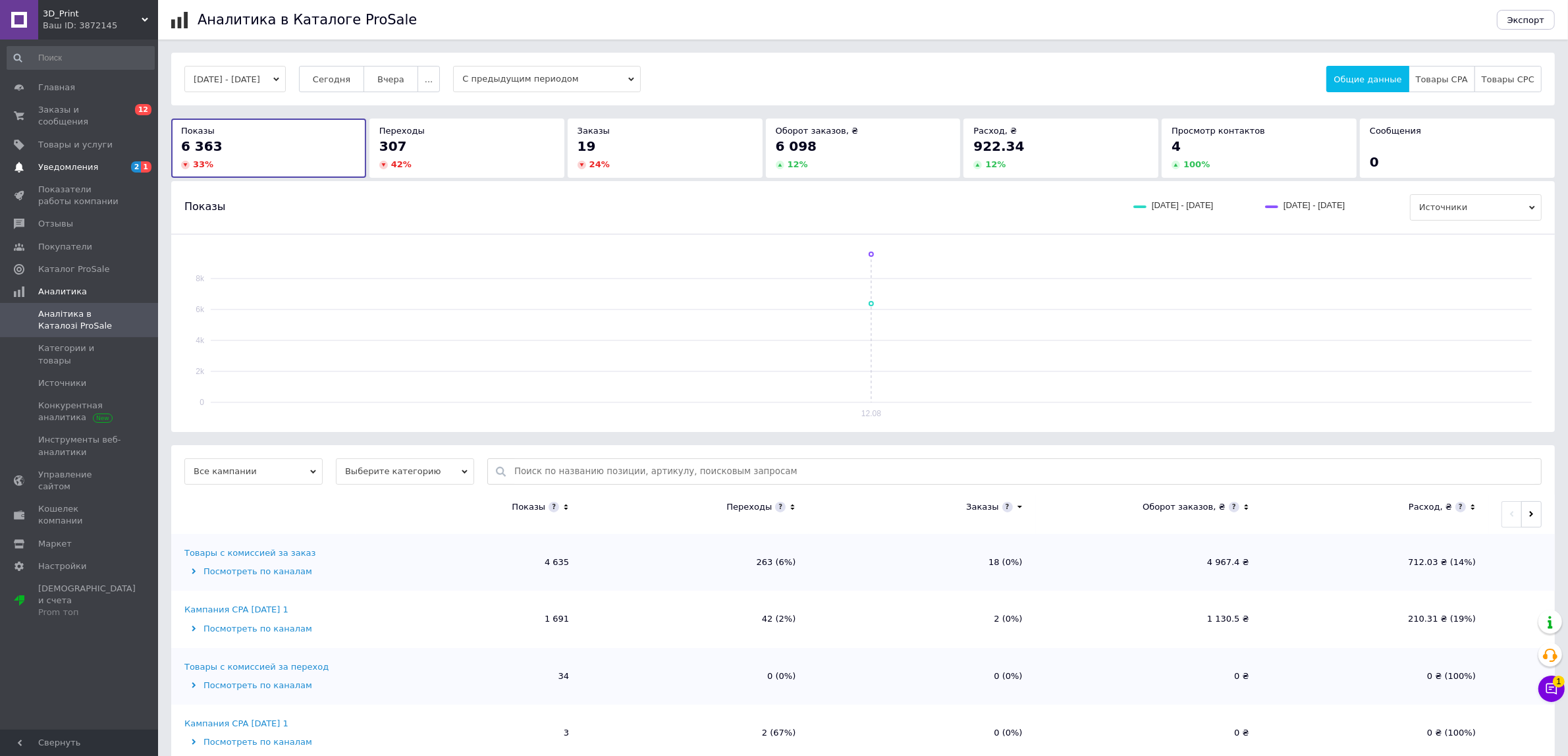
click at [118, 162] on span "Уведомления" at bounding box center [80, 168] width 84 height 12
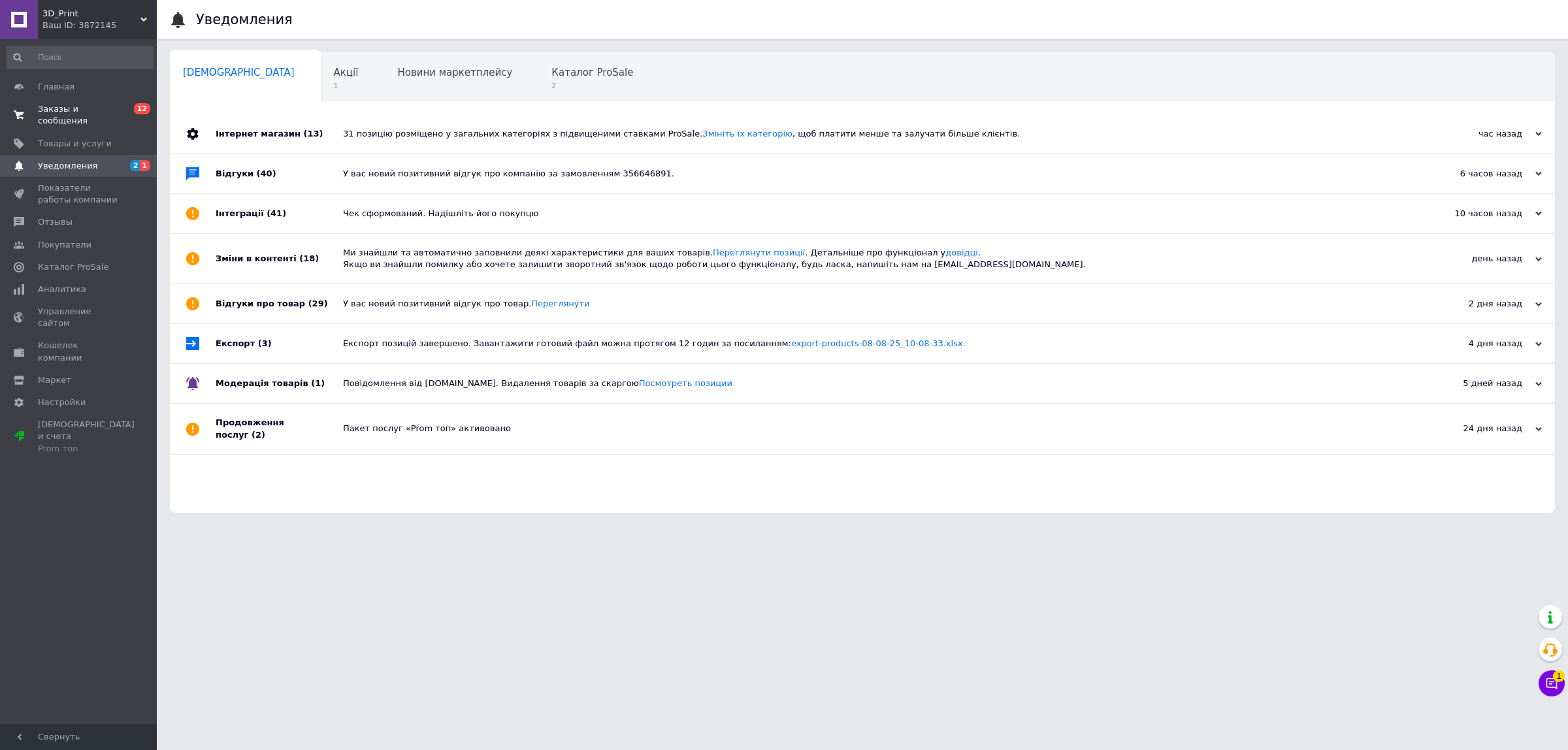
drag, startPoint x: 96, startPoint y: 105, endPoint x: 109, endPoint y: 106, distance: 13.0
click at [96, 105] on span "Заказы и сообщения" at bounding box center [79, 115] width 83 height 24
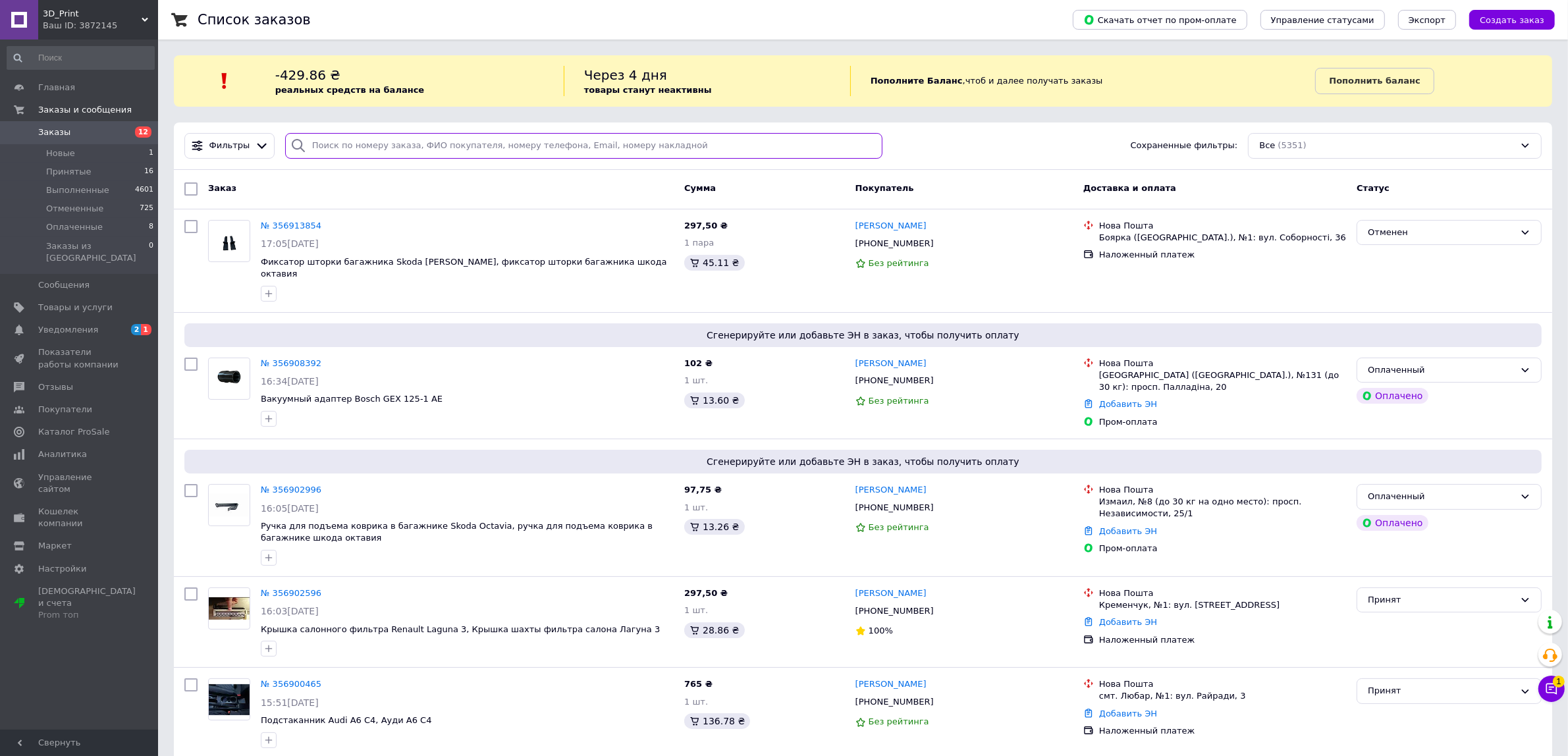
click at [428, 135] on input "search" at bounding box center [584, 146] width 597 height 25
paste input "[PHONE_NUMBER]"
type input "[PHONE_NUMBER]"
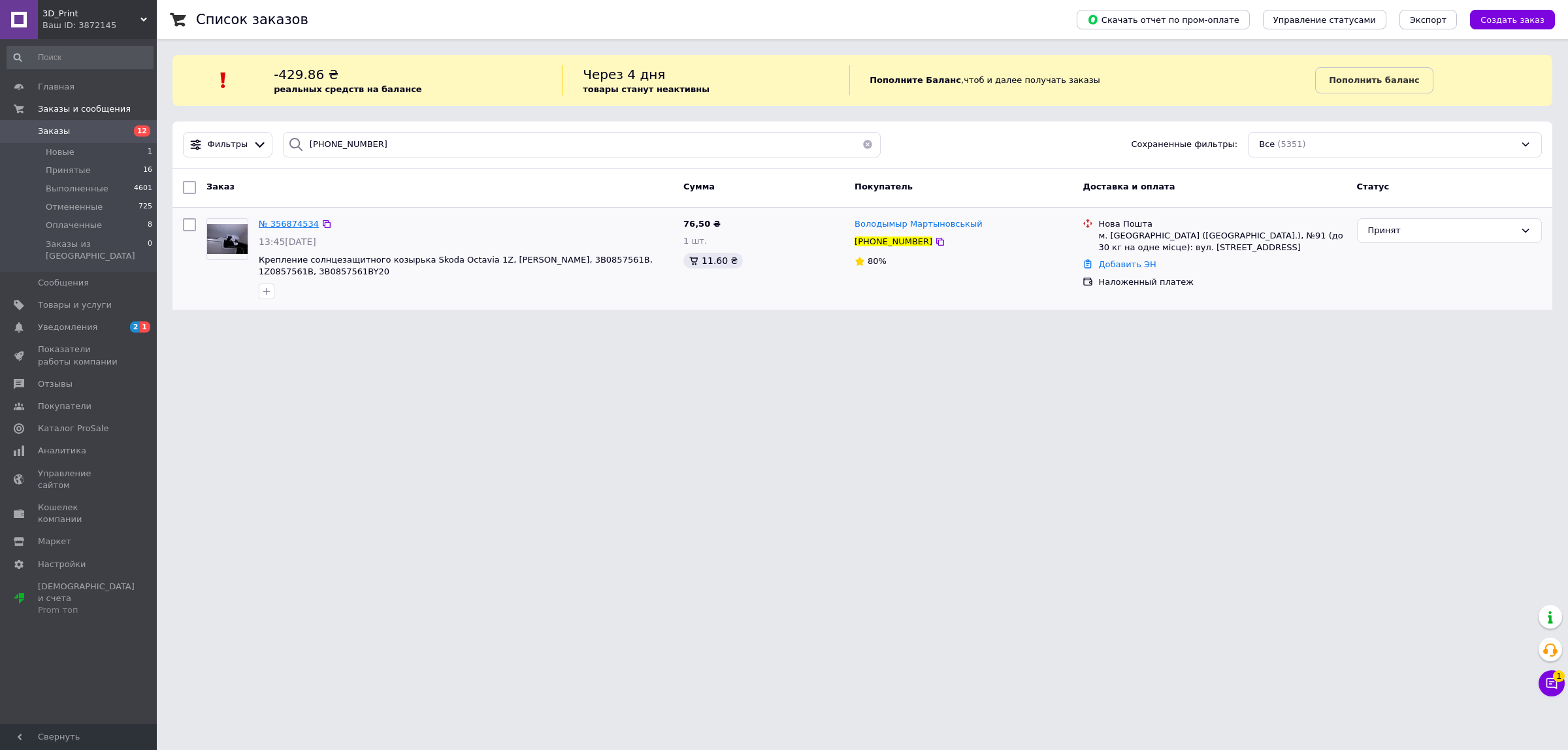
click at [299, 226] on span "№ 356874534" at bounding box center [288, 224] width 60 height 10
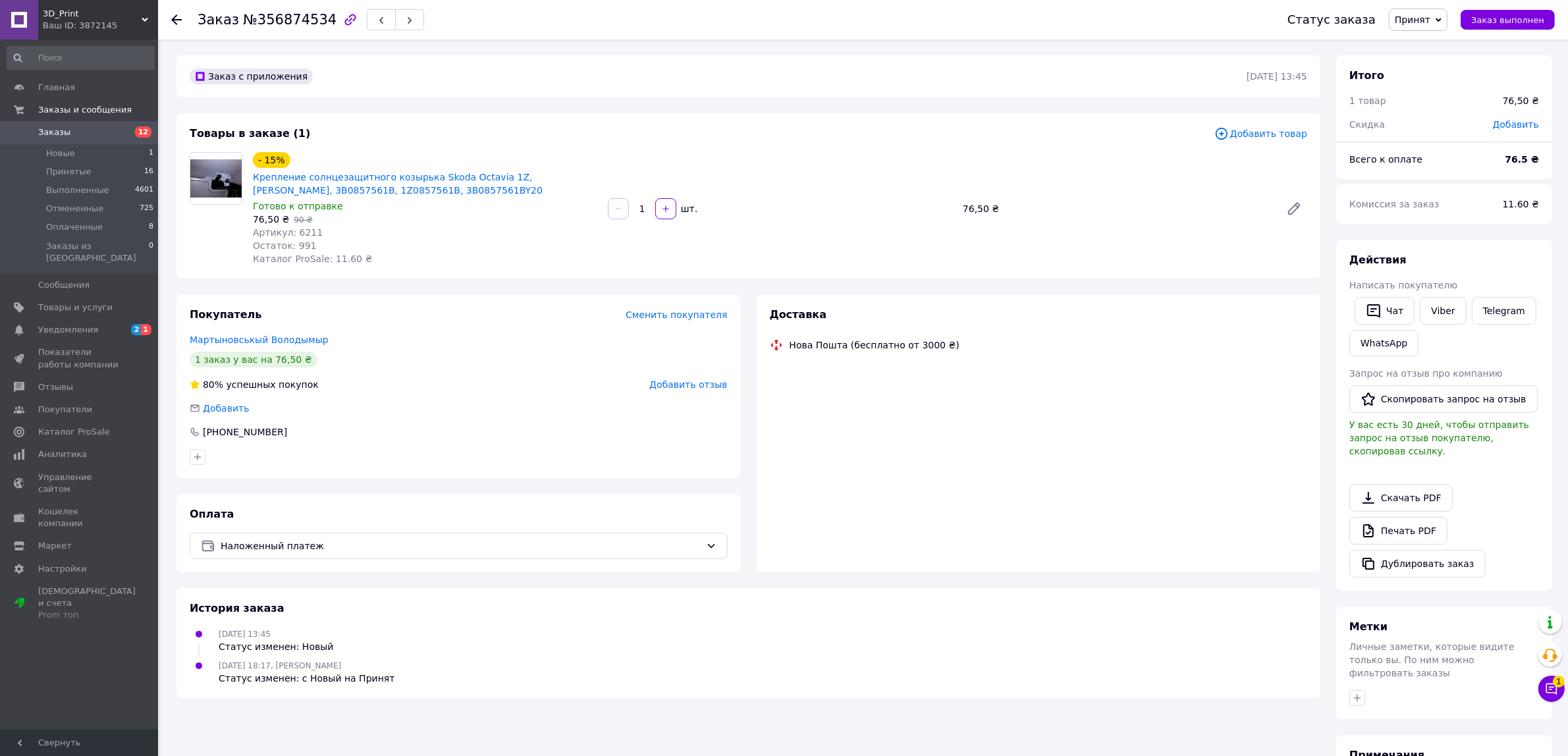
click at [313, 234] on span "Артикул: 6211" at bounding box center [287, 233] width 70 height 10
click at [311, 234] on span "Артикул: 6211" at bounding box center [287, 233] width 70 height 10
copy span "Артикул: 6211"
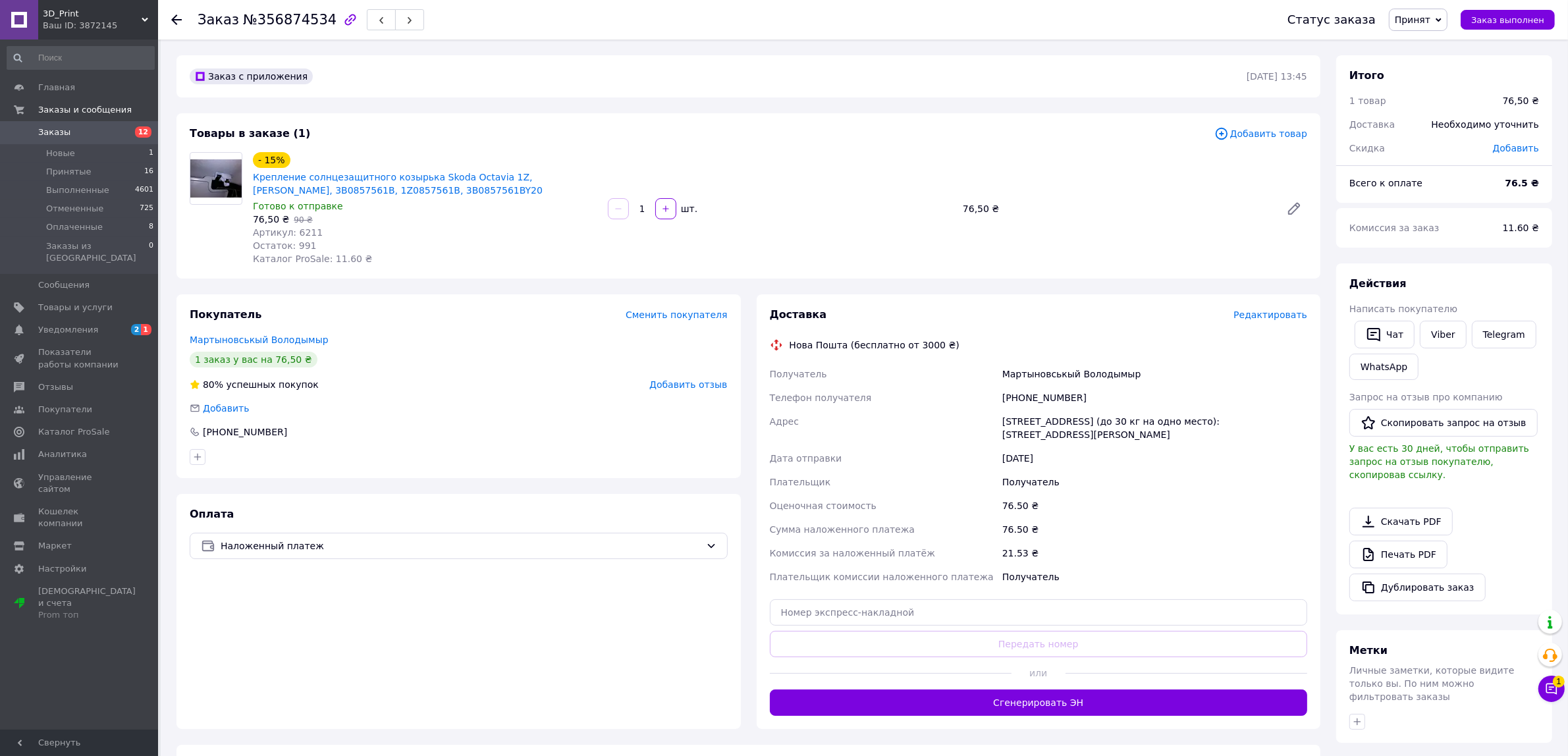
drag, startPoint x: 431, startPoint y: 261, endPoint x: 409, endPoint y: 254, distance: 23.1
click at [430, 260] on div "- 15% Крепление солнцезащитного козырька Skoda Octavia 1Z, [PERSON_NAME], 3B085…" at bounding box center [425, 209] width 355 height 118
drag, startPoint x: 327, startPoint y: 234, endPoint x: 293, endPoint y: 234, distance: 34.0
click at [293, 234] on div "Артикул: 6211" at bounding box center [425, 233] width 344 height 13
copy span "6211"
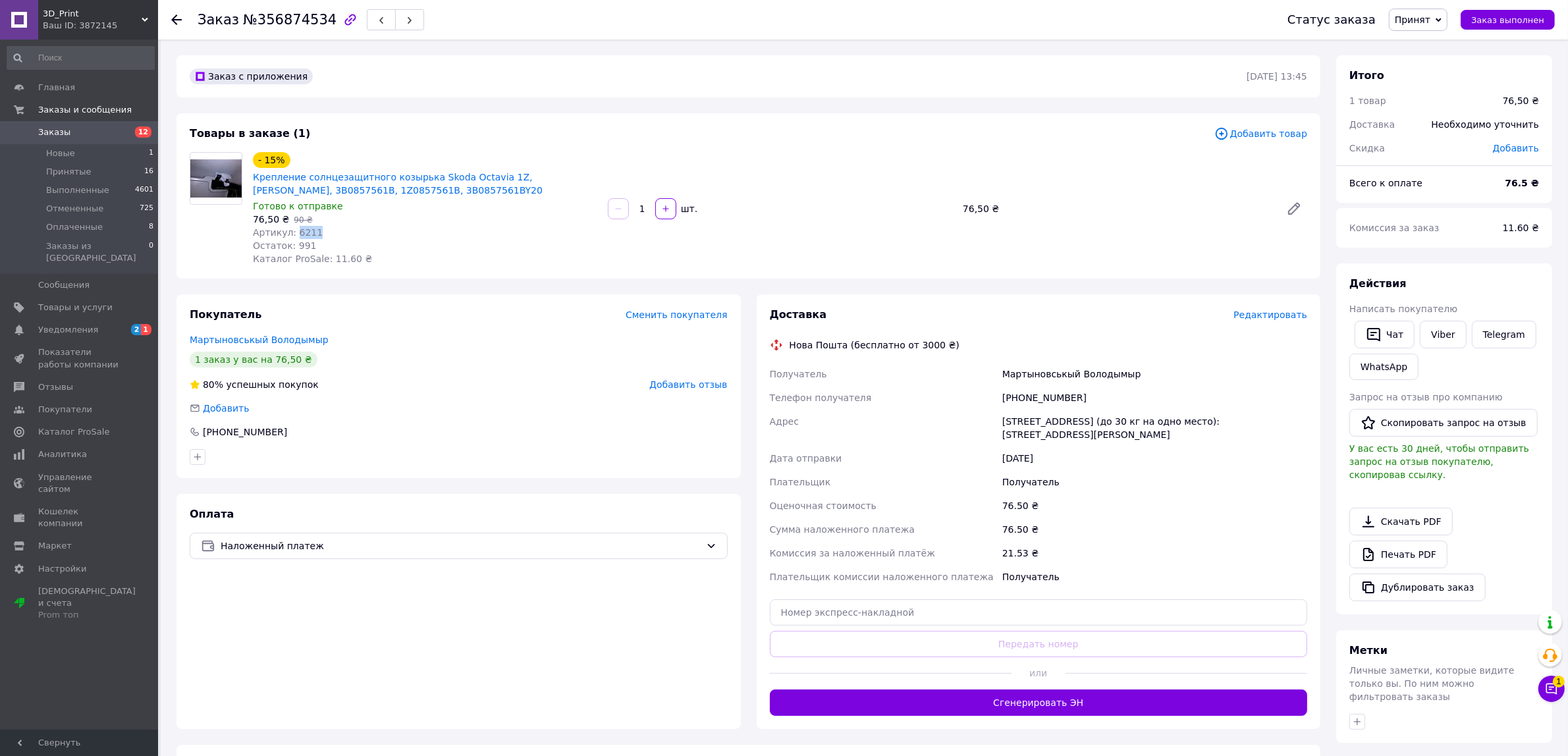
click at [67, 130] on span "Заказы" at bounding box center [80, 132] width 84 height 12
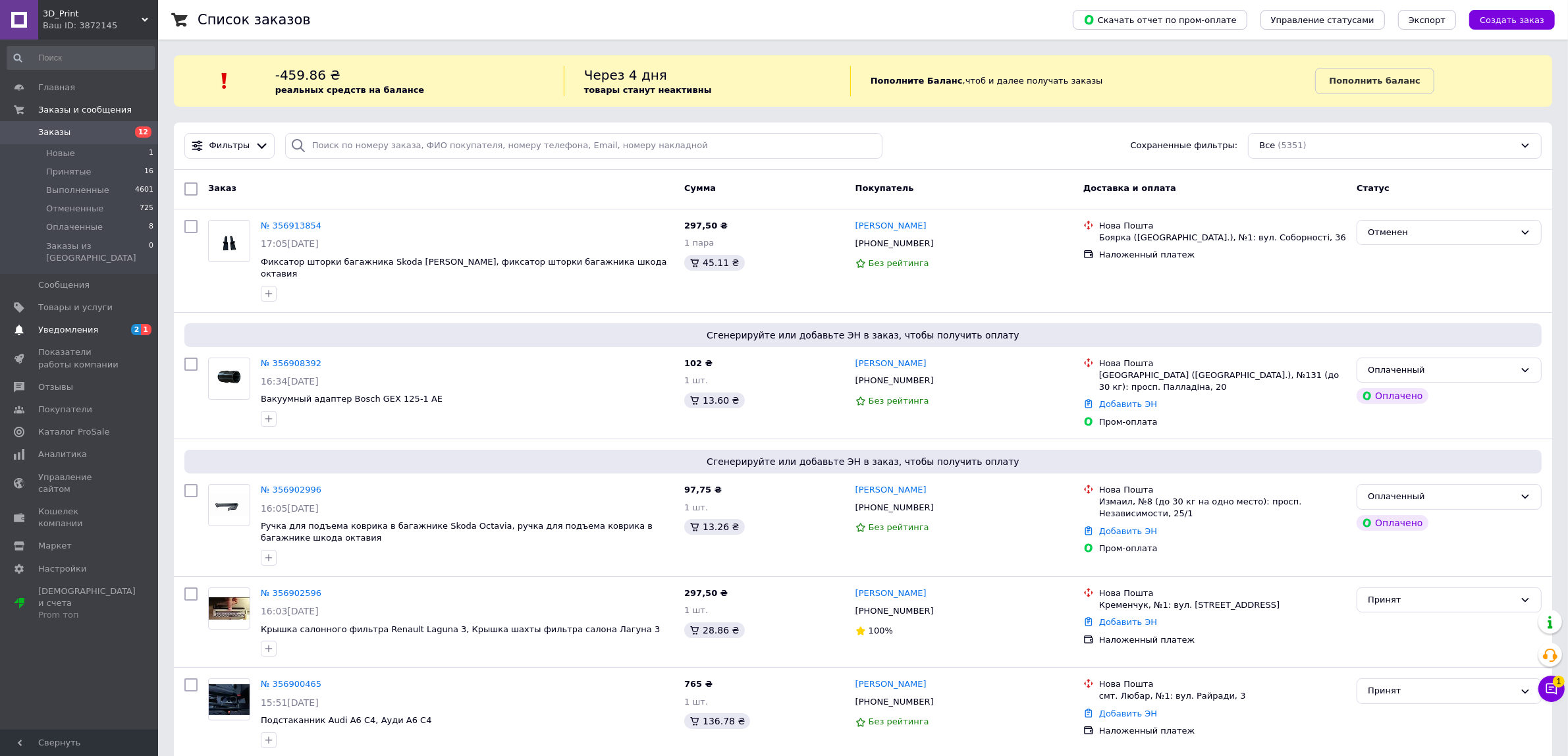
click at [123, 324] on span "2 1" at bounding box center [140, 330] width 36 height 12
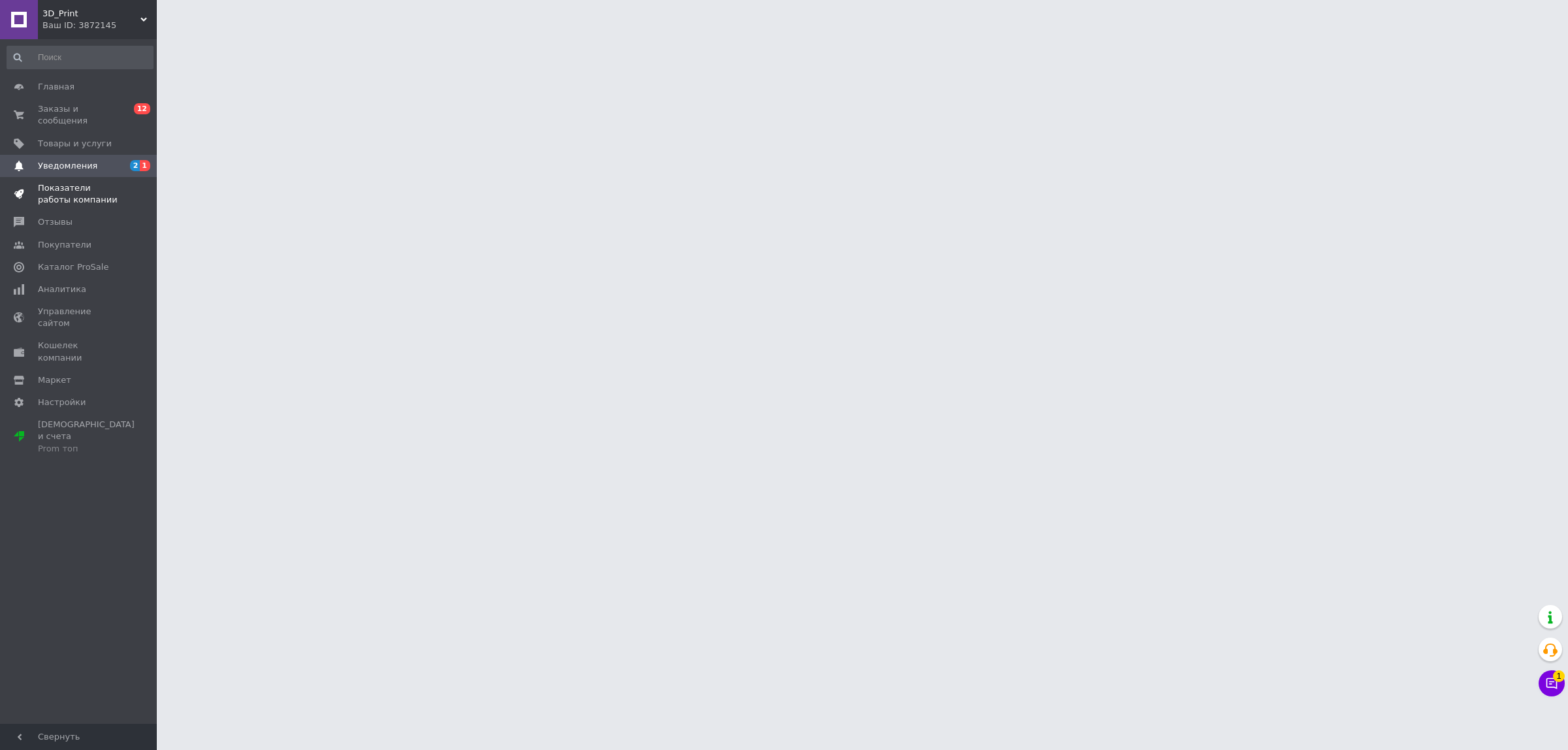
click at [98, 188] on span "Показатели работы компании" at bounding box center [79, 194] width 83 height 24
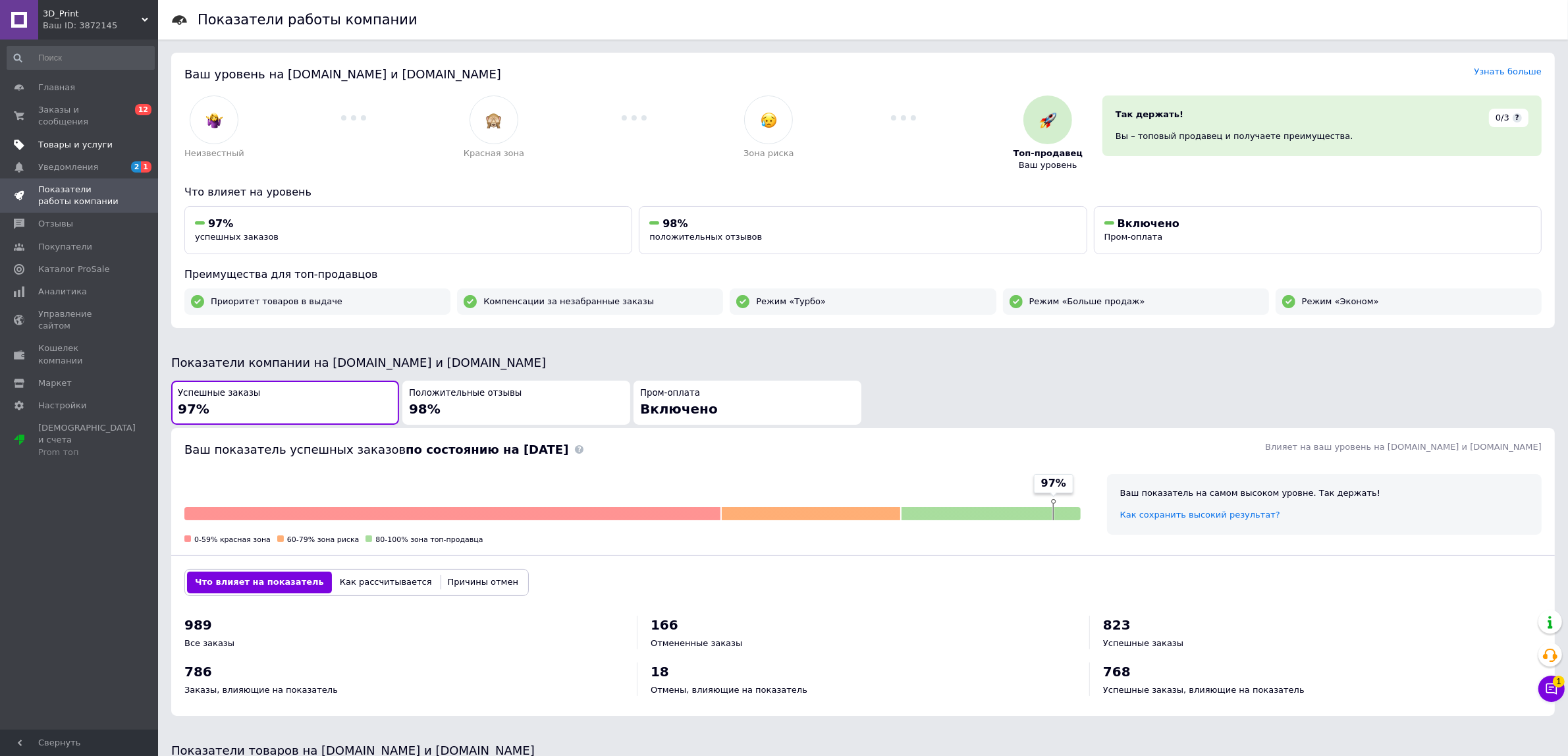
click at [100, 134] on link "Товары и услуги" at bounding box center [81, 145] width 162 height 22
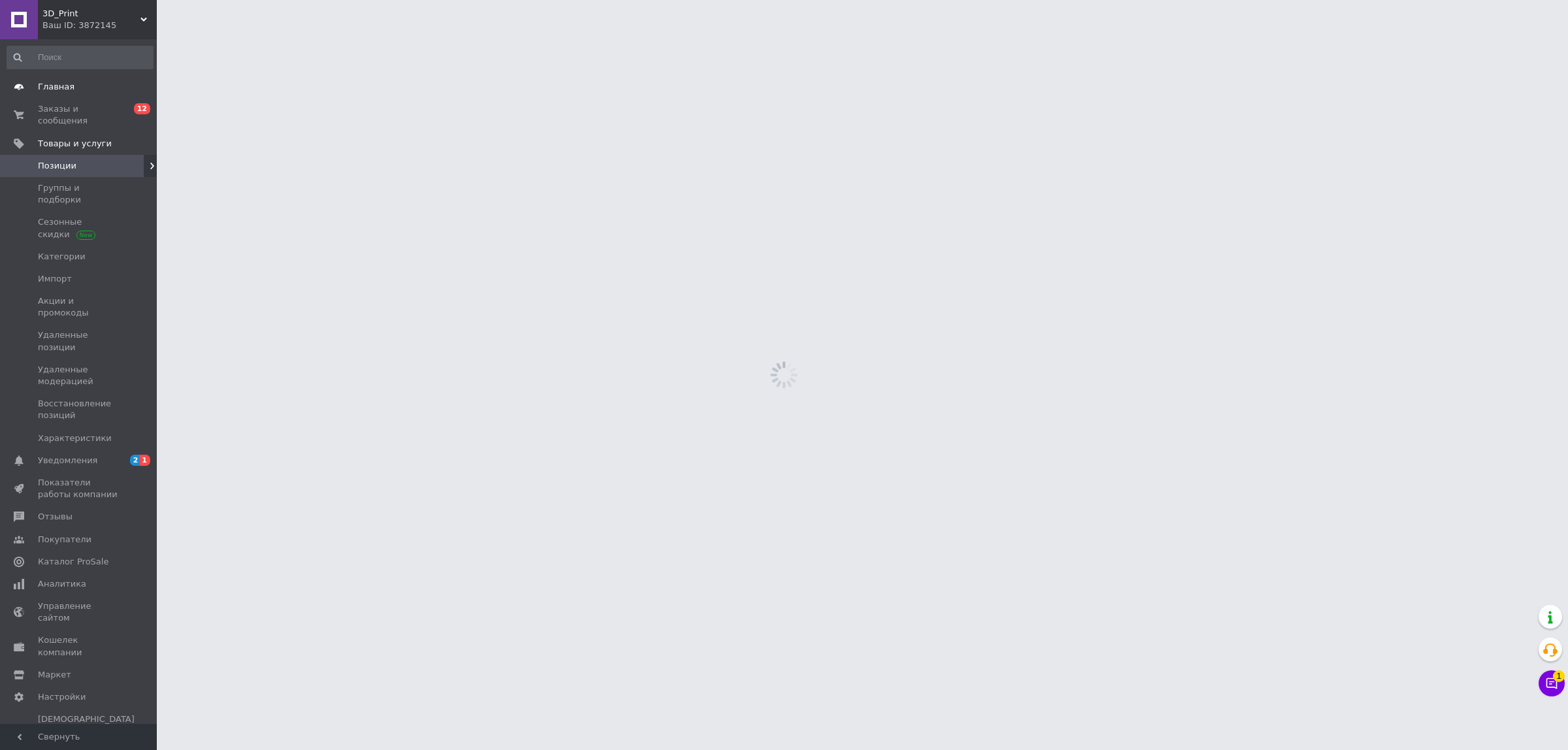
click at [96, 96] on link "Главная" at bounding box center [80, 87] width 160 height 22
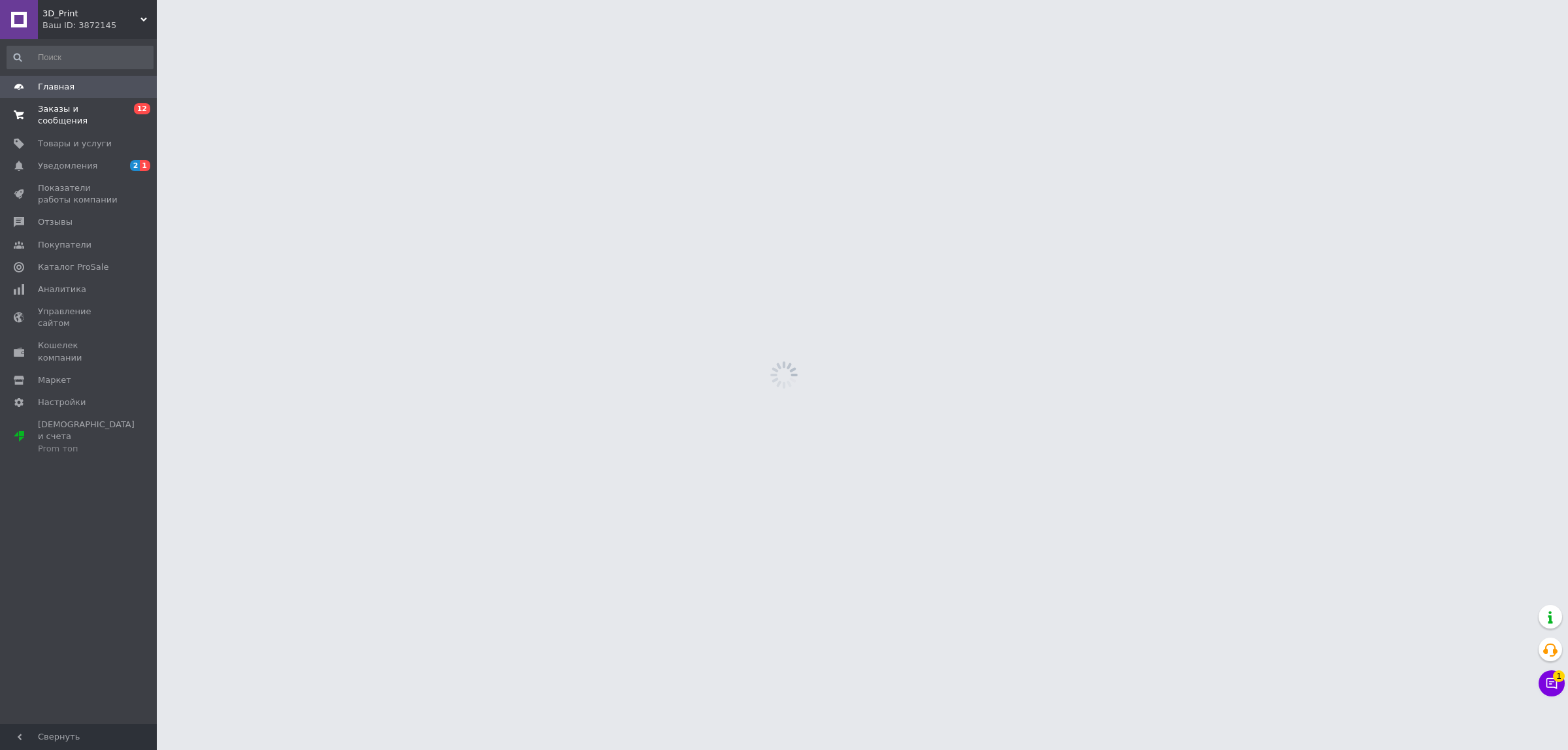
click at [94, 106] on span "Заказы и сообщения" at bounding box center [79, 115] width 83 height 24
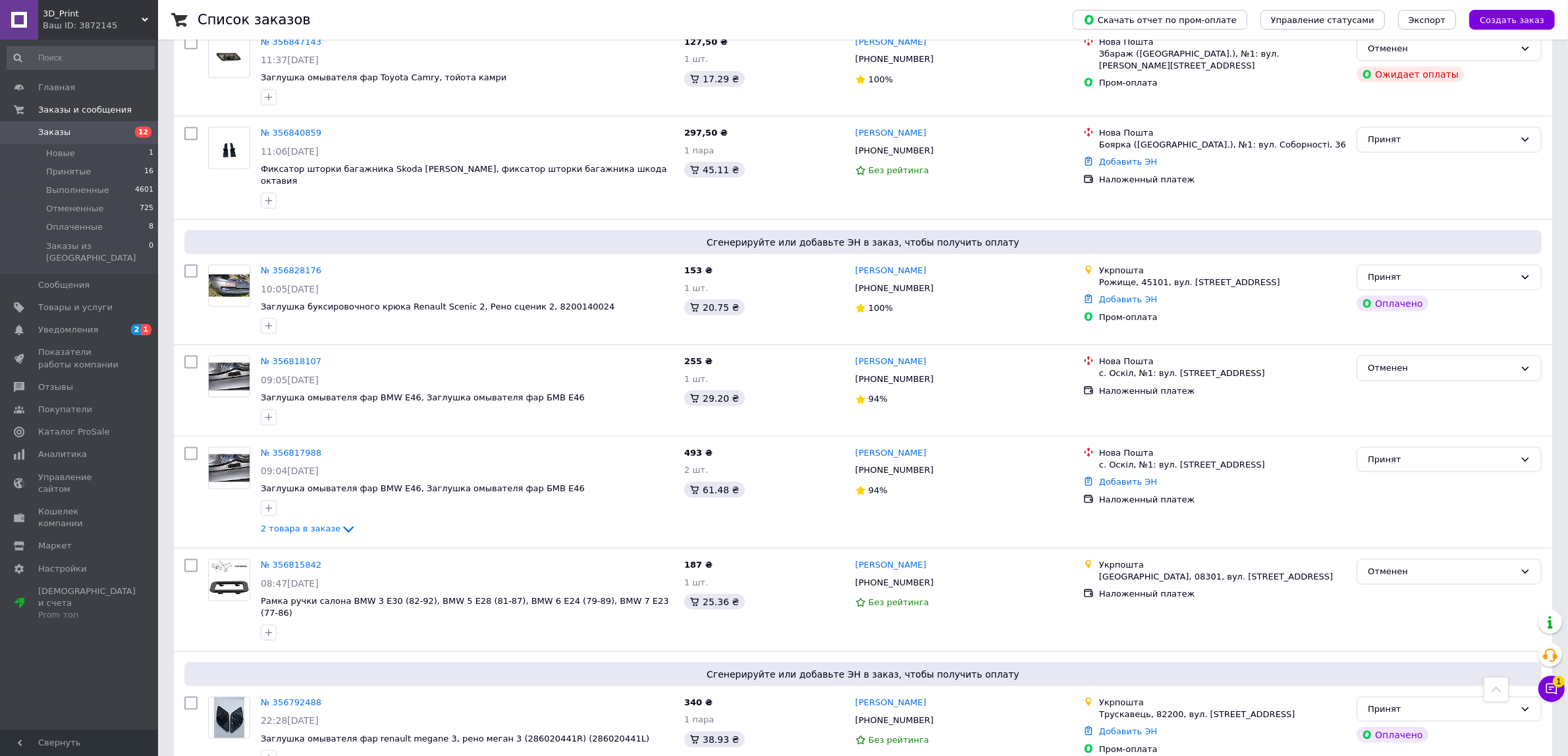
scroll to position [2634, 0]
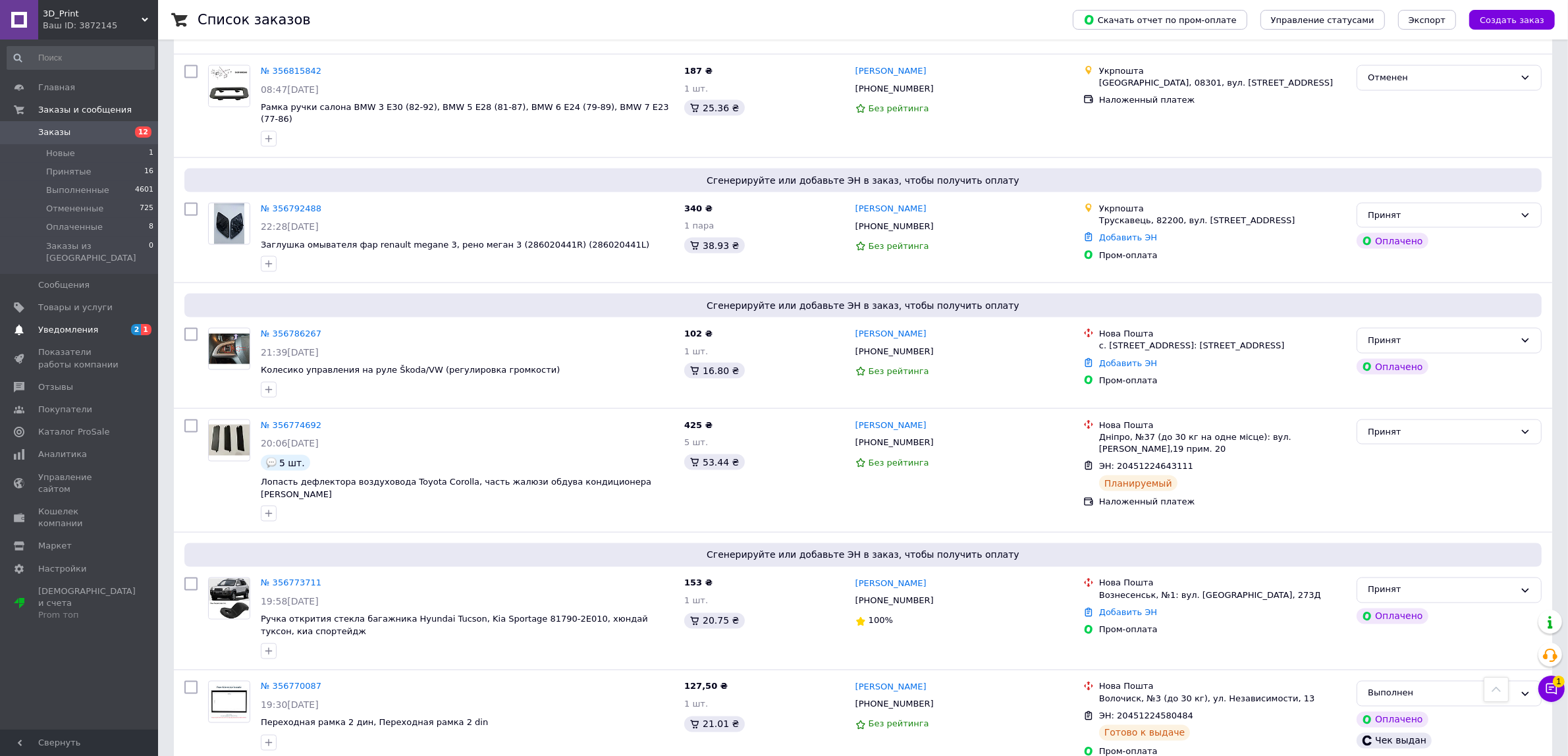
click at [47, 324] on span "Уведомления" at bounding box center [68, 330] width 60 height 12
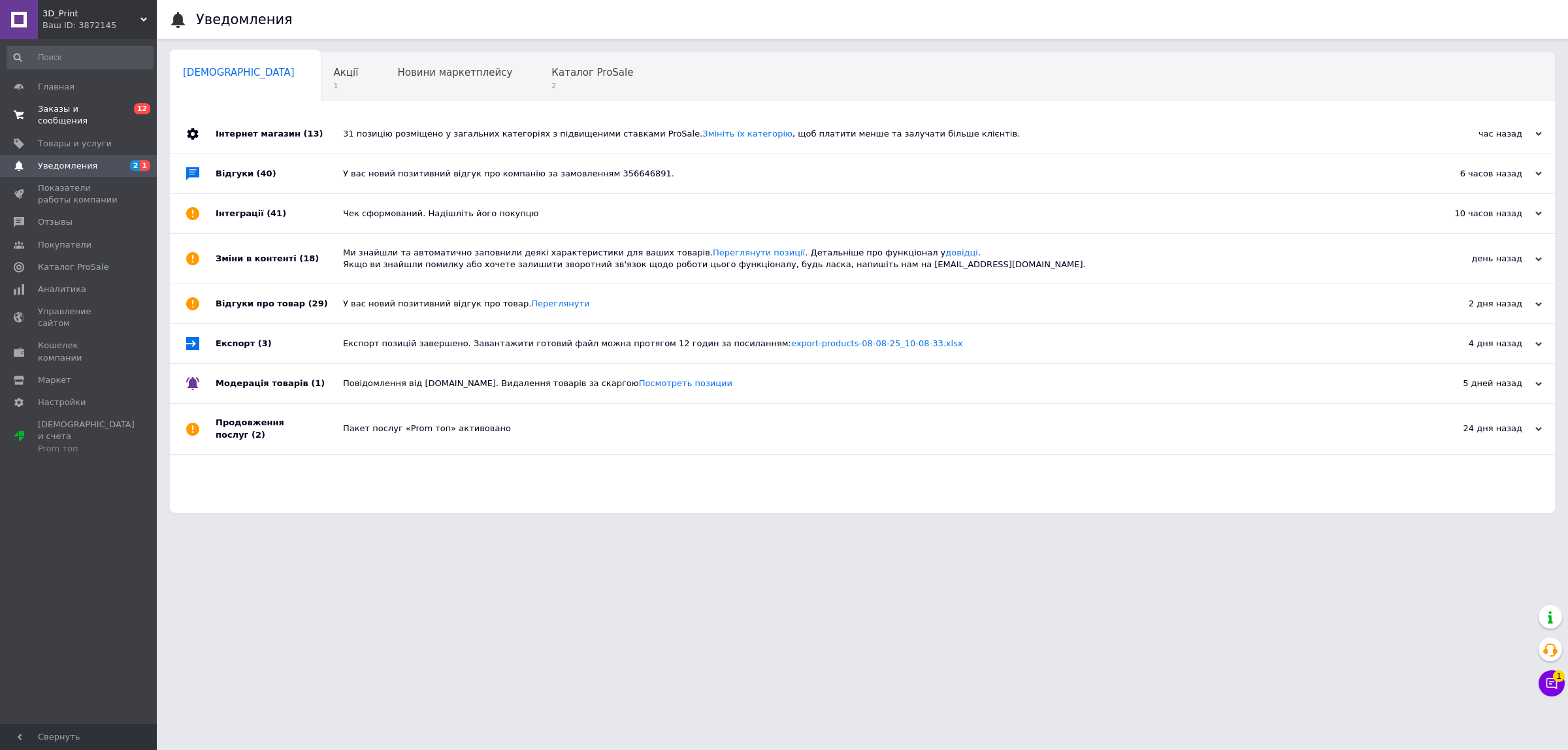
click at [106, 106] on span "Заказы и сообщения" at bounding box center [79, 115] width 83 height 24
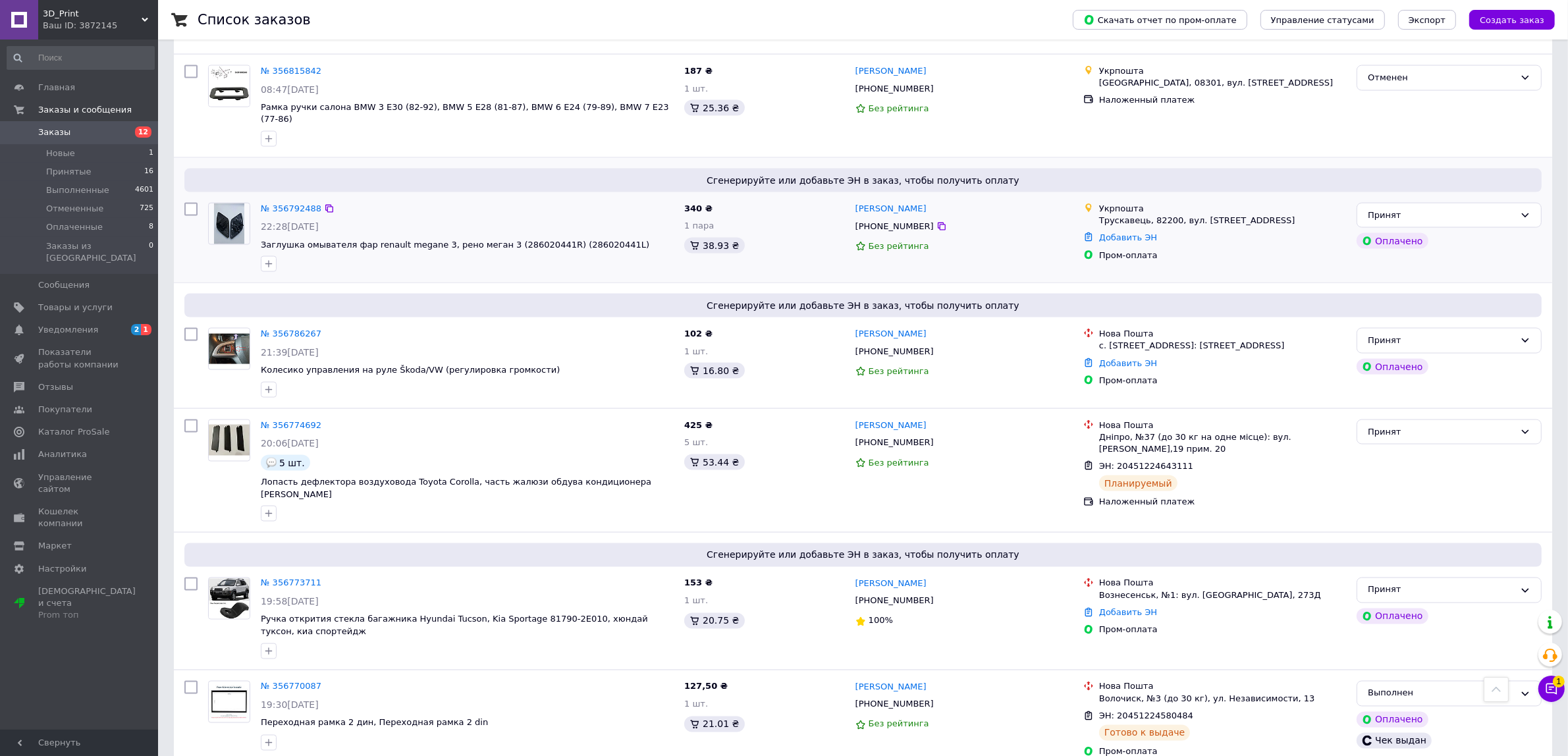
scroll to position [2469, 0]
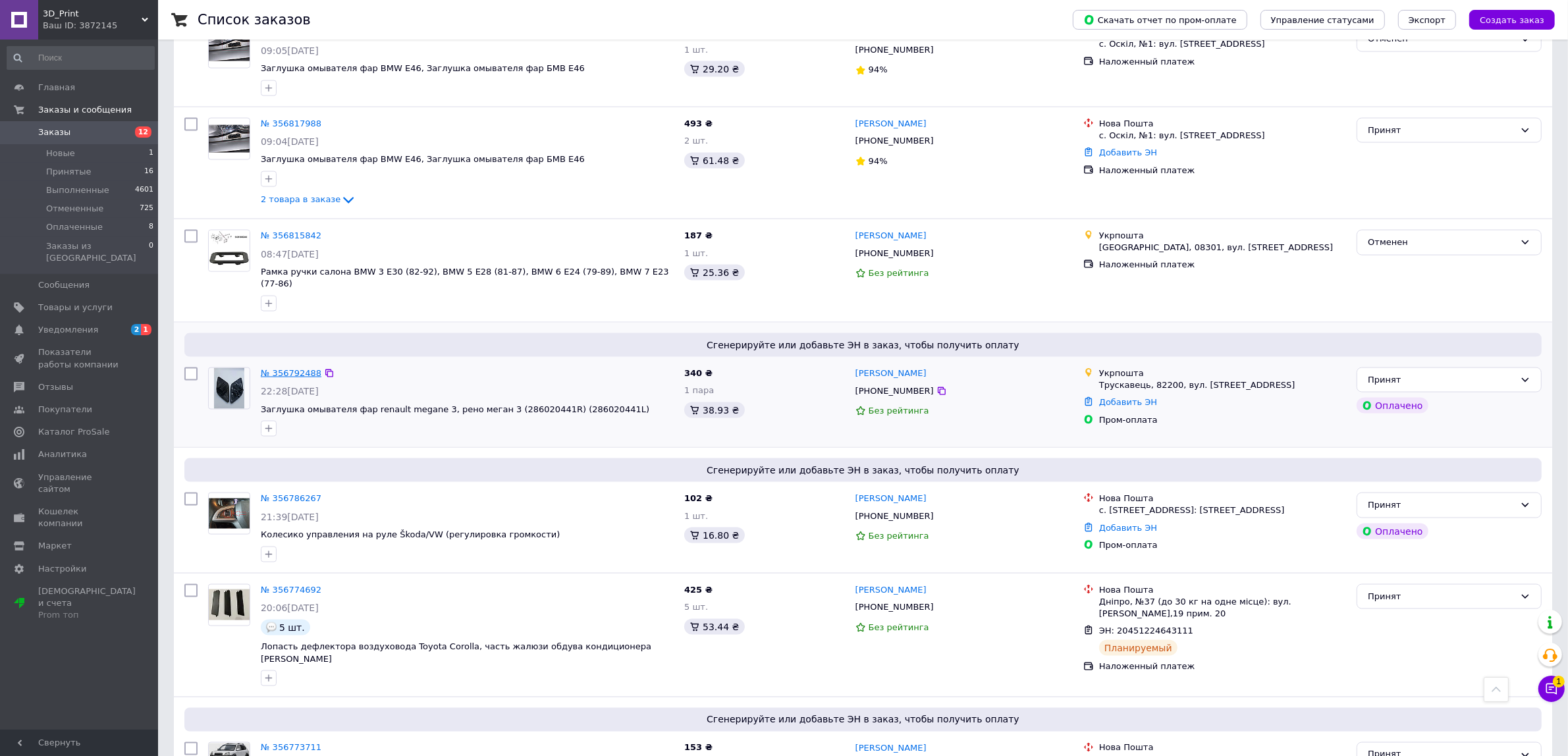
drag, startPoint x: 290, startPoint y: 314, endPoint x: 296, endPoint y: 320, distance: 8.5
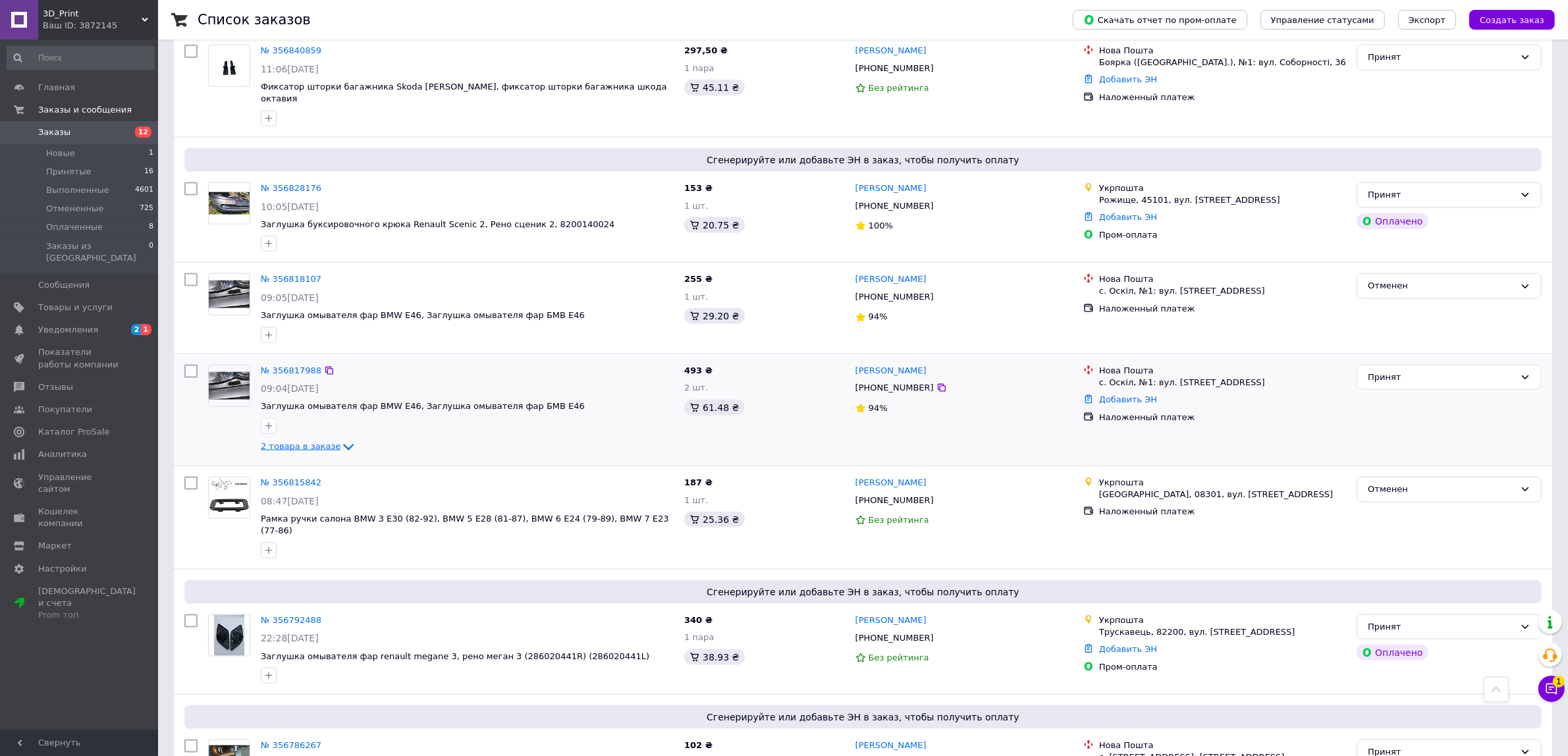
click at [342, 439] on icon at bounding box center [348, 447] width 16 height 16
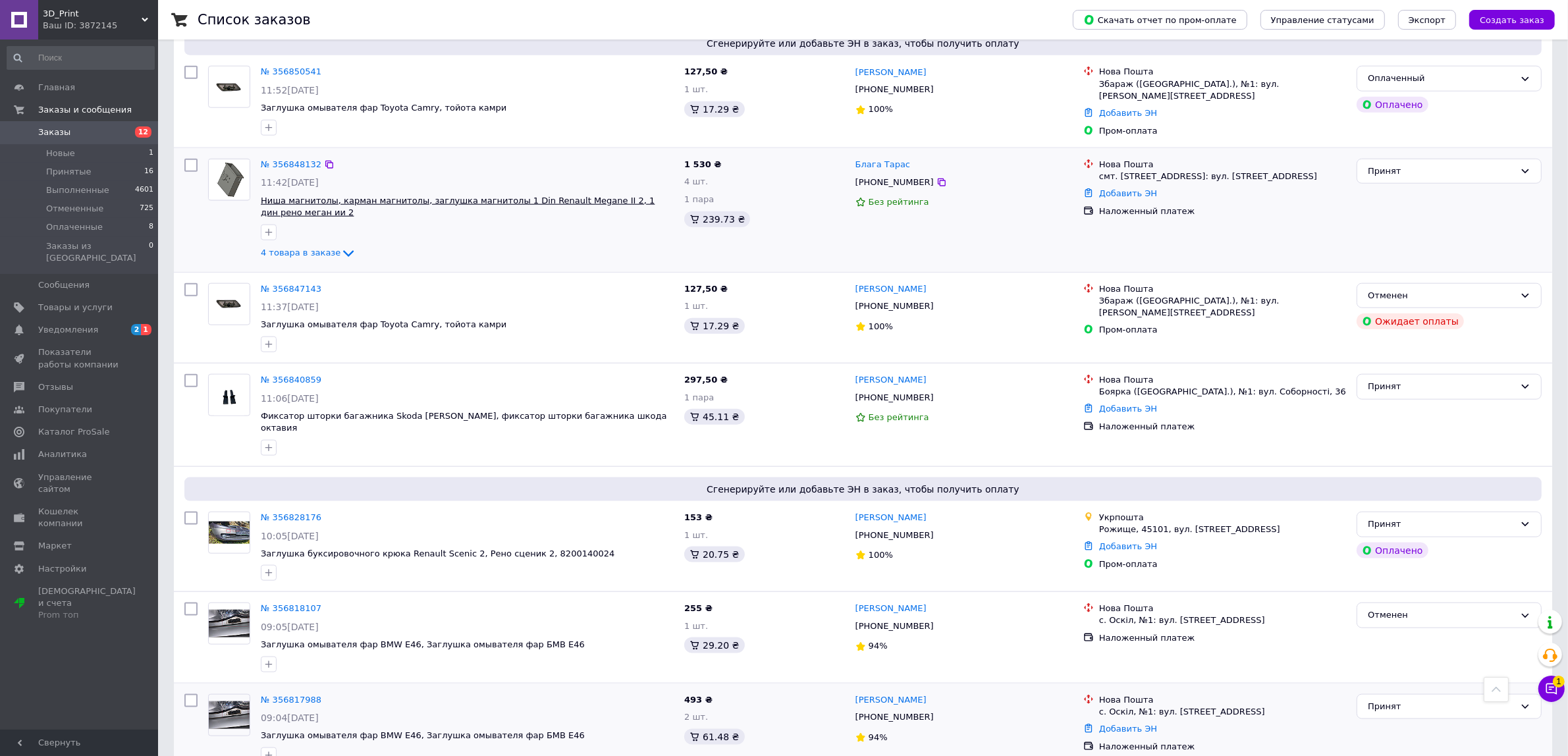
scroll to position [1728, 0]
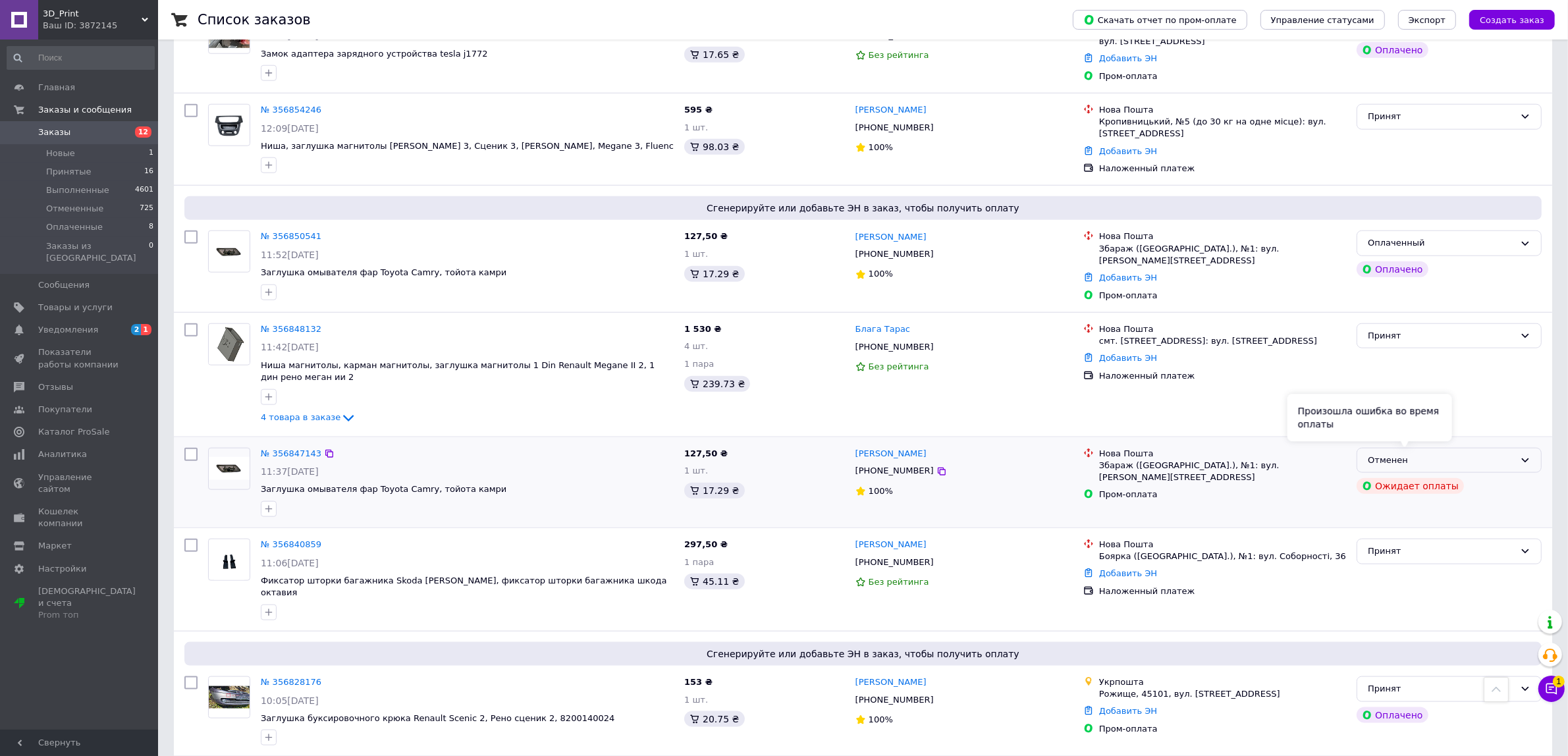
click at [1489, 454] on div "Отменен" at bounding box center [1441, 460] width 147 height 13
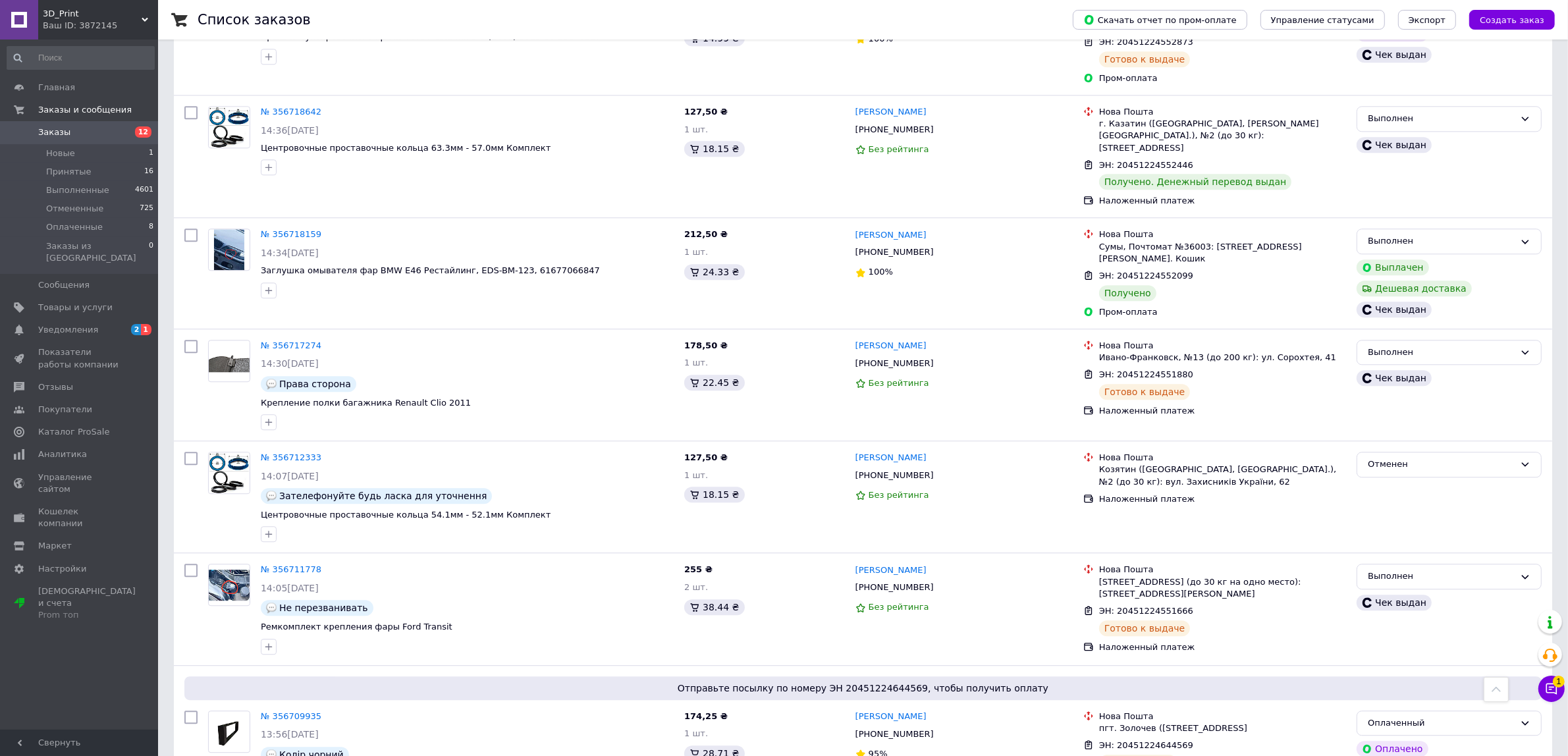
scroll to position [4516, 0]
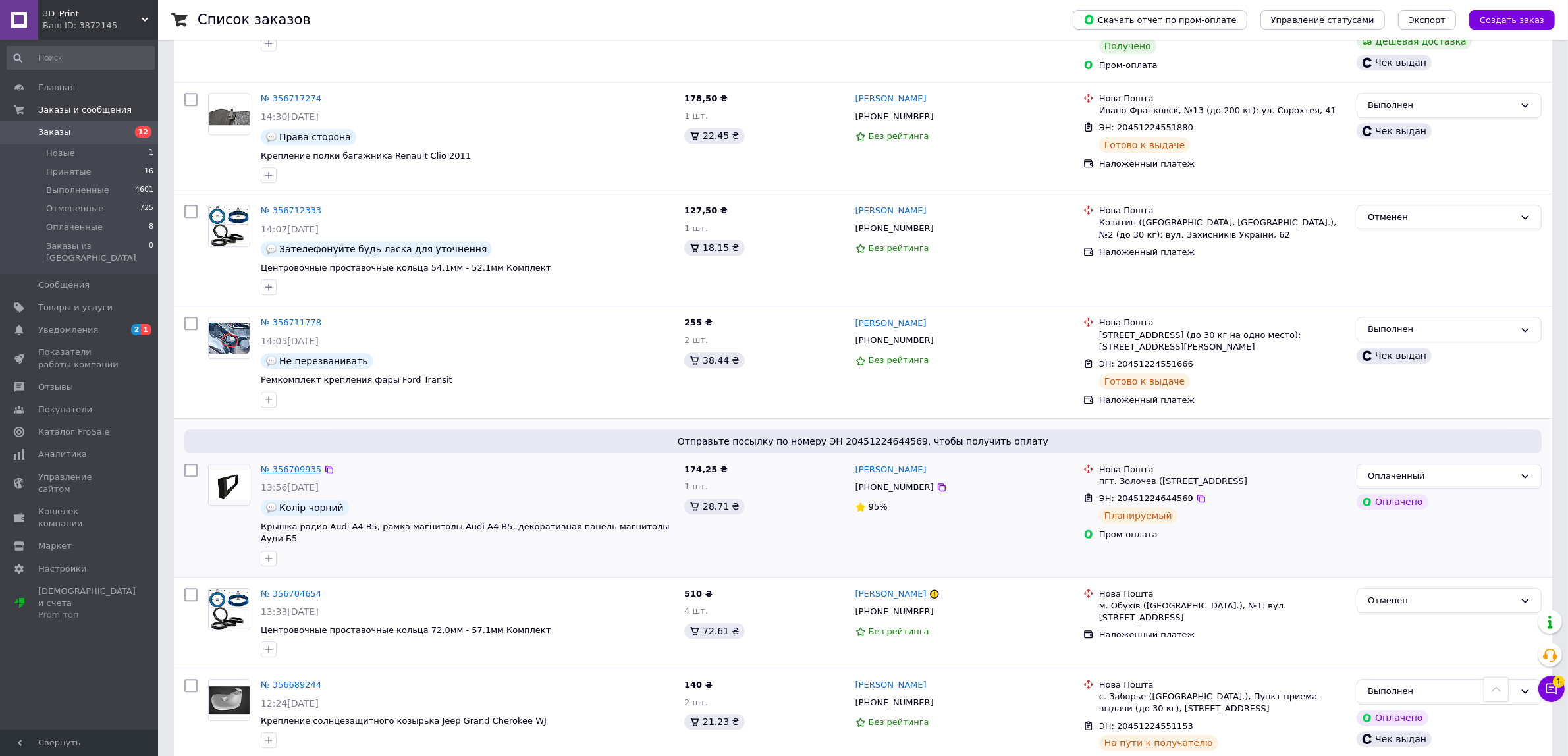
click at [303, 464] on link "№ 356709935" at bounding box center [290, 469] width 61 height 10
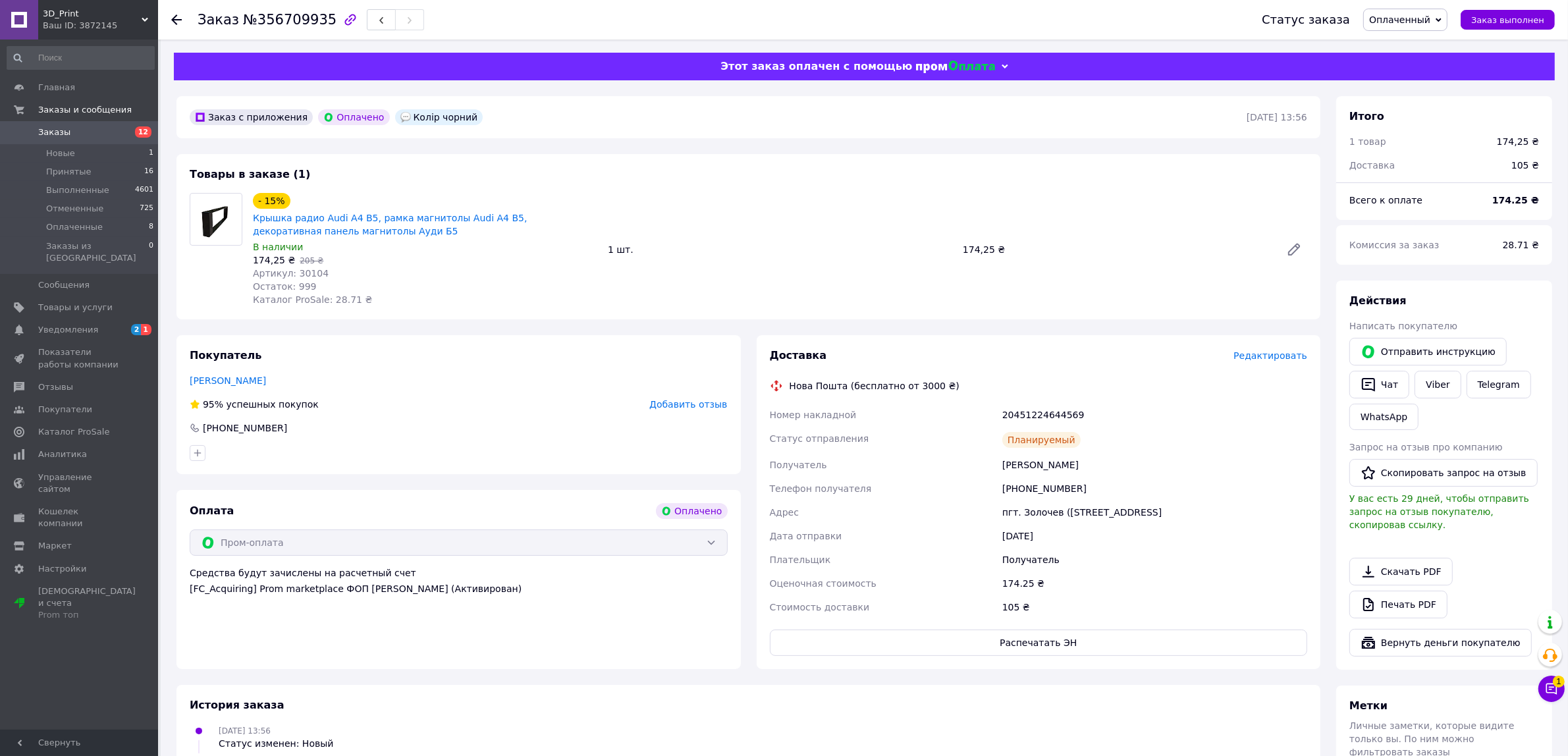
drag, startPoint x: 704, startPoint y: 357, endPoint x: 670, endPoint y: 353, distance: 34.2
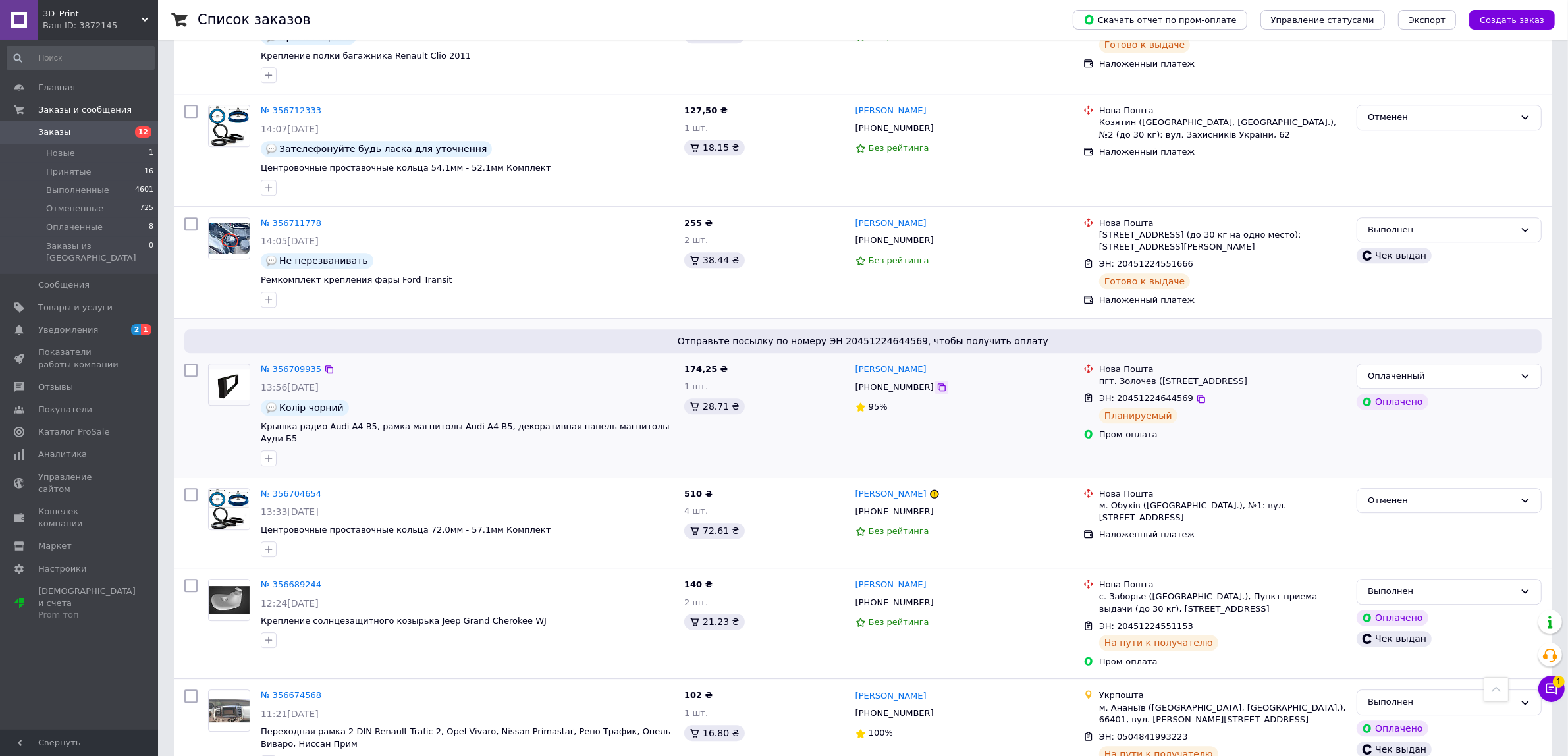
scroll to position [4341, 0]
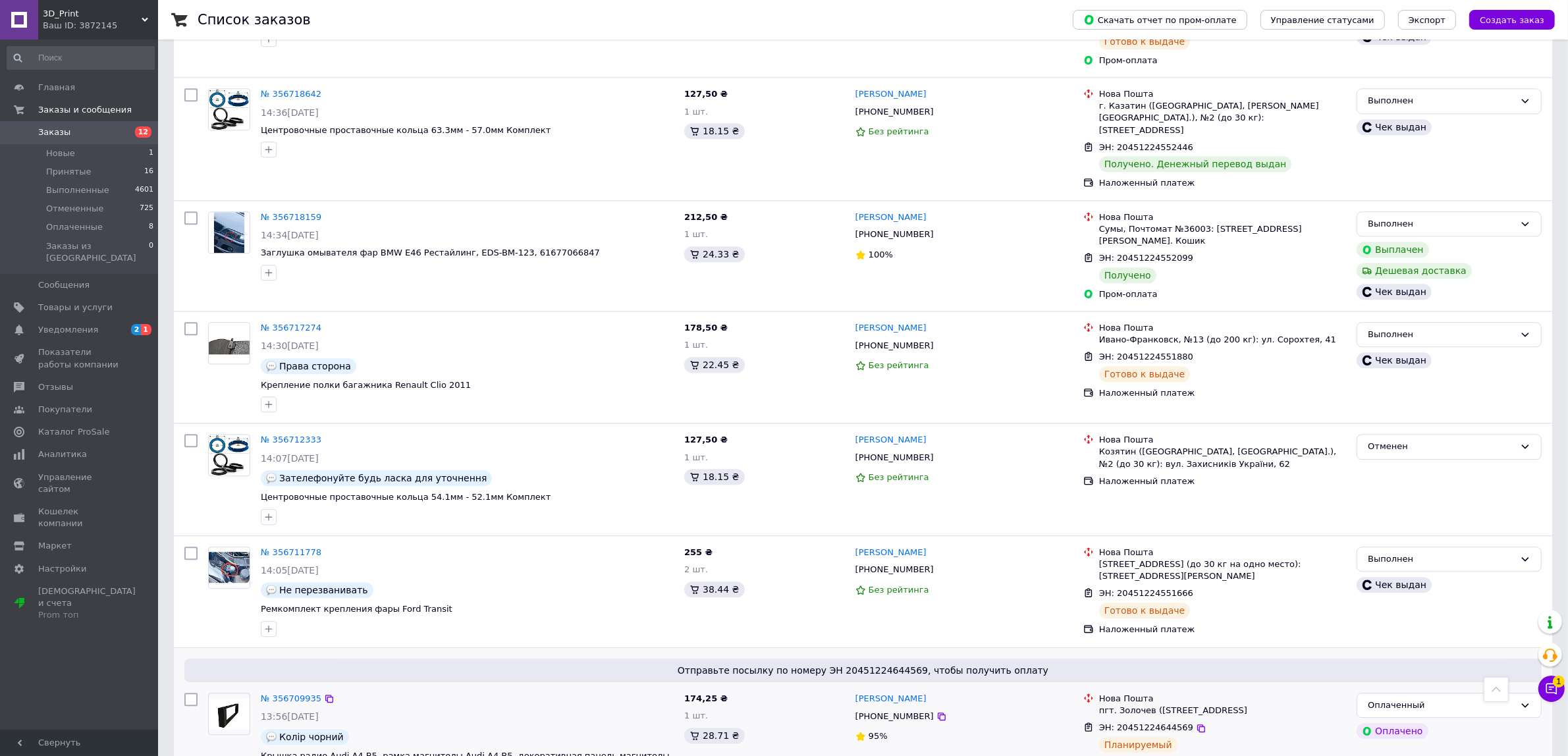
click at [1135, 722] on span "ЭН: 20451224644569" at bounding box center [1146, 727] width 94 height 10
copy span "20451224644569"
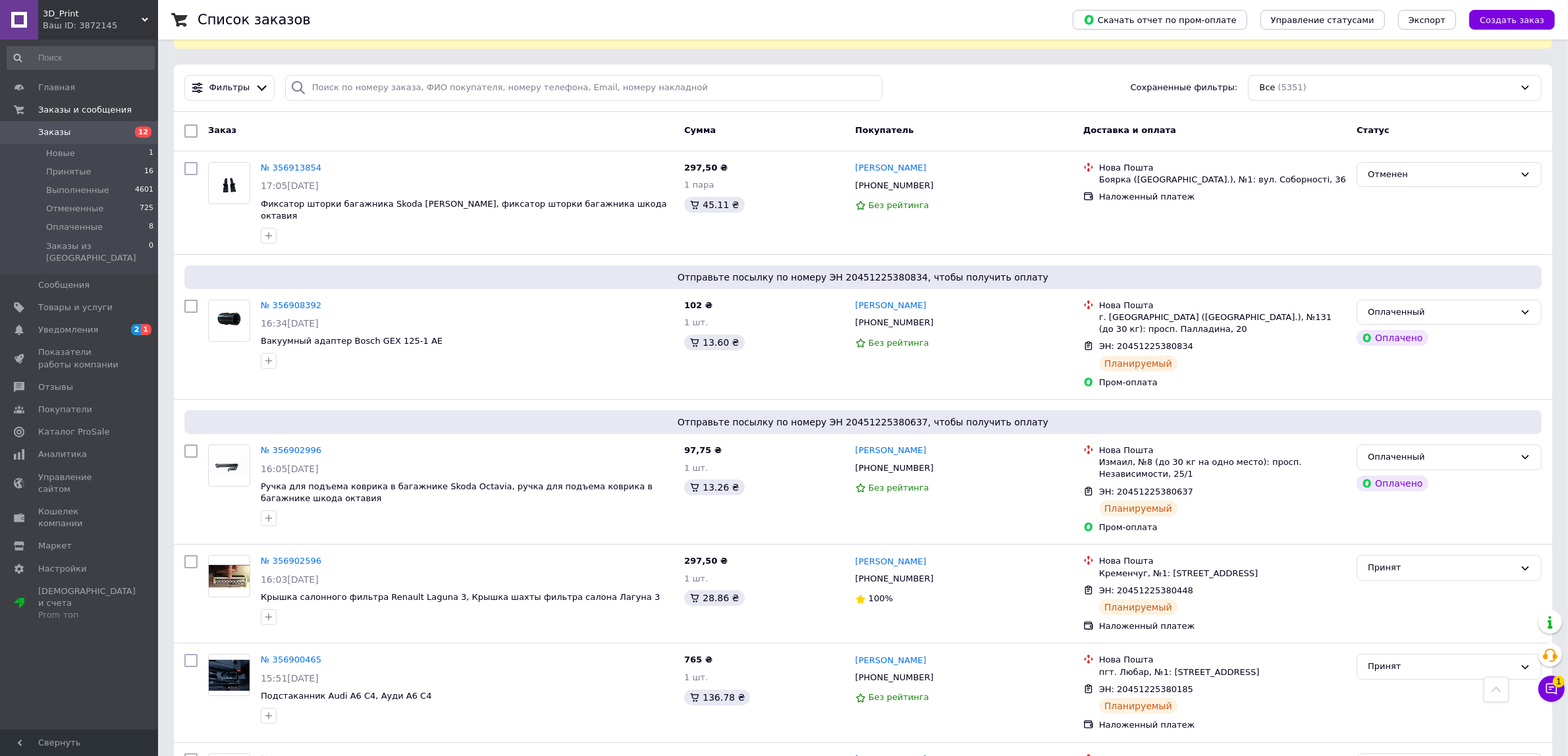
scroll to position [0, 0]
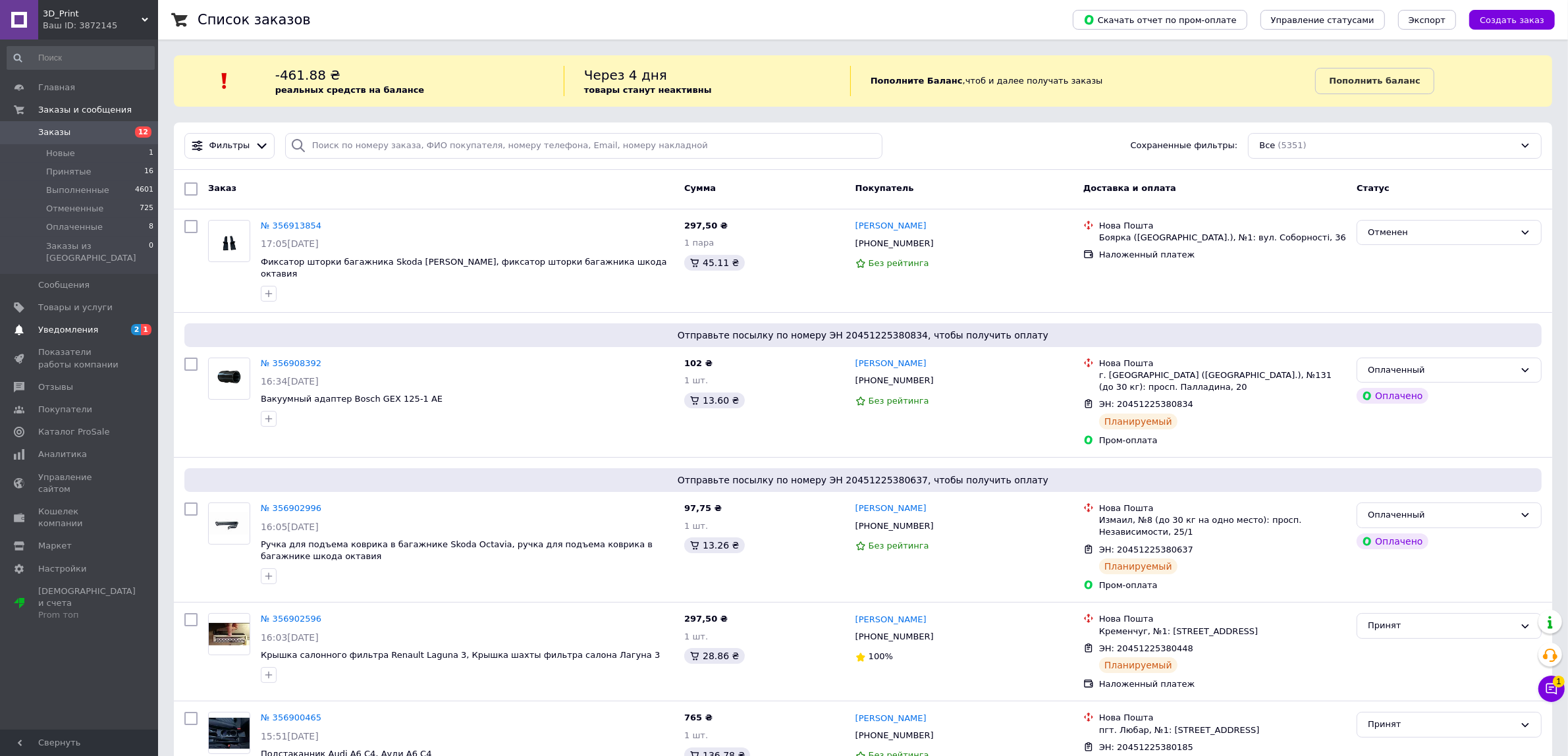
click at [106, 324] on span "Уведомления" at bounding box center [80, 330] width 84 height 12
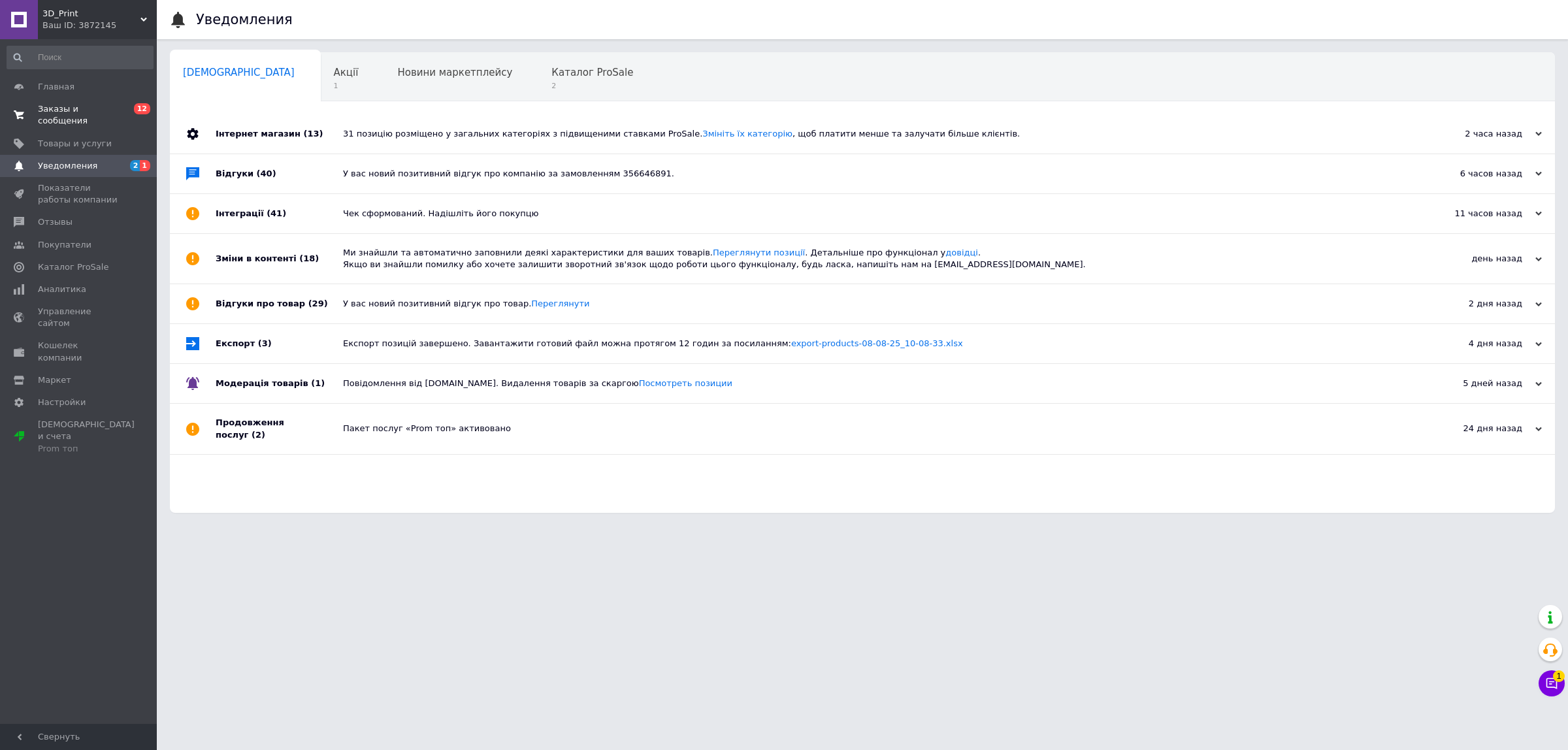
click at [119, 109] on span "Заказы и сообщения" at bounding box center [79, 115] width 83 height 24
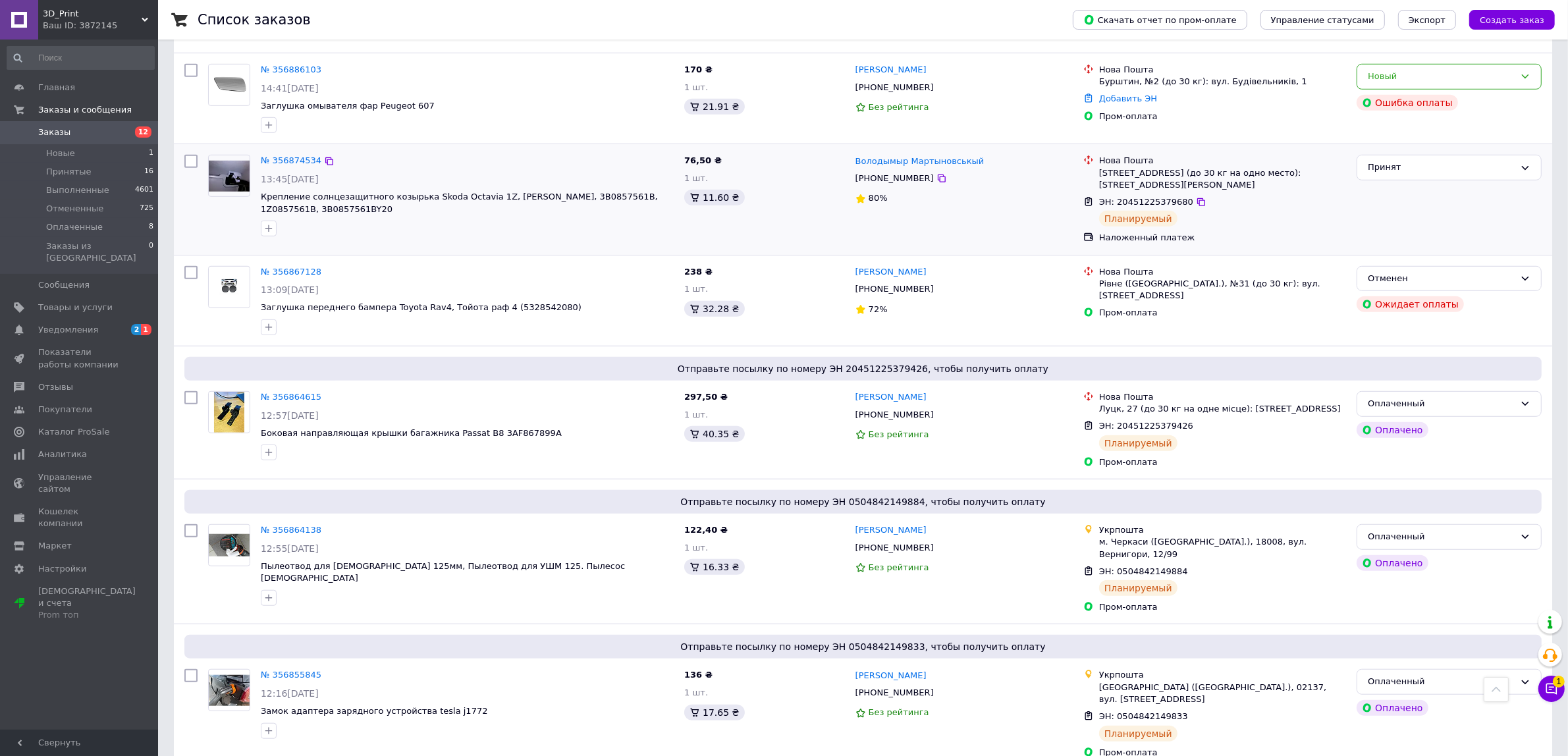
scroll to position [823, 0]
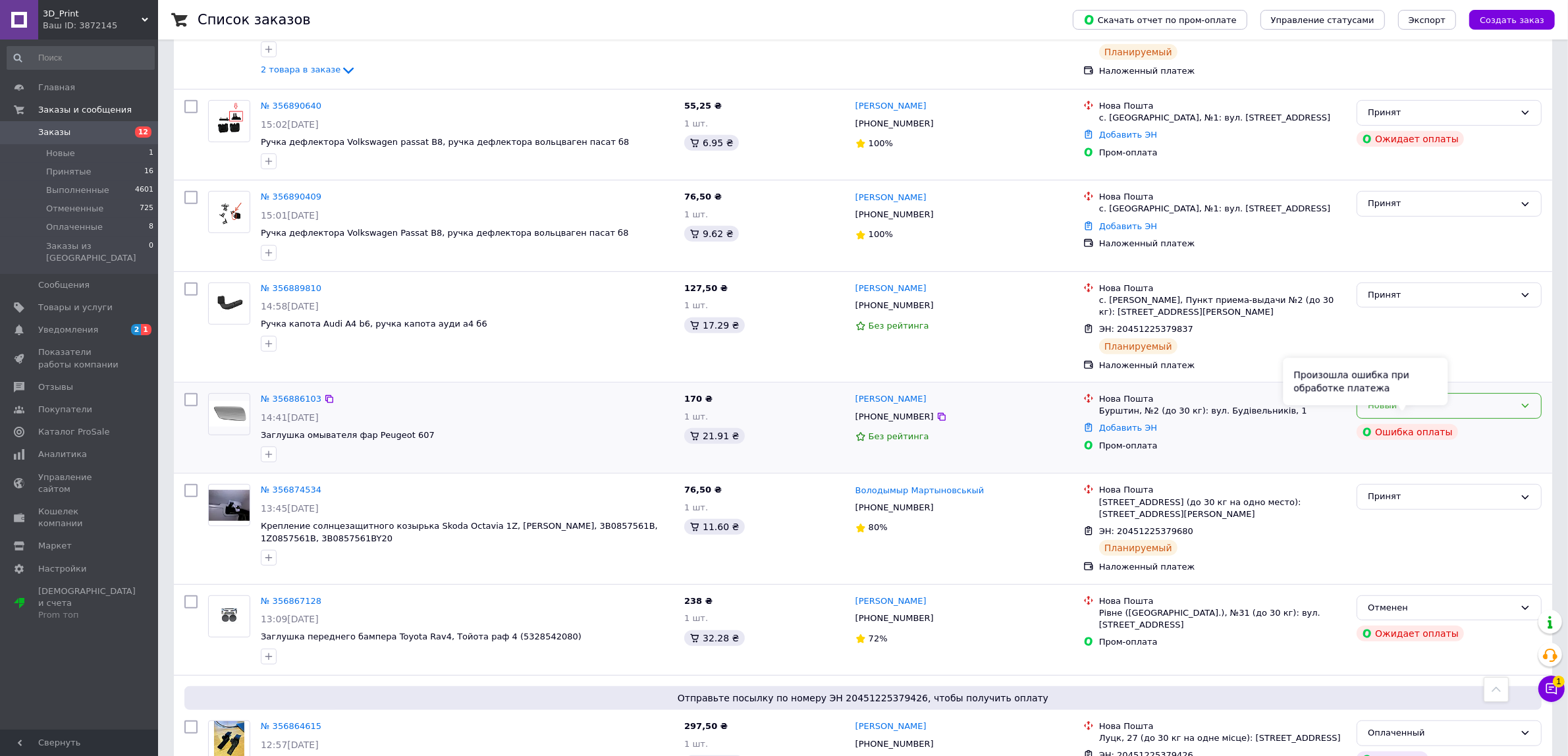
click at [1433, 391] on div "Произошла ошибка при обработке платежа" at bounding box center [1366, 382] width 165 height 47
click at [1467, 402] on div "Новый" at bounding box center [1448, 406] width 185 height 25
click at [1415, 469] on li "Отменен" at bounding box center [1448, 481] width 183 height 25
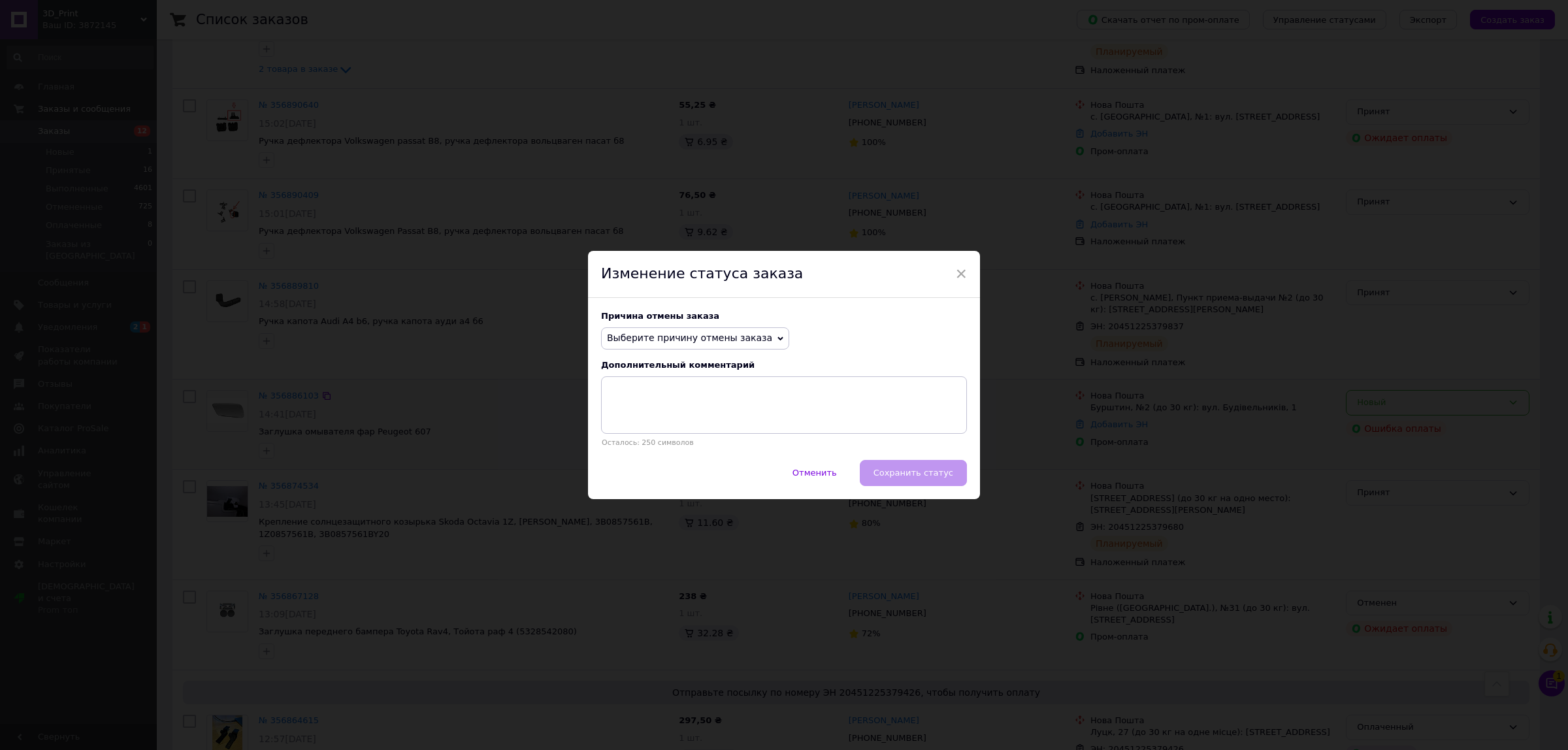
click at [676, 336] on span "Выберите причину отмены заказа" at bounding box center [689, 338] width 166 height 10
click at [670, 439] on li "Заказ-дубликат" at bounding box center [695, 437] width 187 height 19
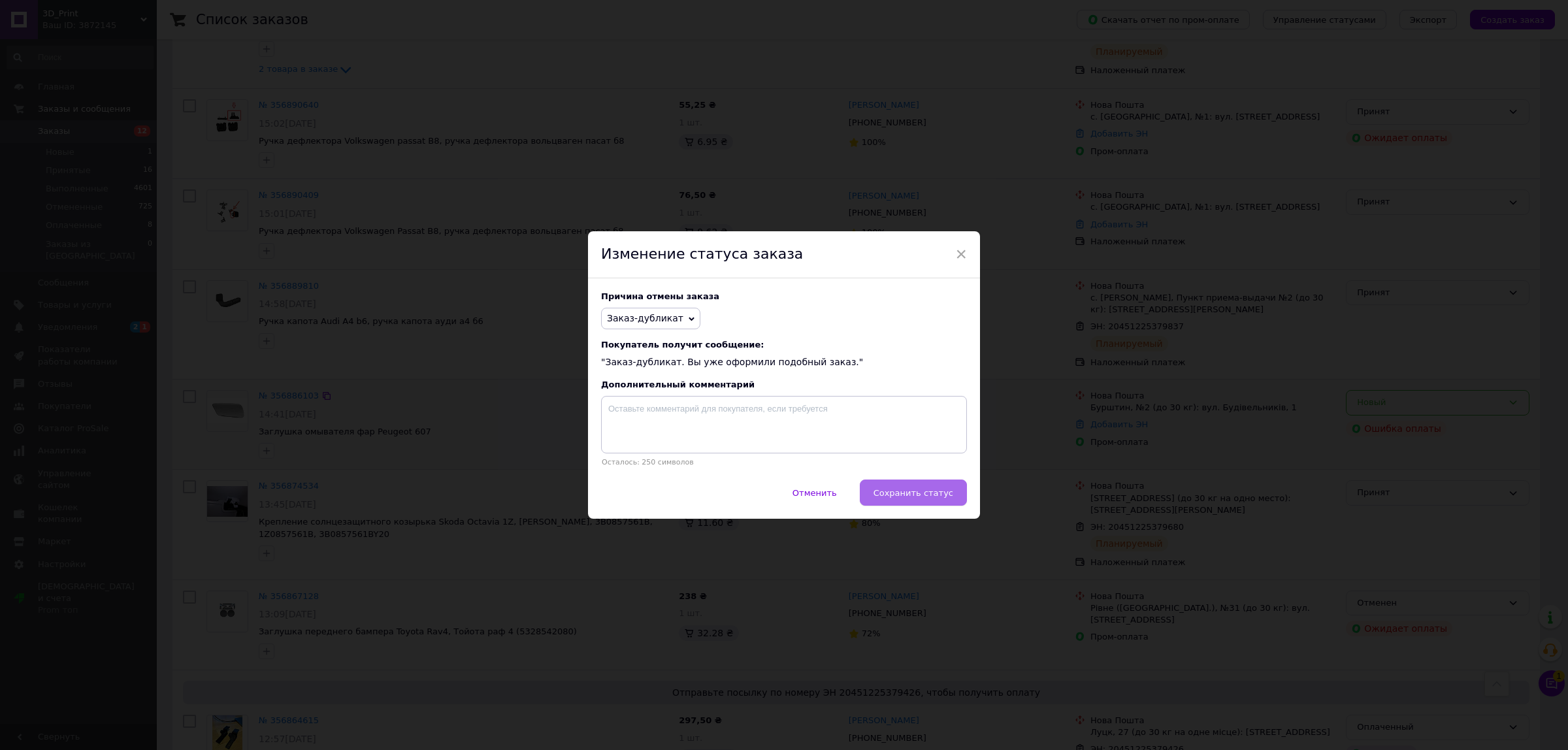
click at [900, 492] on span "Сохранить статус" at bounding box center [912, 492] width 79 height 10
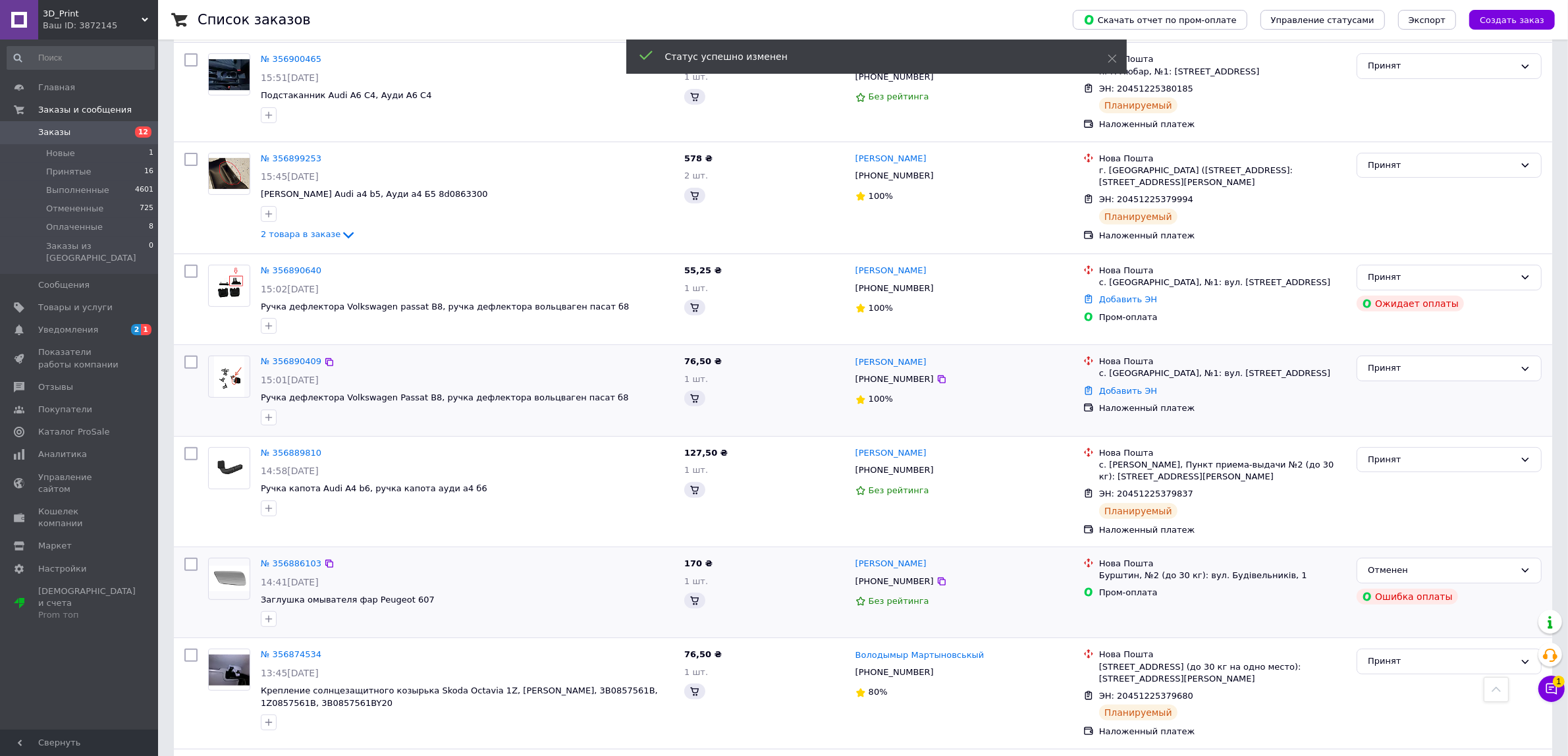
click at [894, 371] on div "[PHONE_NUMBER]" at bounding box center [894, 379] width 84 height 17
copy div "380675365262"
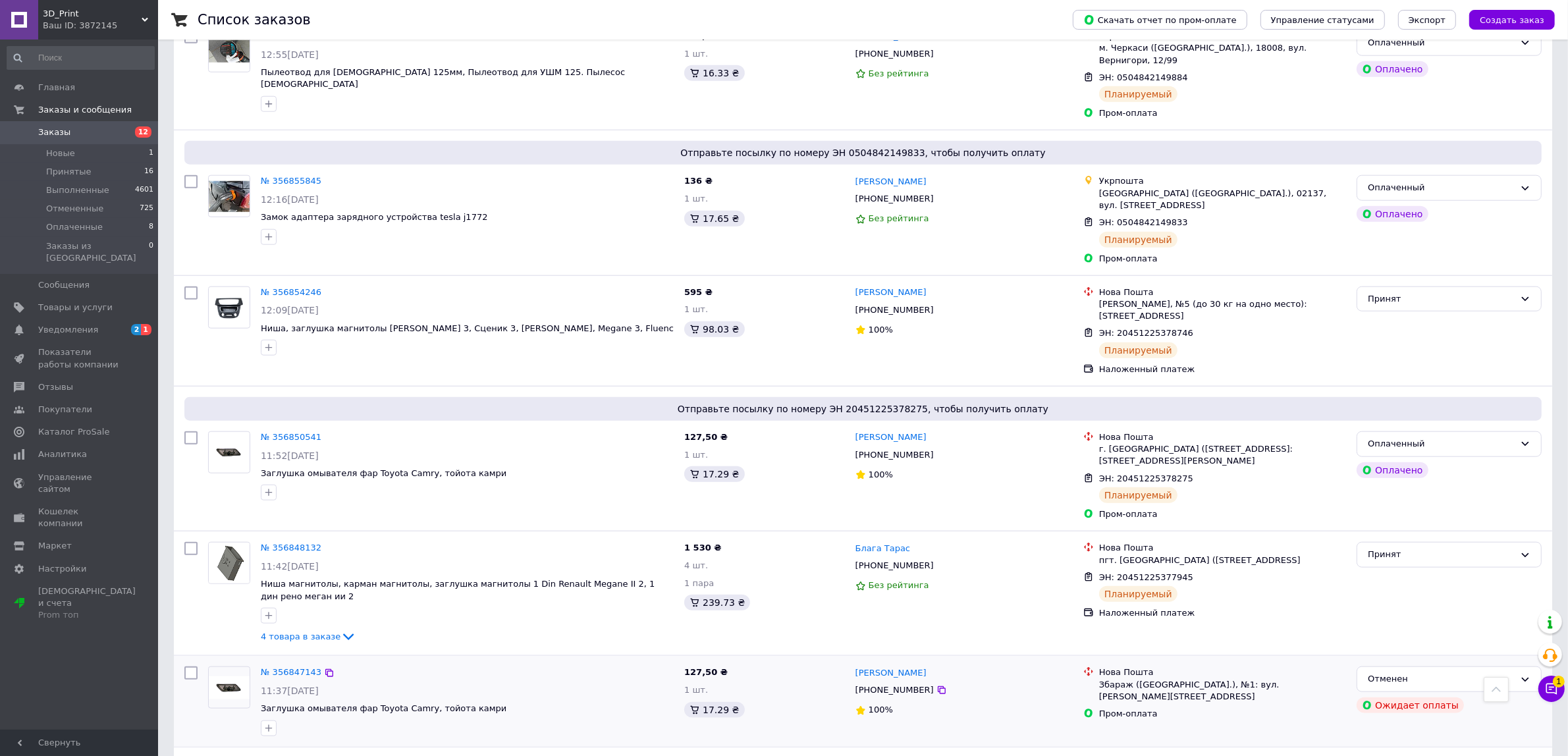
scroll to position [1811, 0]
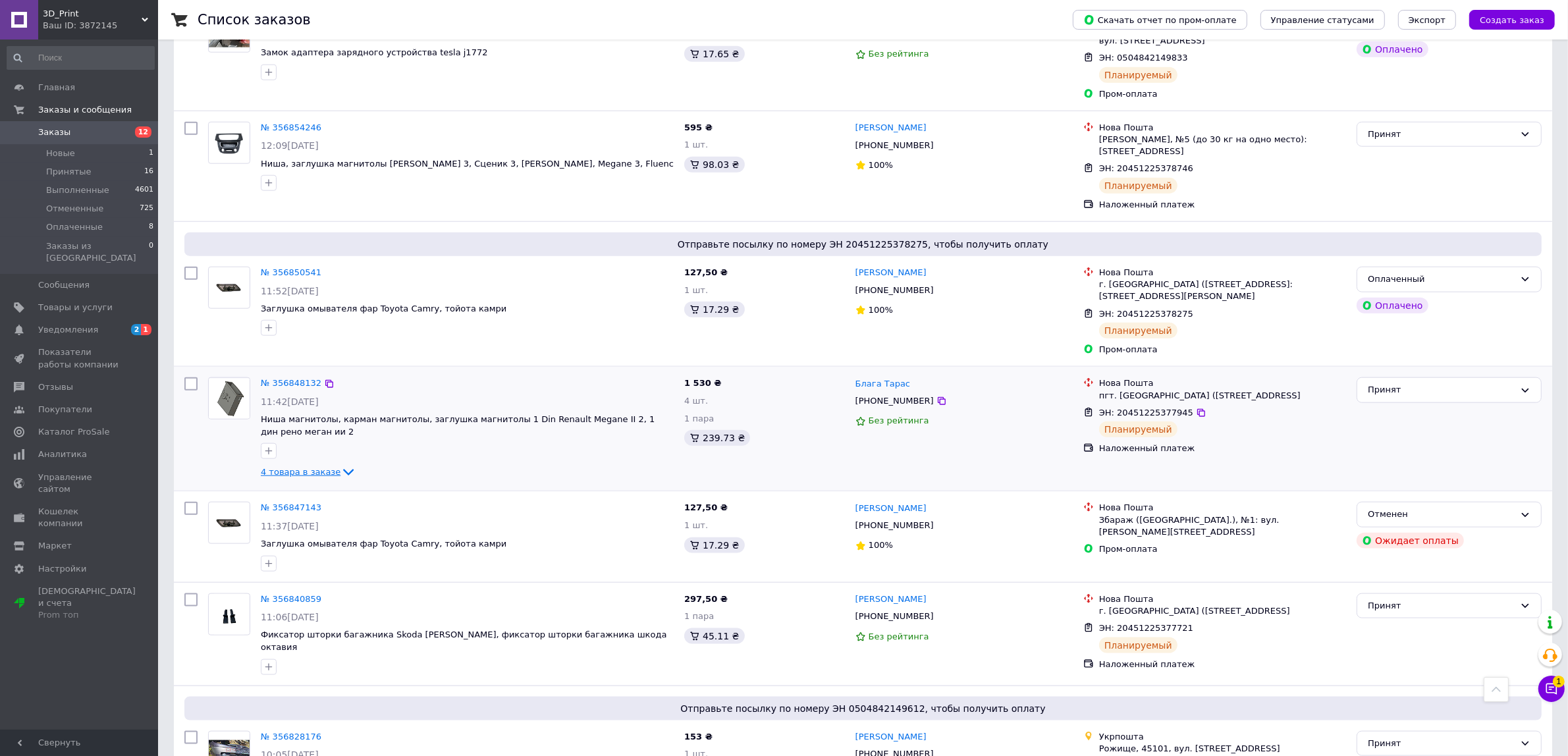
click at [341, 464] on icon at bounding box center [348, 472] width 16 height 16
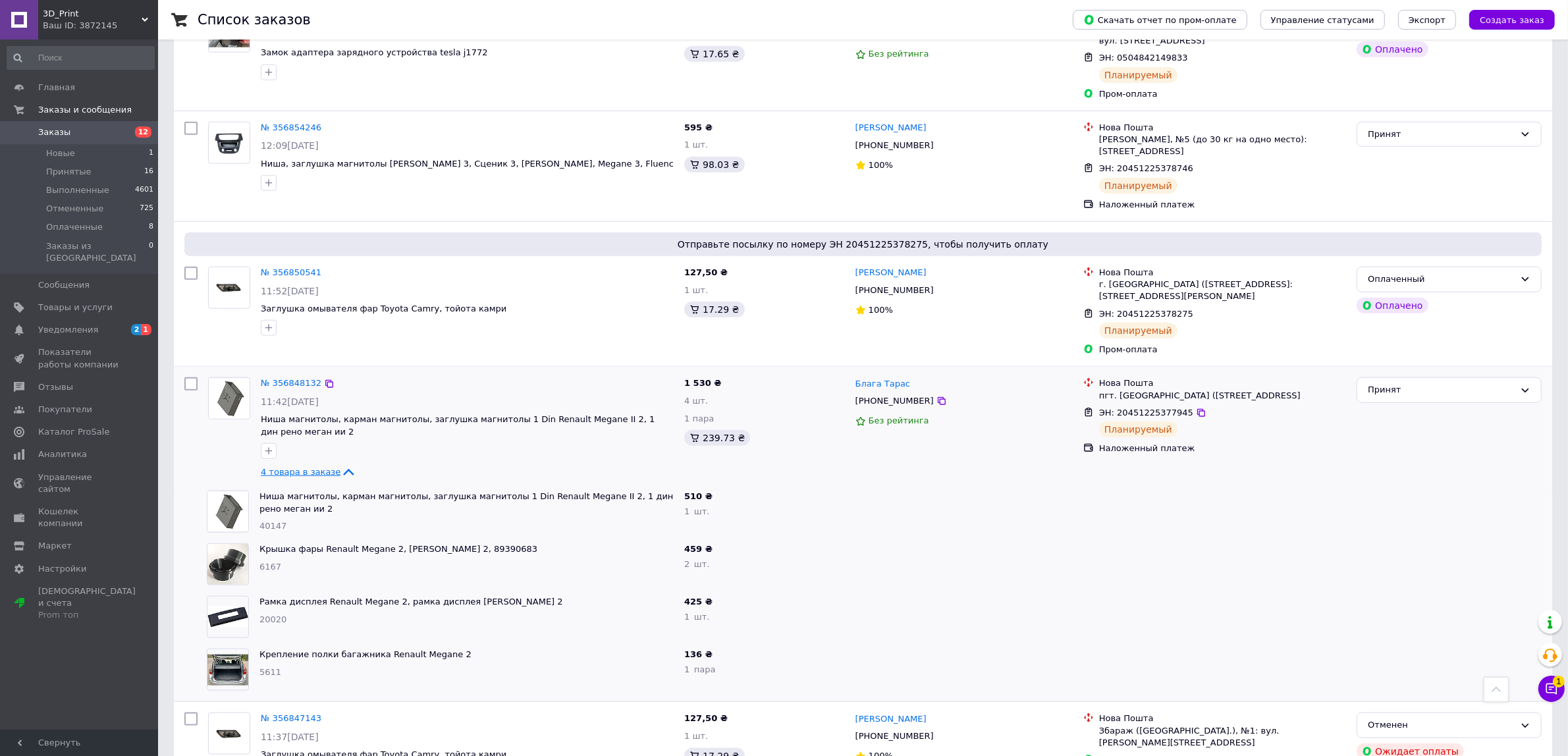
scroll to position [1975, 0]
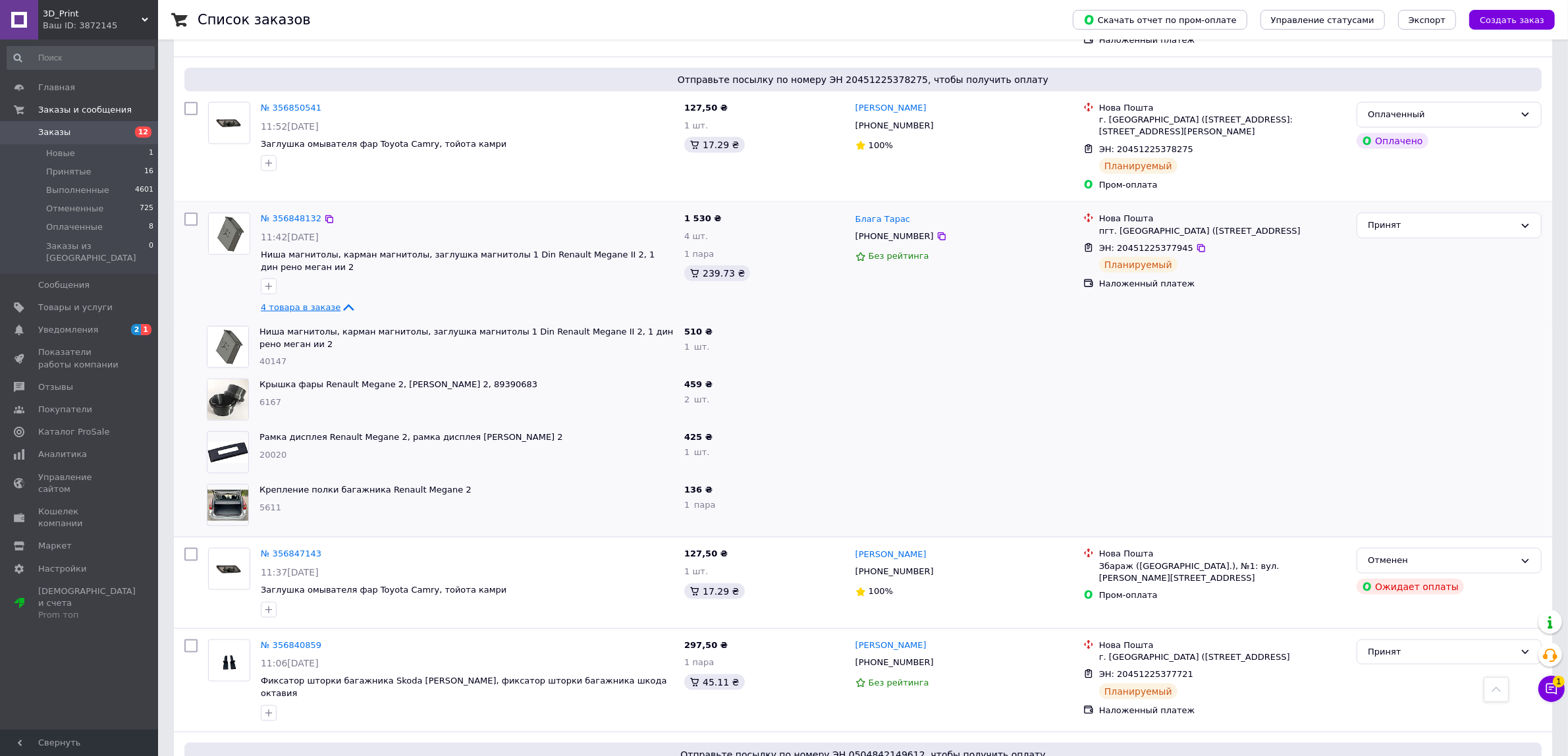
click at [341, 299] on icon at bounding box center [348, 307] width 16 height 16
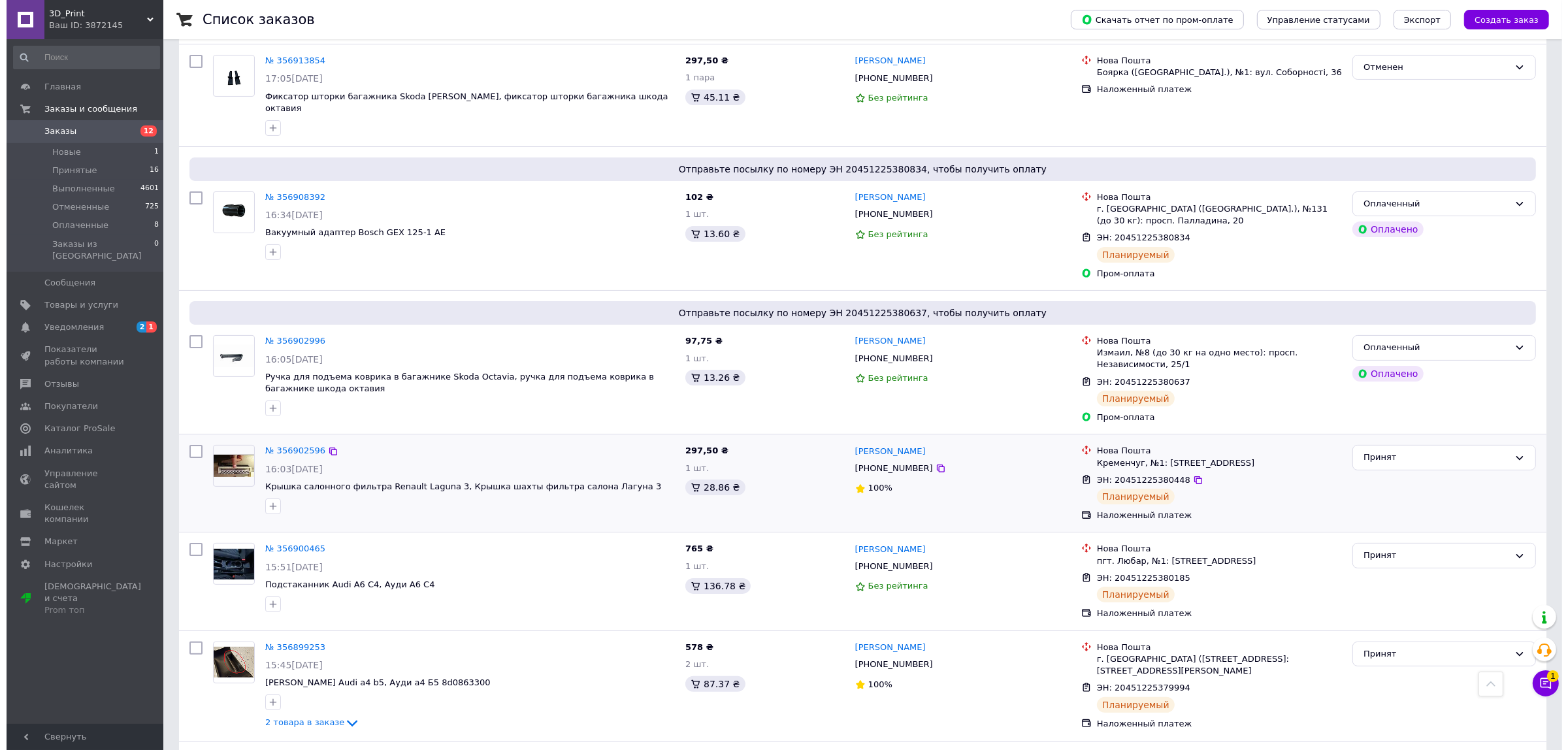
scroll to position [0, 0]
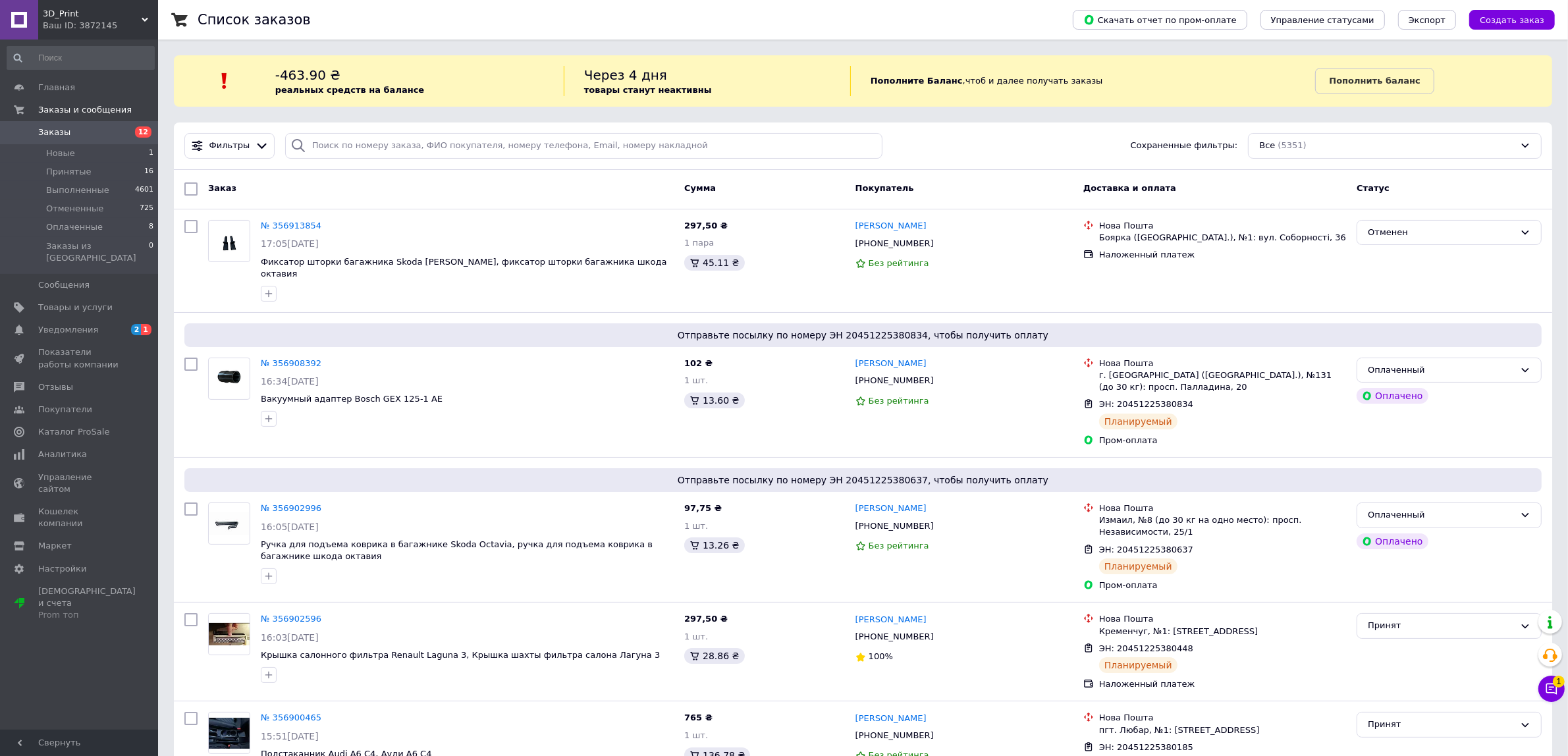
click at [118, 129] on span "Заказы" at bounding box center [80, 132] width 84 height 12
